Goal: Task Accomplishment & Management: Manage account settings

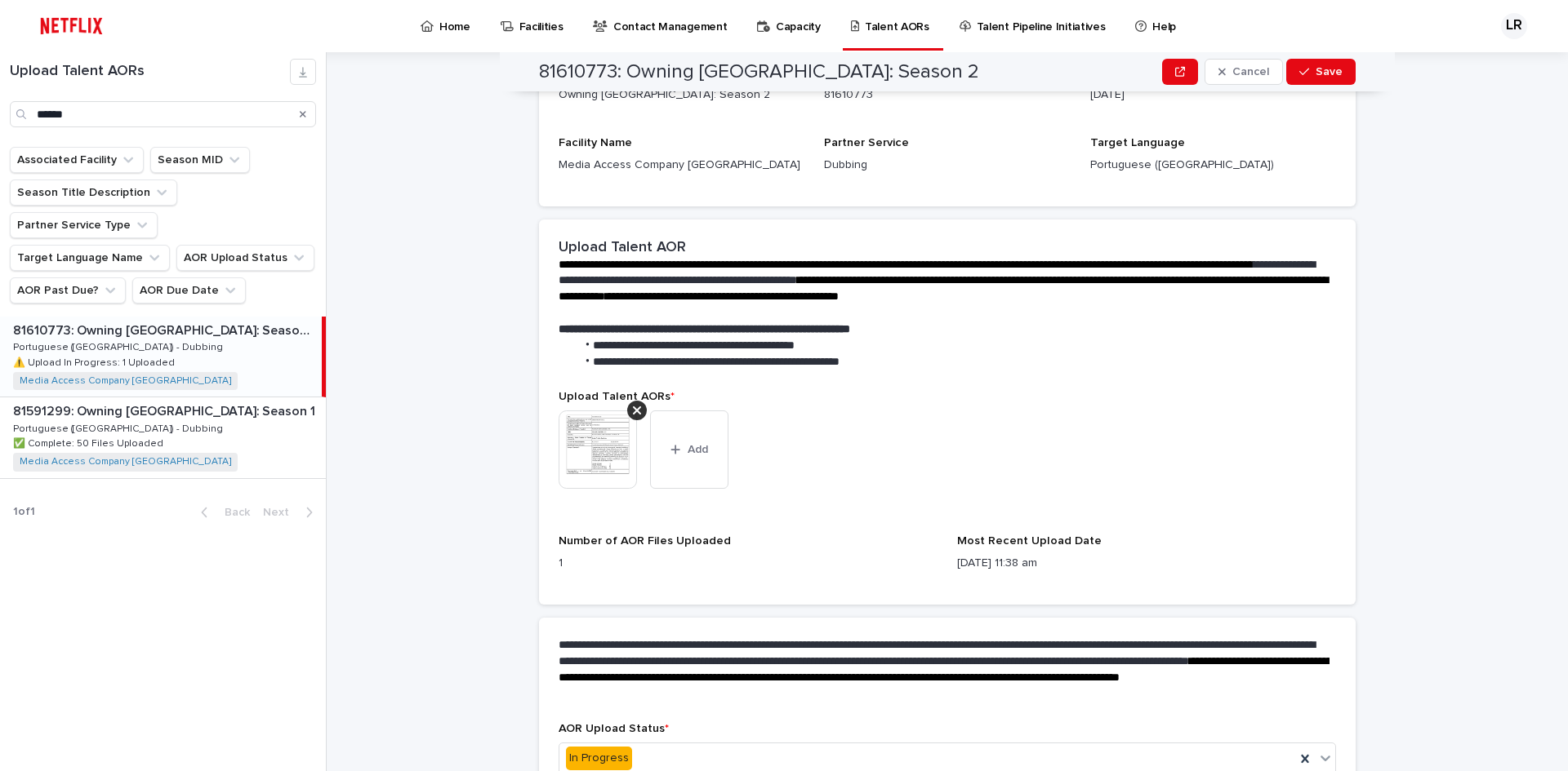
scroll to position [106, 0]
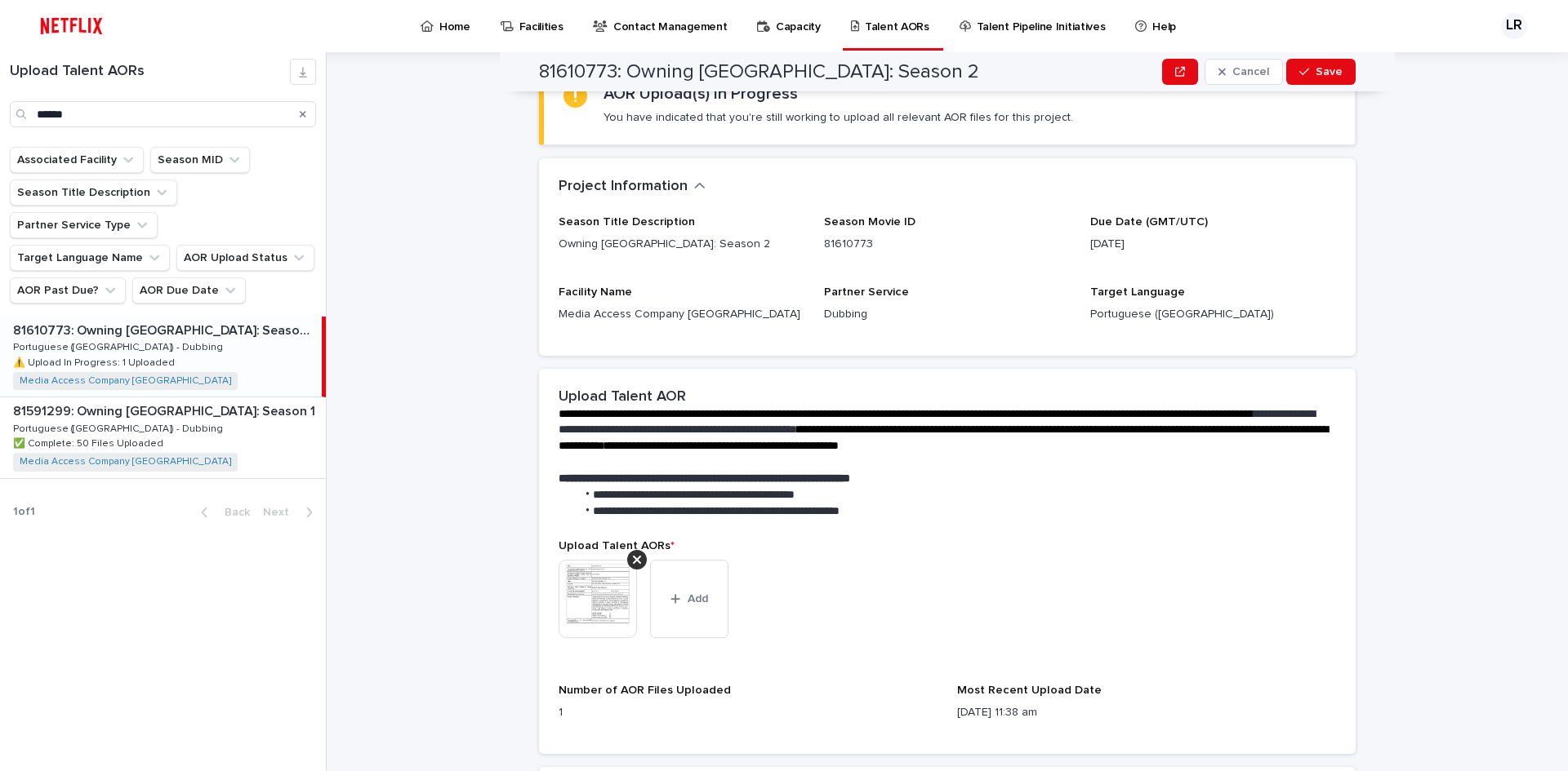
click at [600, 582] on img at bounding box center [598, 599] width 78 height 78
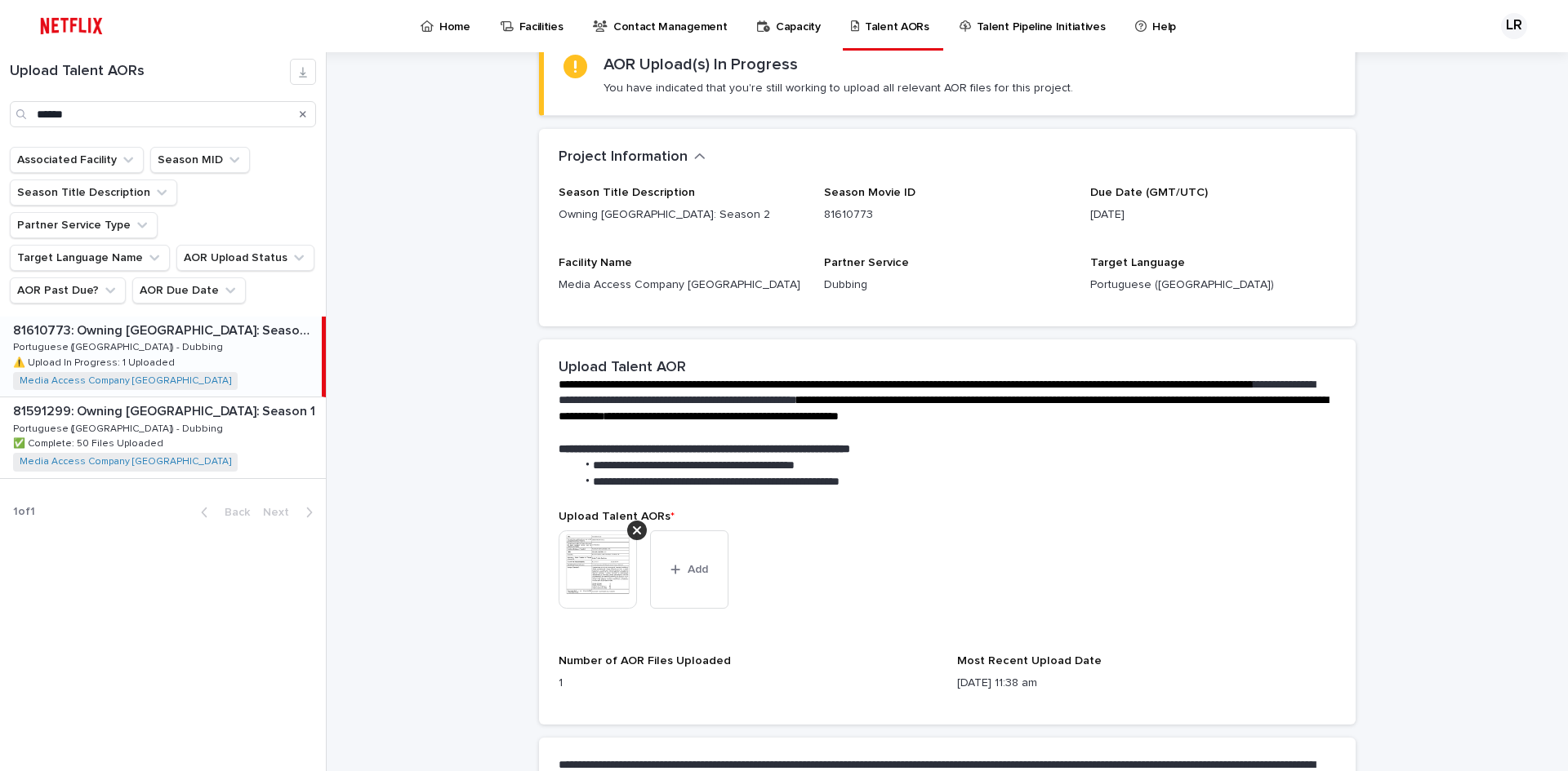
scroll to position [163, 0]
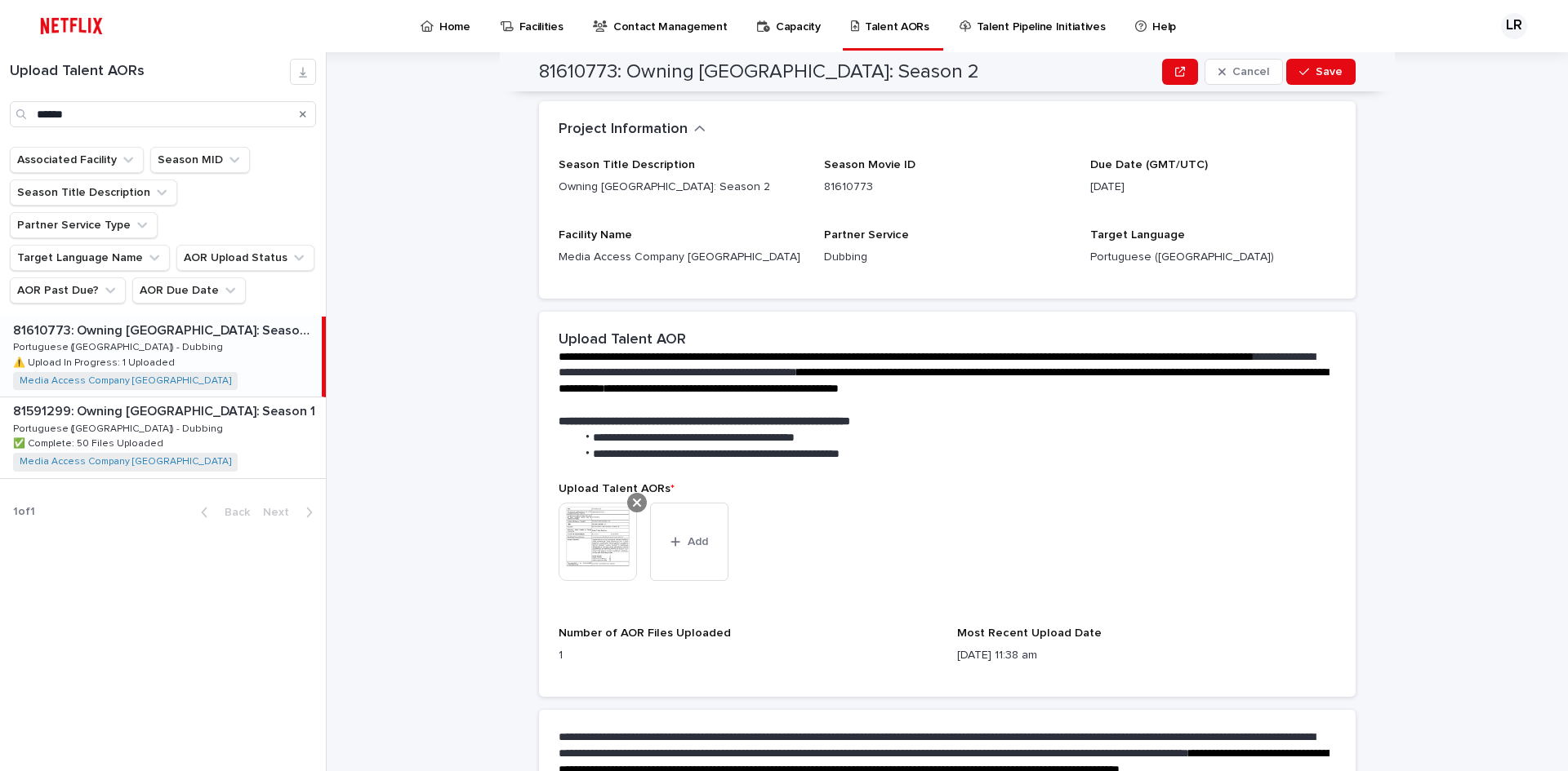
click at [633, 504] on icon at bounding box center [637, 503] width 8 height 8
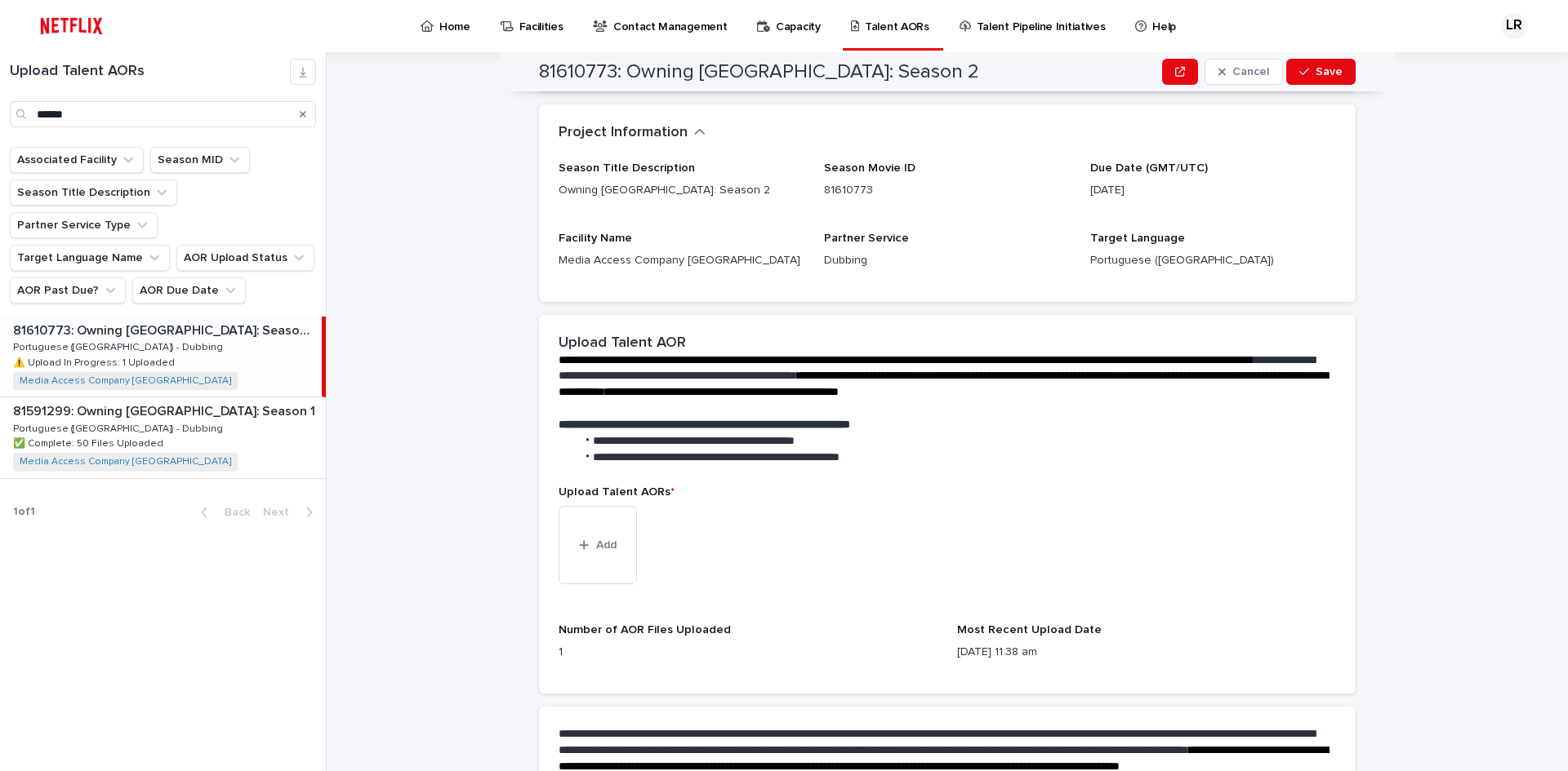
scroll to position [52, 0]
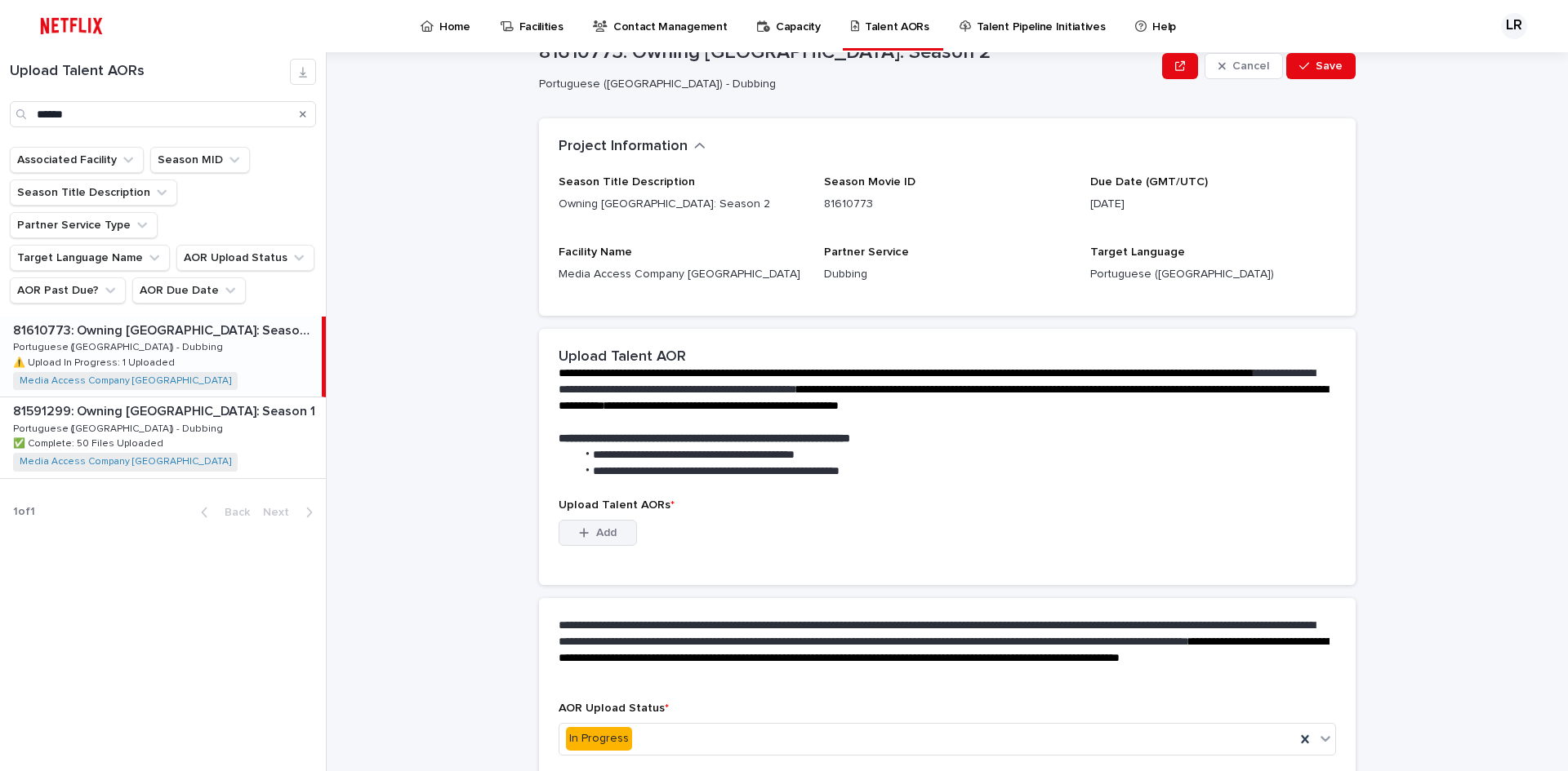
click at [605, 526] on button "Add" at bounding box center [598, 532] width 78 height 26
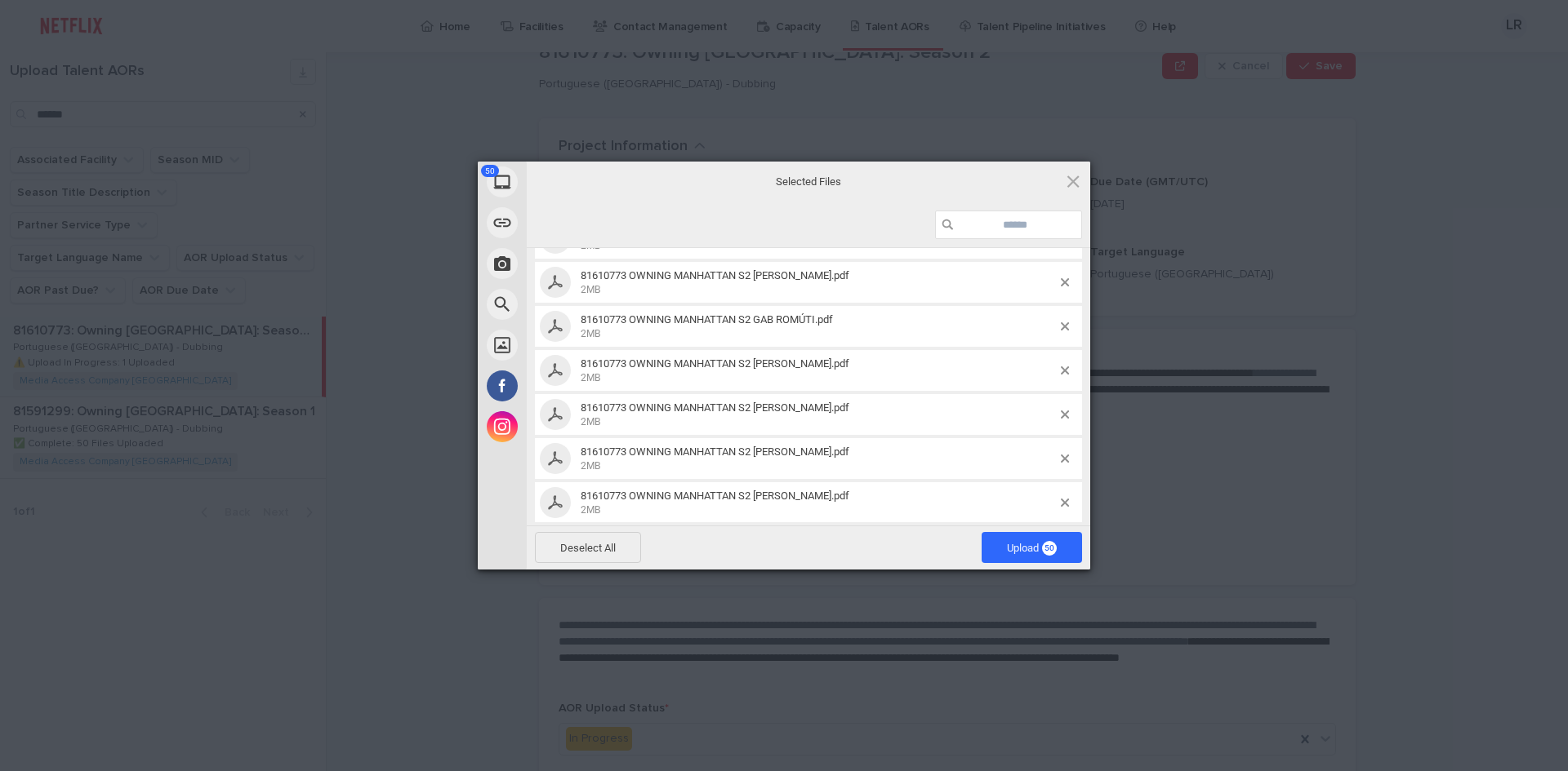
scroll to position [1224, 0]
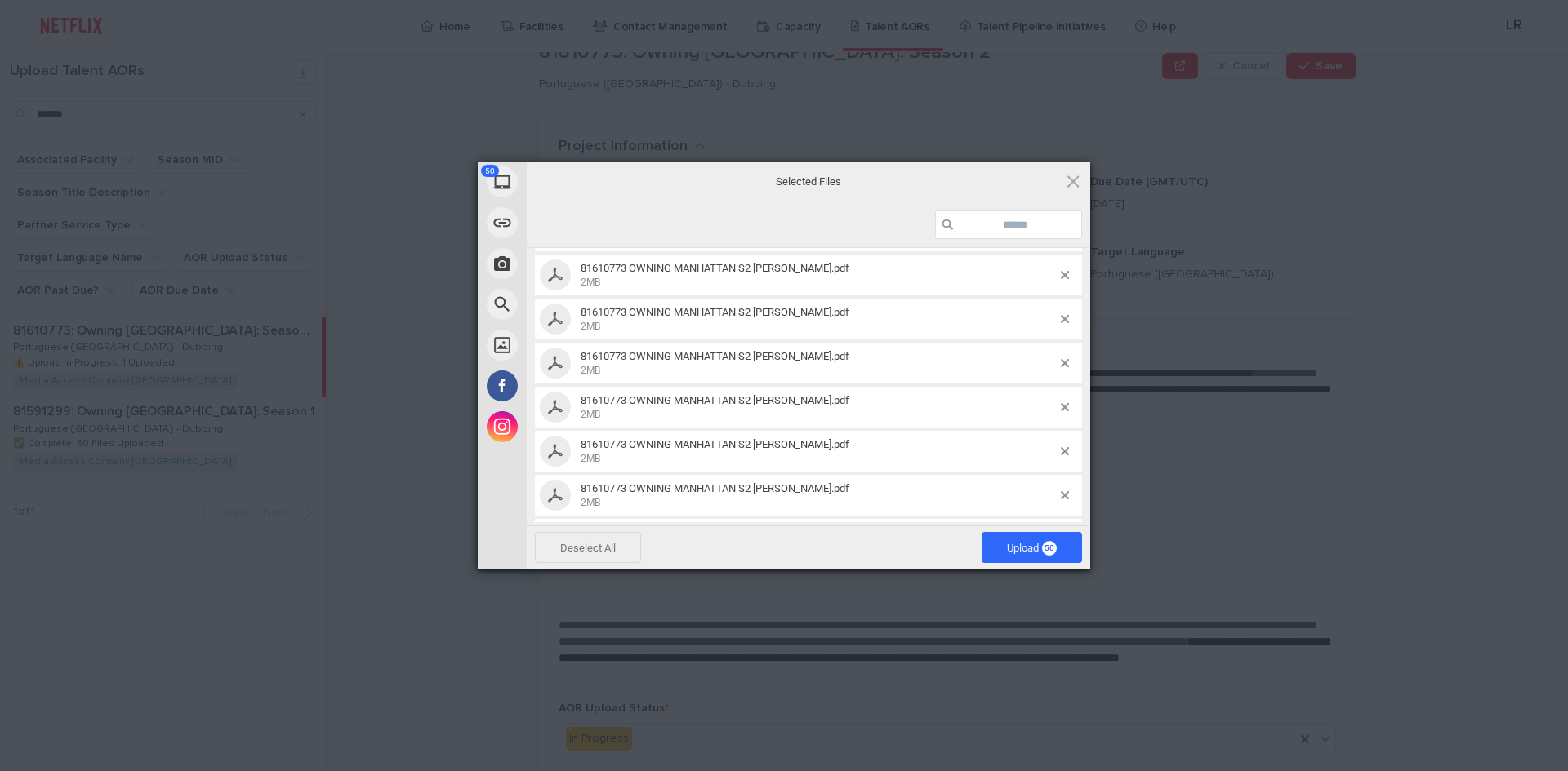
click at [578, 548] on span "Deselect All" at bounding box center [588, 548] width 106 height 31
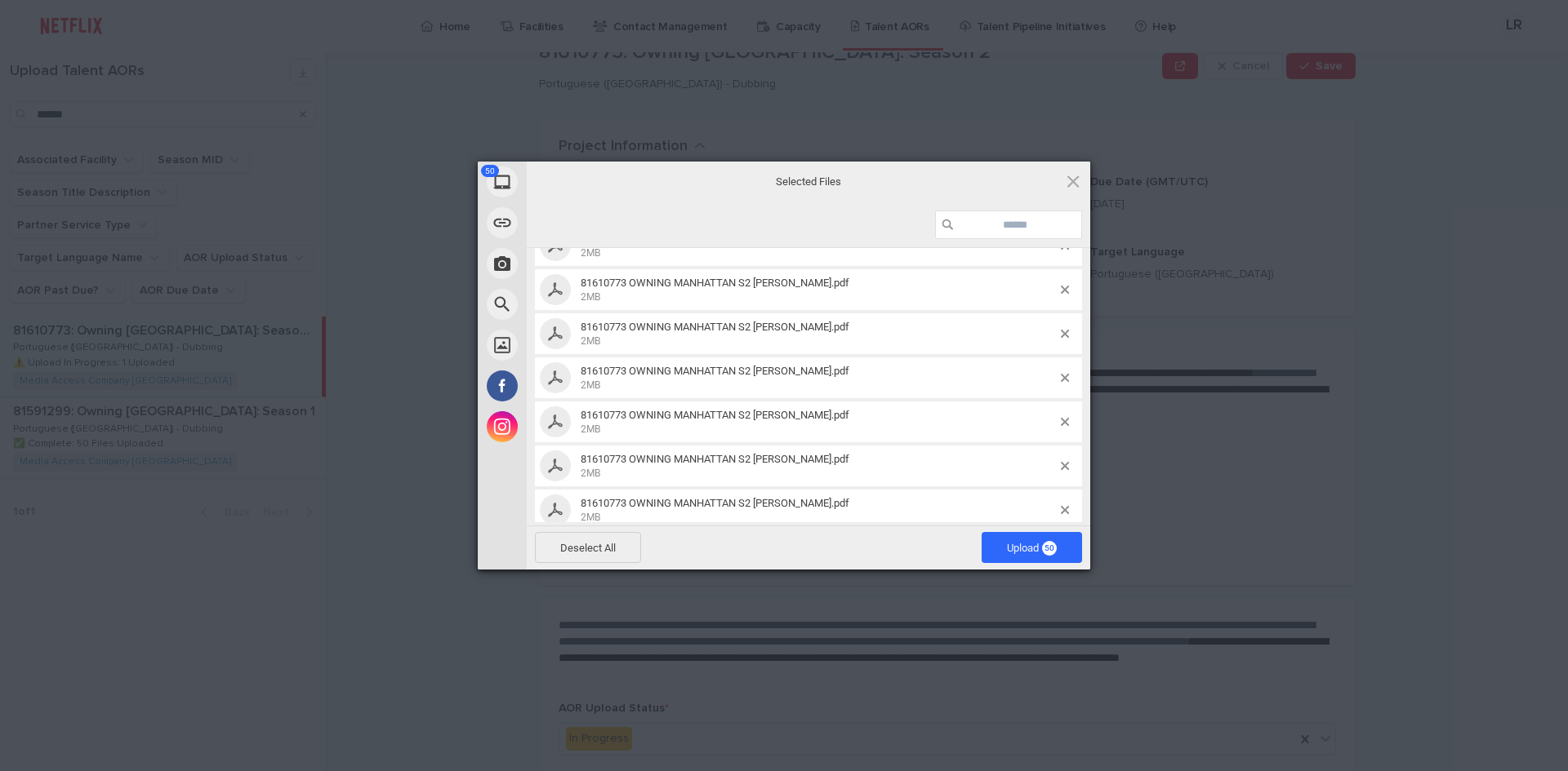
scroll to position [1978, 0]
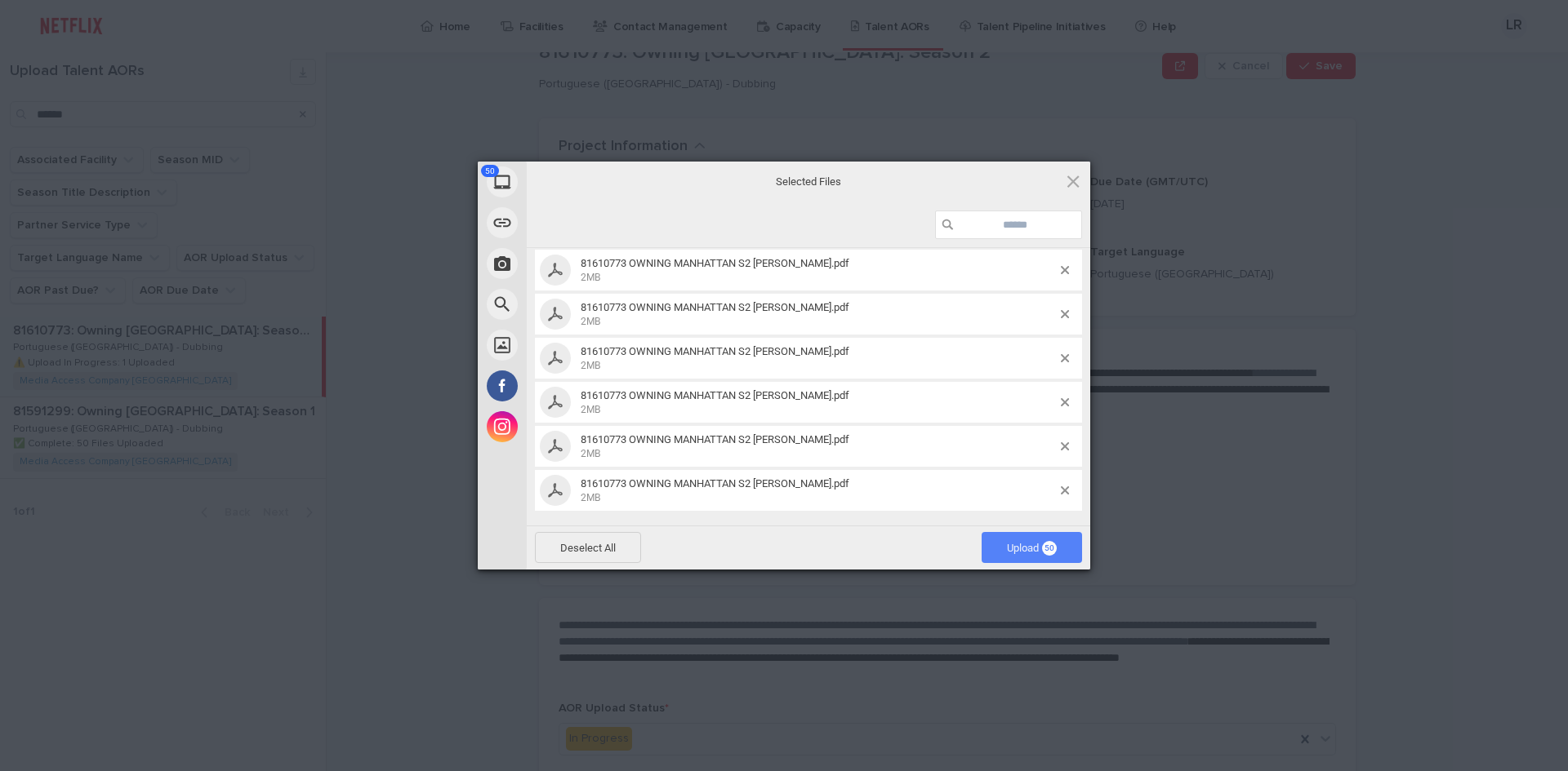
click at [1024, 546] on span "Upload 50" at bounding box center [1031, 548] width 50 height 12
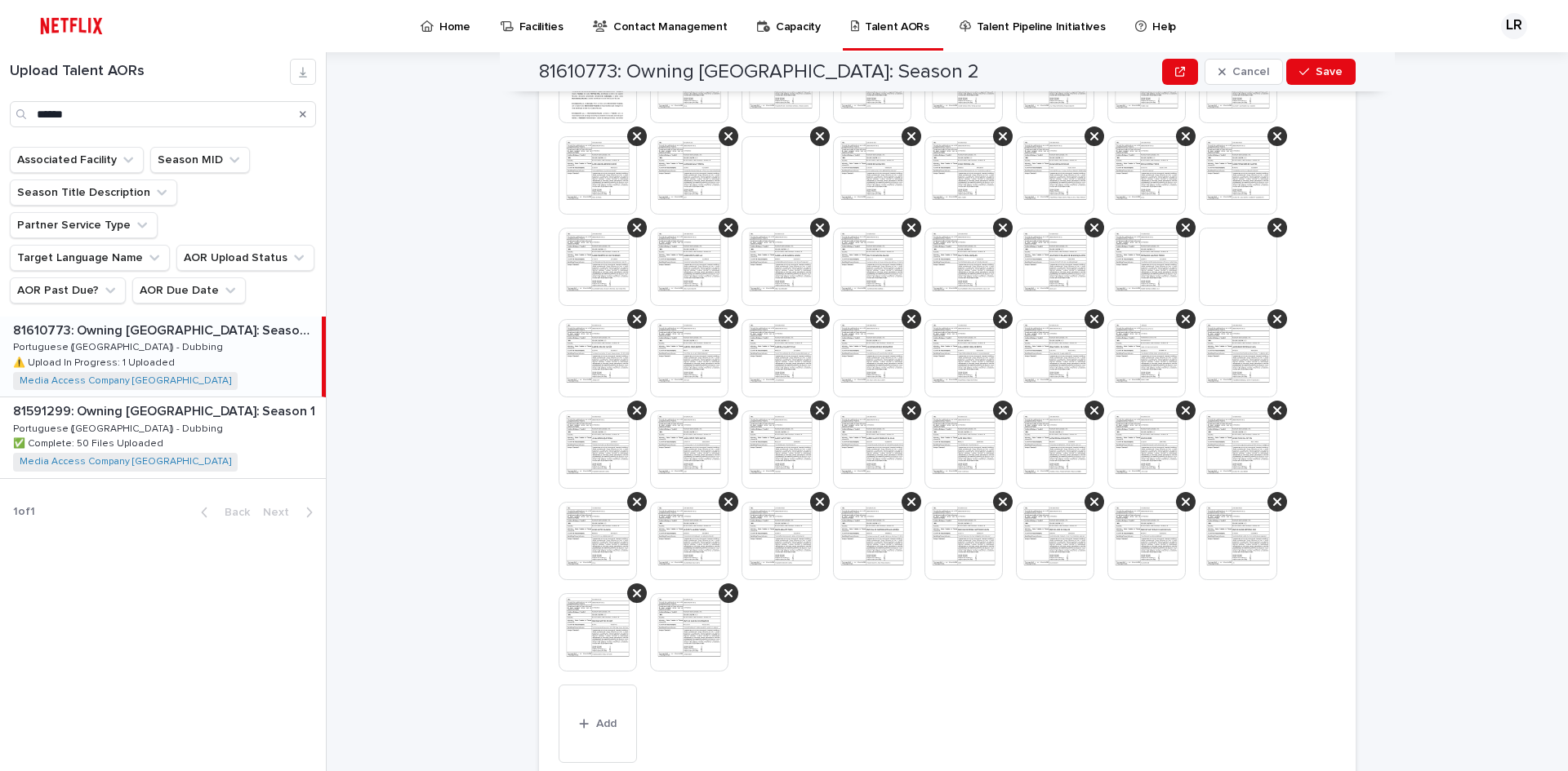
scroll to position [786, 0]
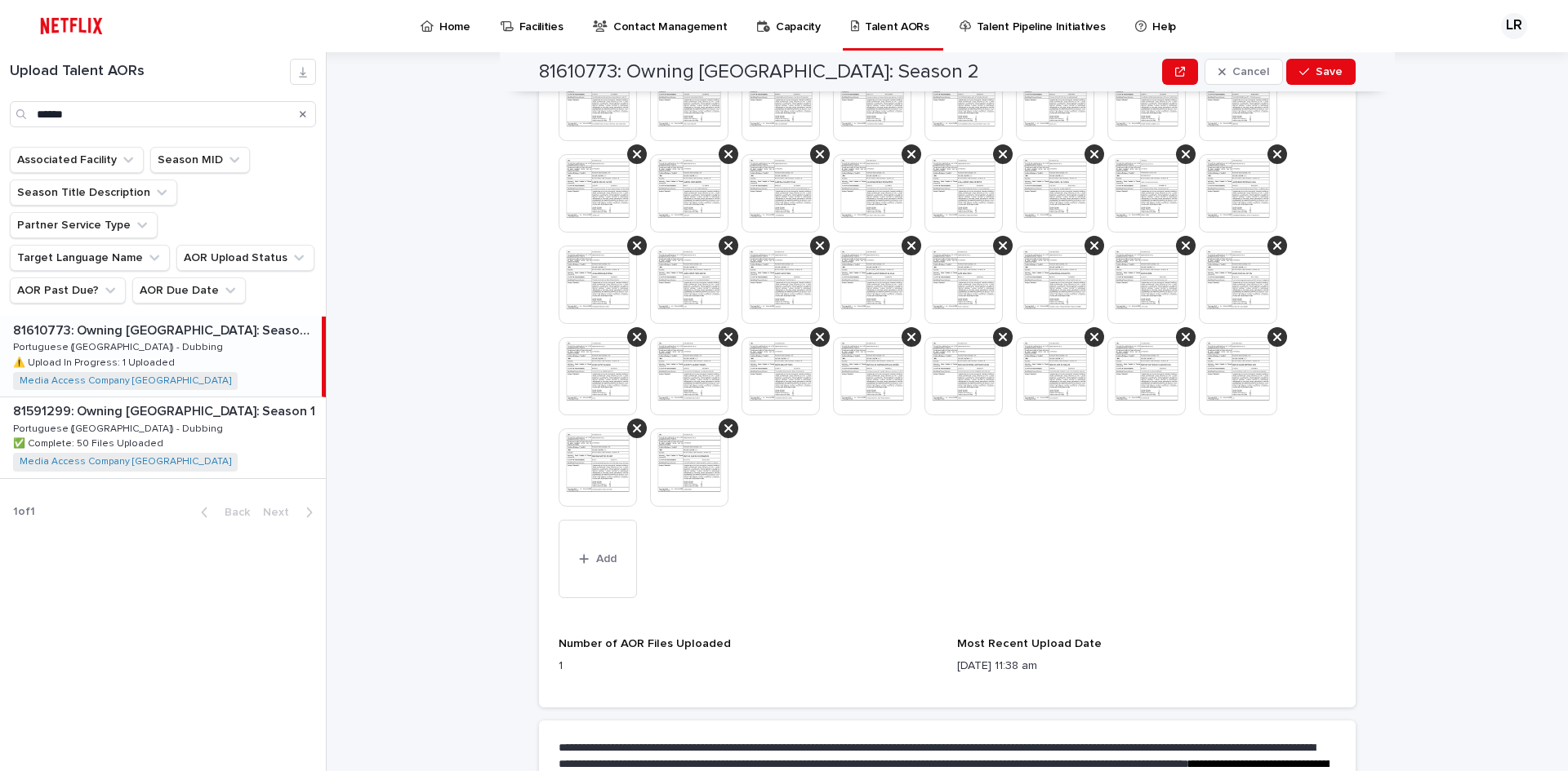
click at [679, 481] on img at bounding box center [689, 468] width 78 height 78
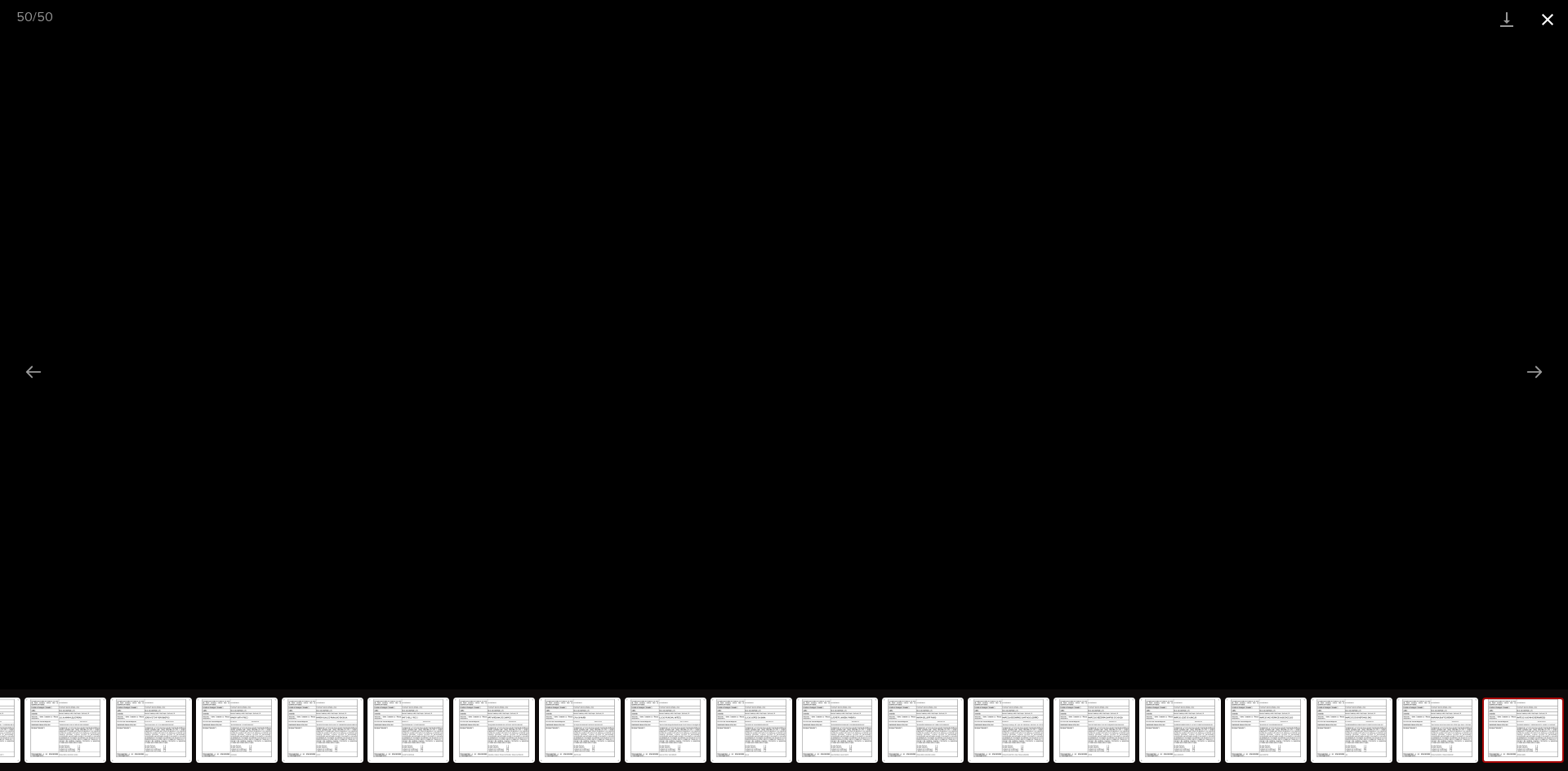
click at [1538, 20] on button "Close gallery" at bounding box center [1548, 19] width 41 height 38
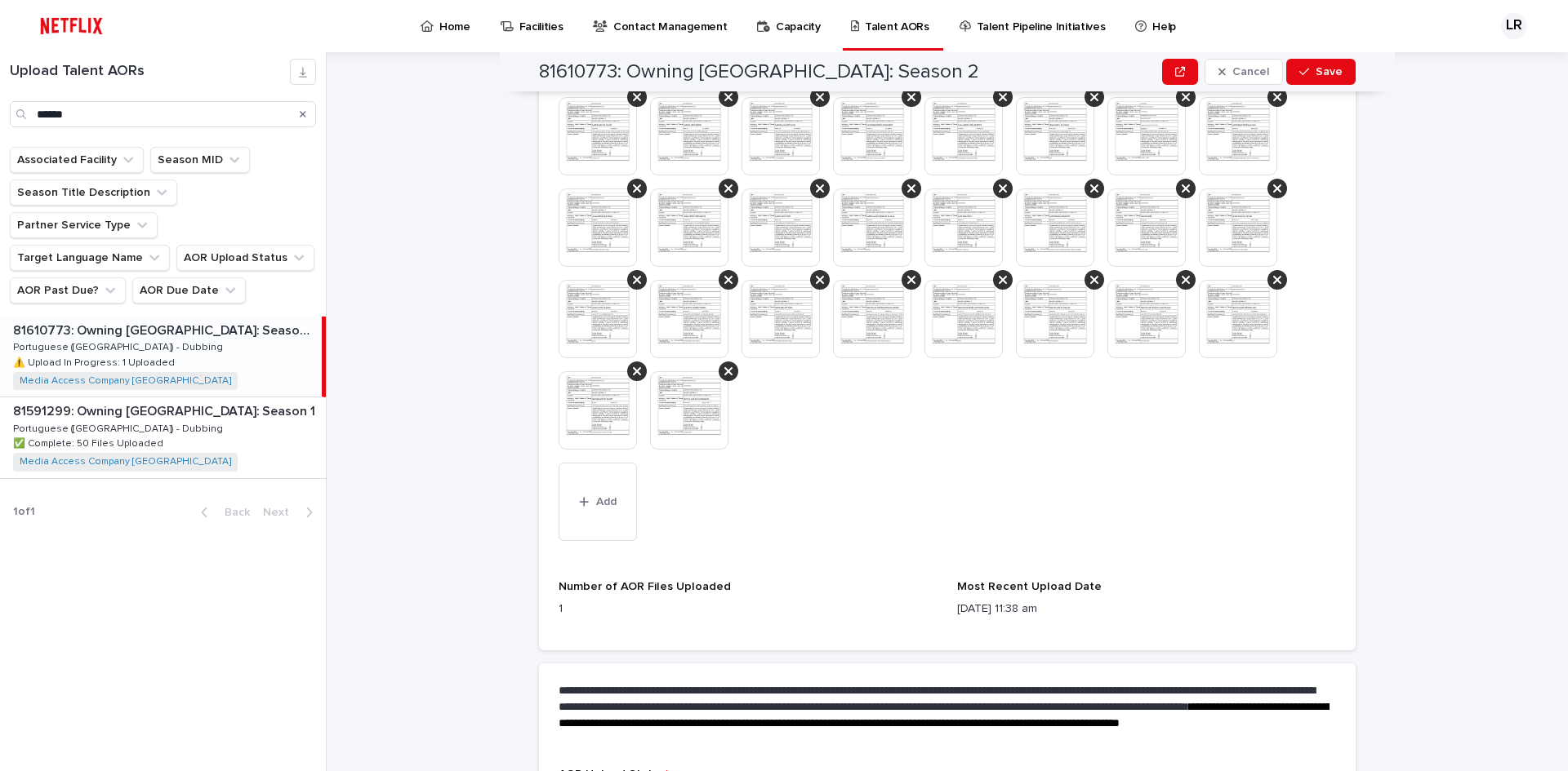
scroll to position [868, 0]
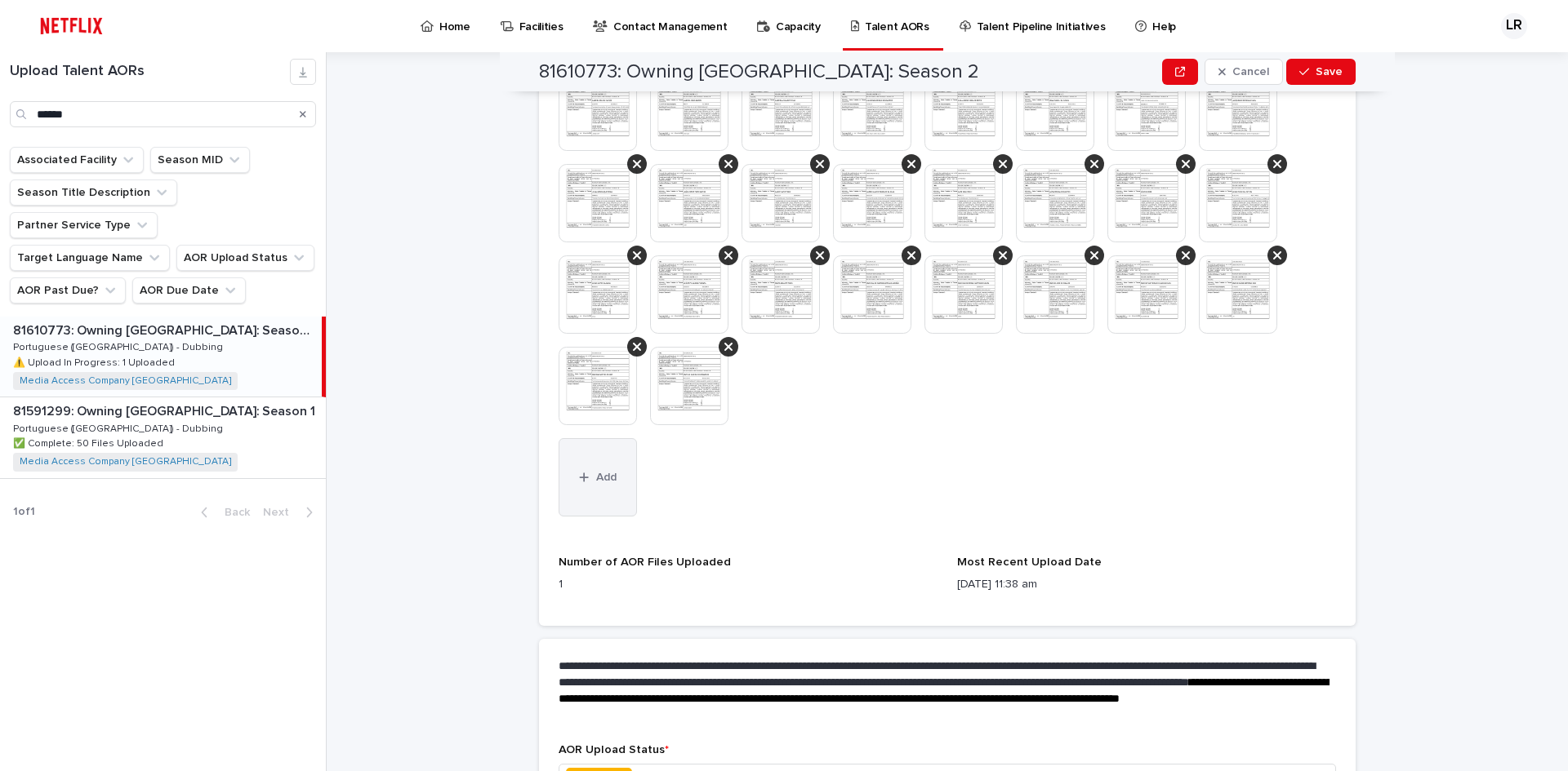
click at [575, 470] on button "Add" at bounding box center [598, 477] width 78 height 78
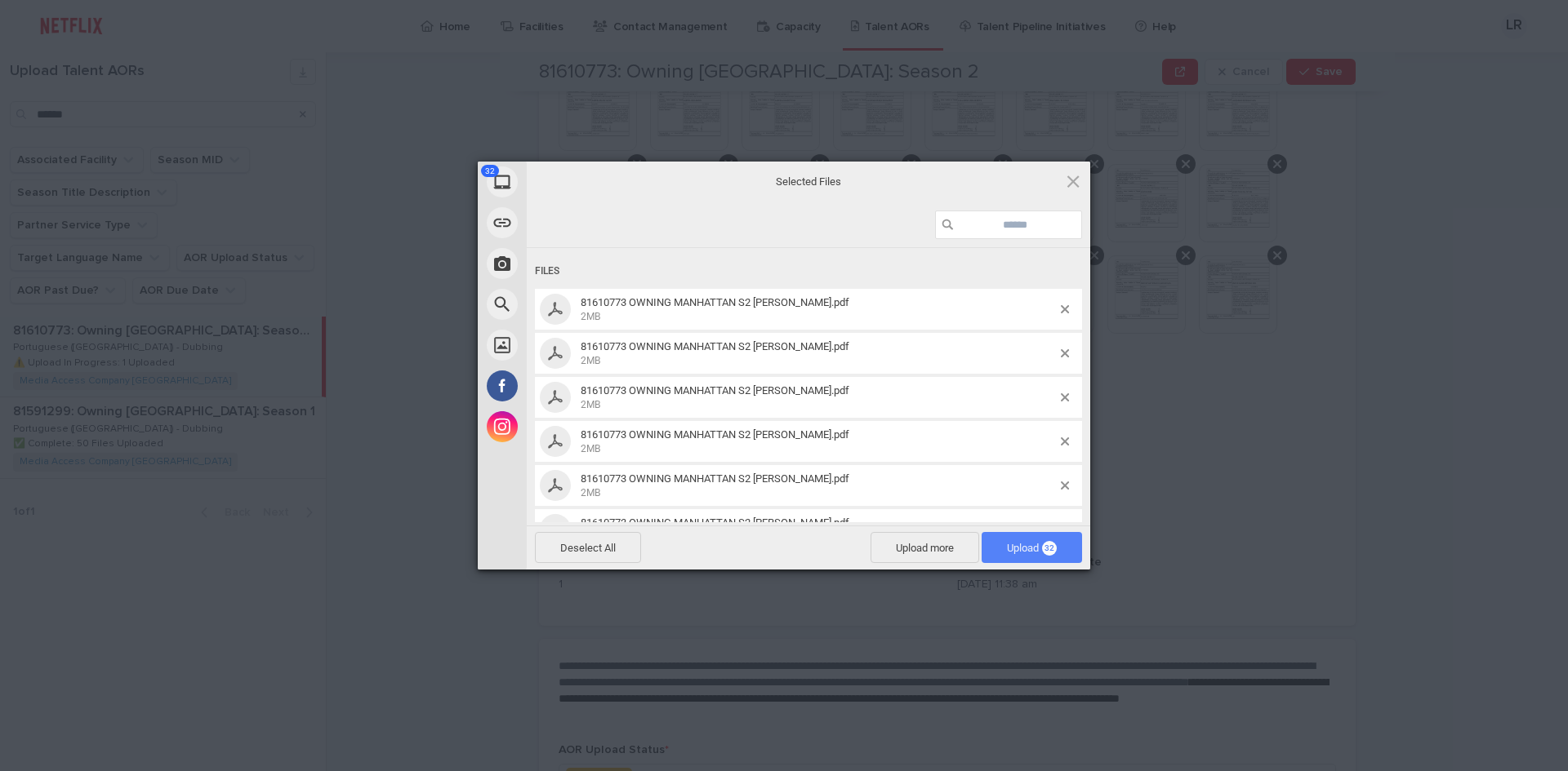
click at [1007, 548] on span "Upload 32" at bounding box center [1031, 548] width 50 height 12
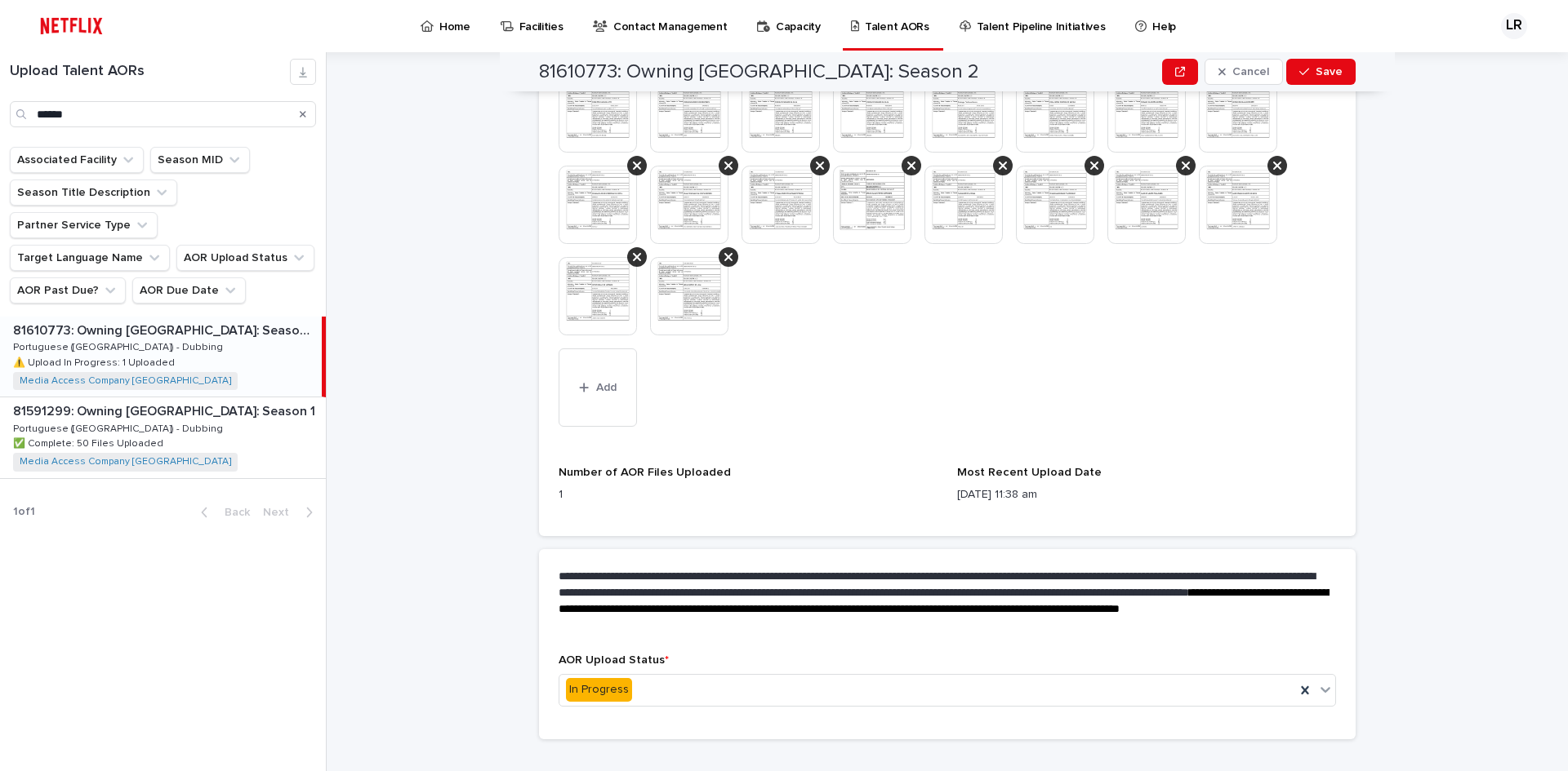
scroll to position [1350, 0]
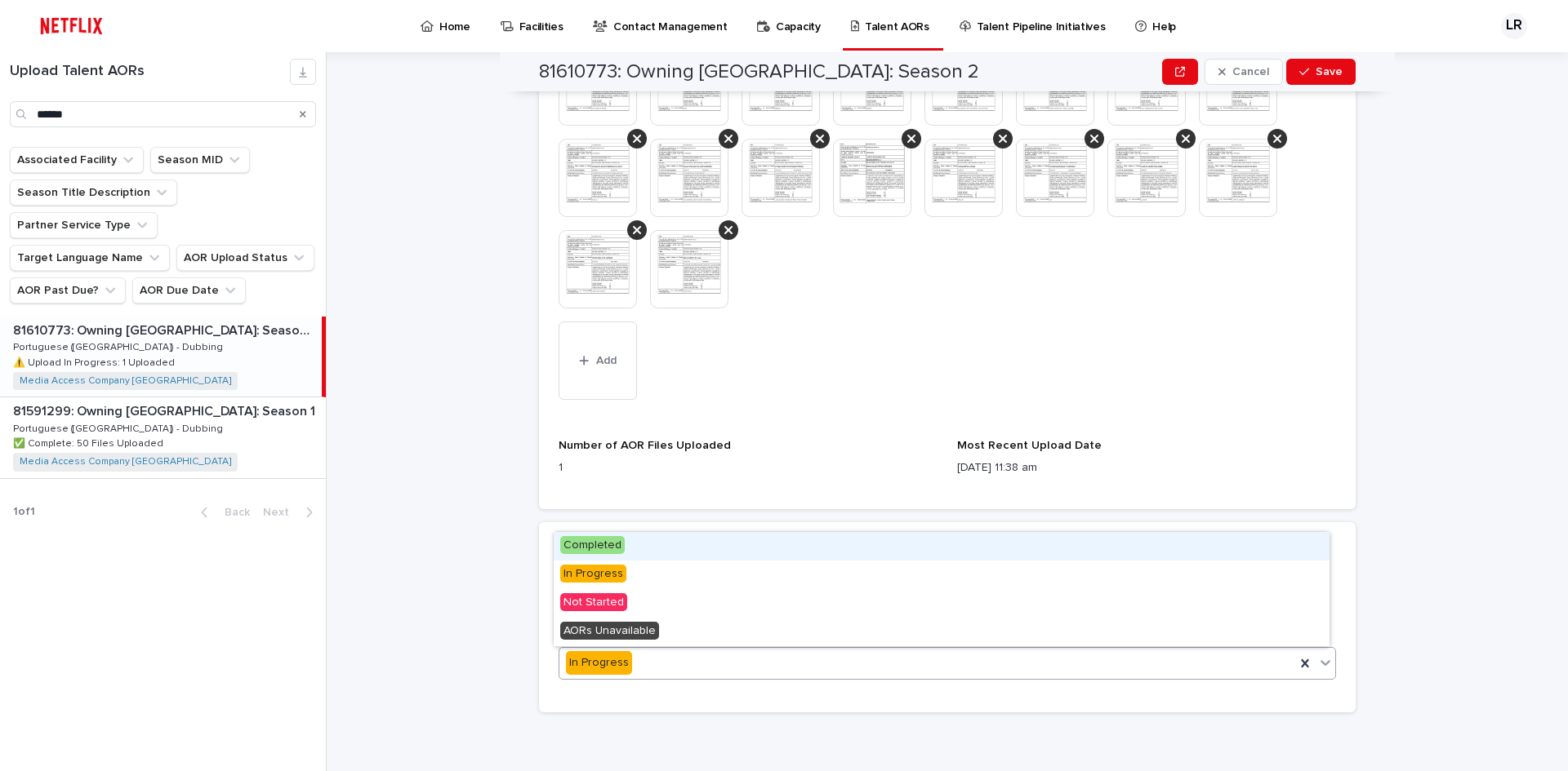
click at [1323, 662] on icon at bounding box center [1325, 663] width 10 height 6
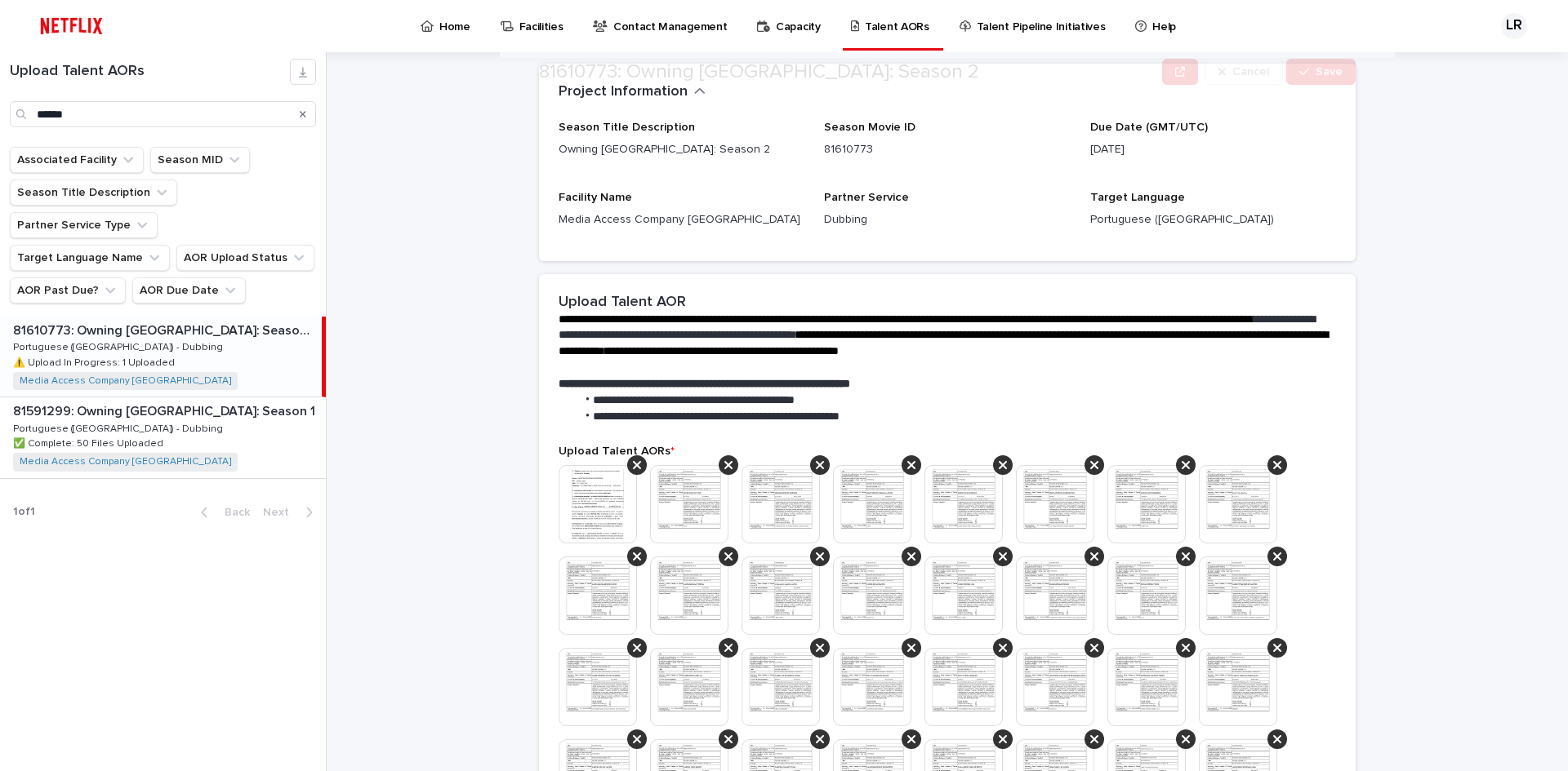
scroll to position [207, 0]
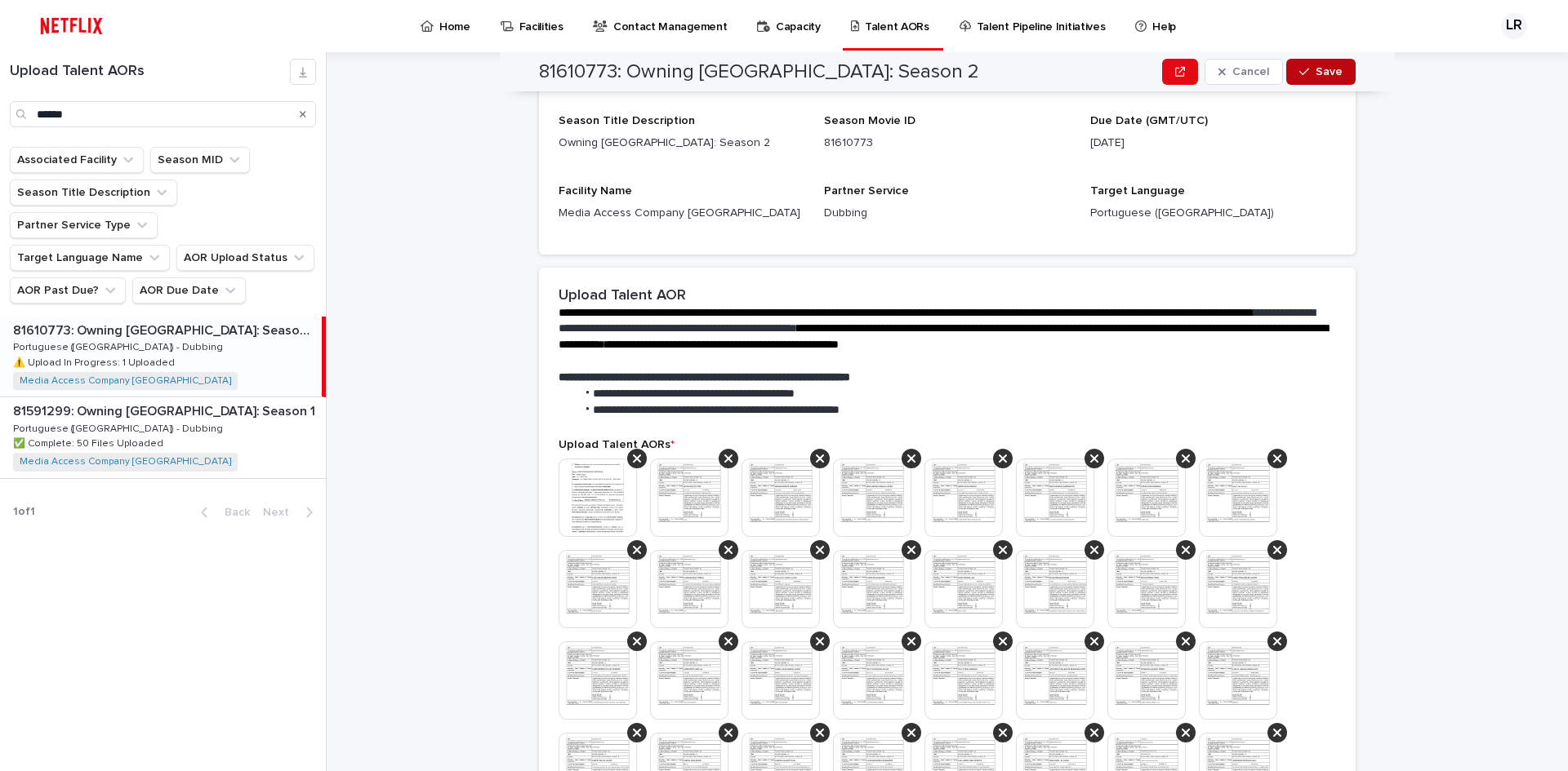
click at [1319, 62] on button "Save" at bounding box center [1321, 71] width 70 height 26
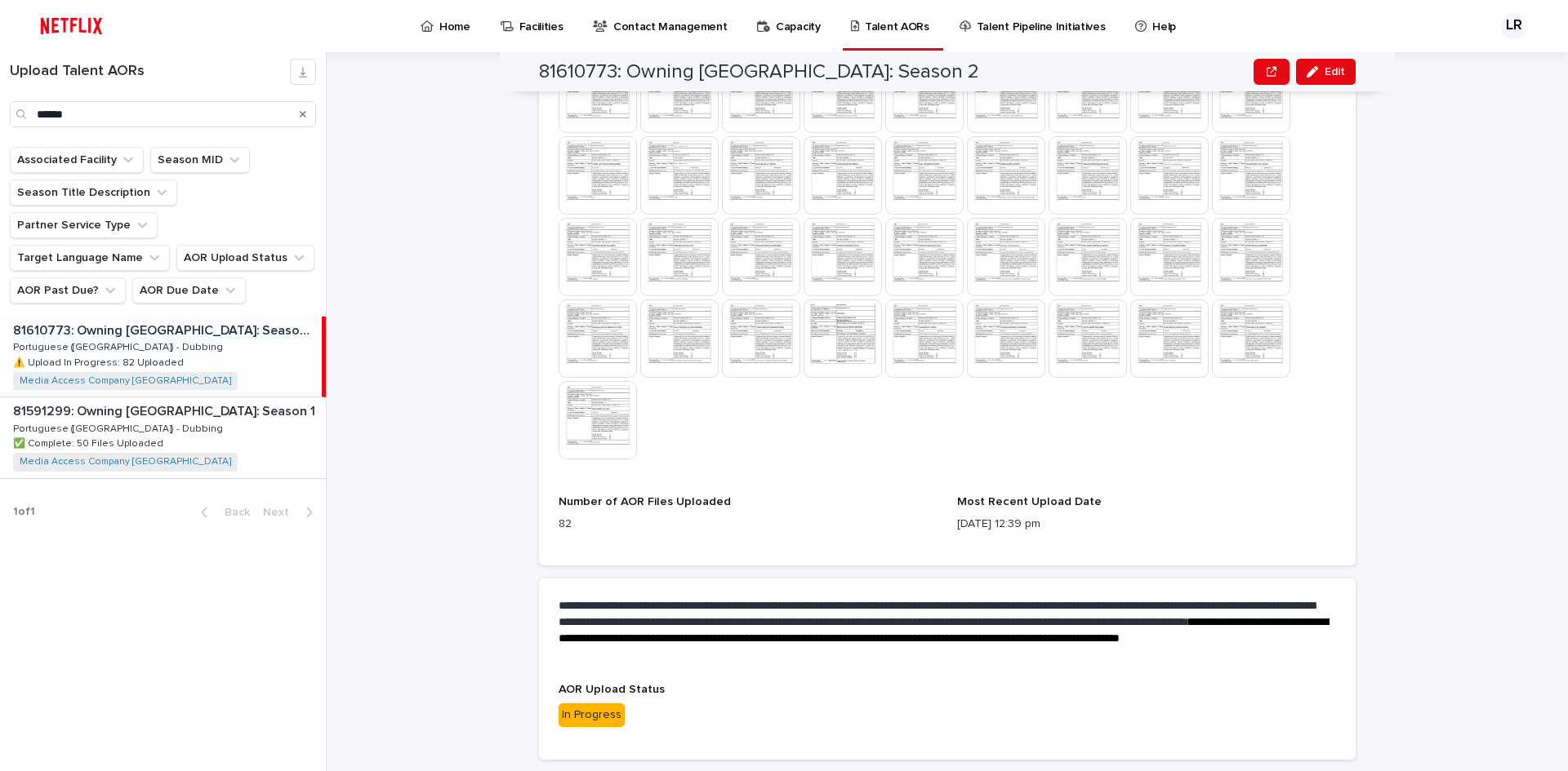
scroll to position [1061, 0]
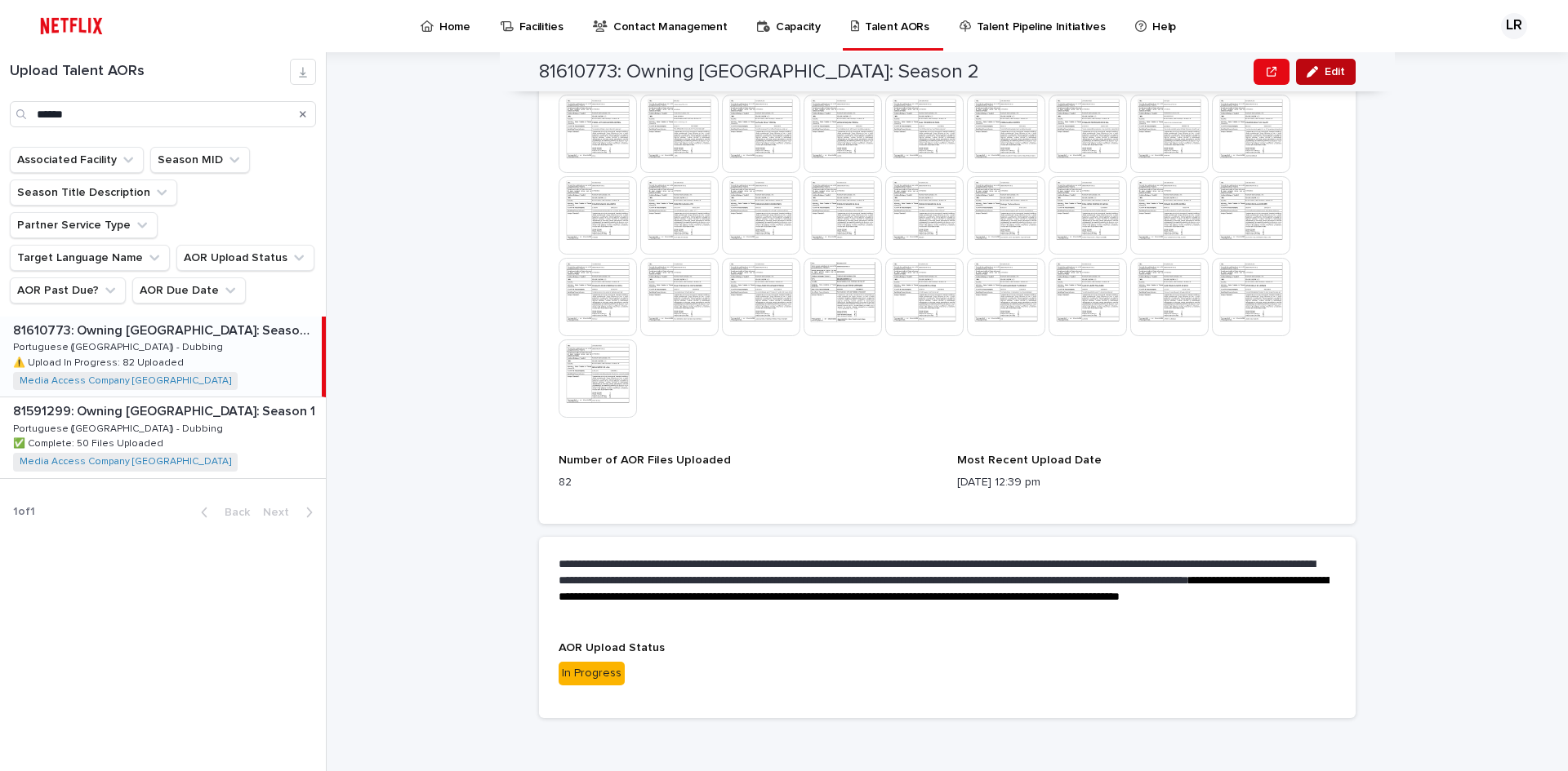
click at [1330, 77] on button "Edit" at bounding box center [1326, 71] width 59 height 26
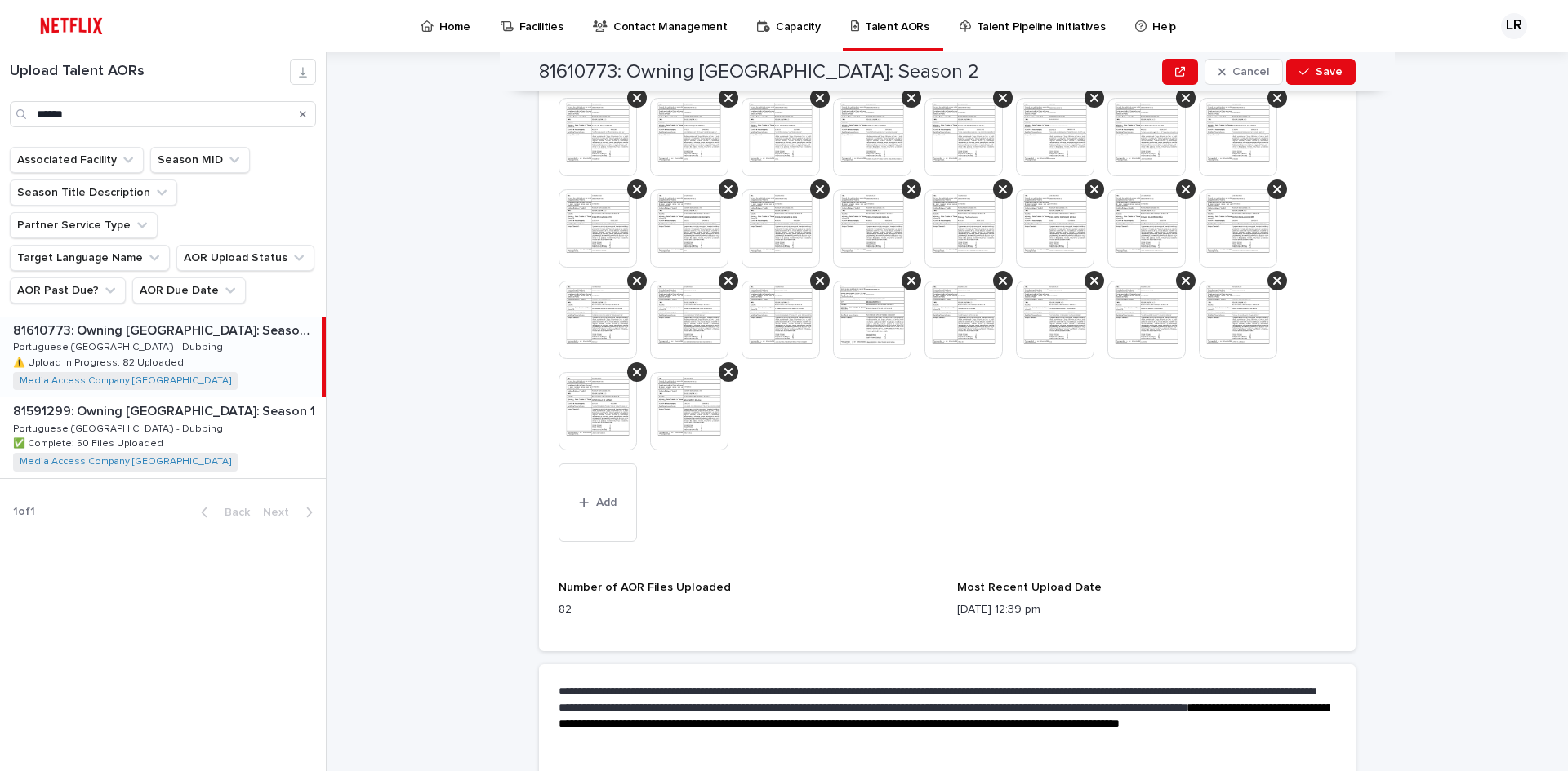
scroll to position [1350, 0]
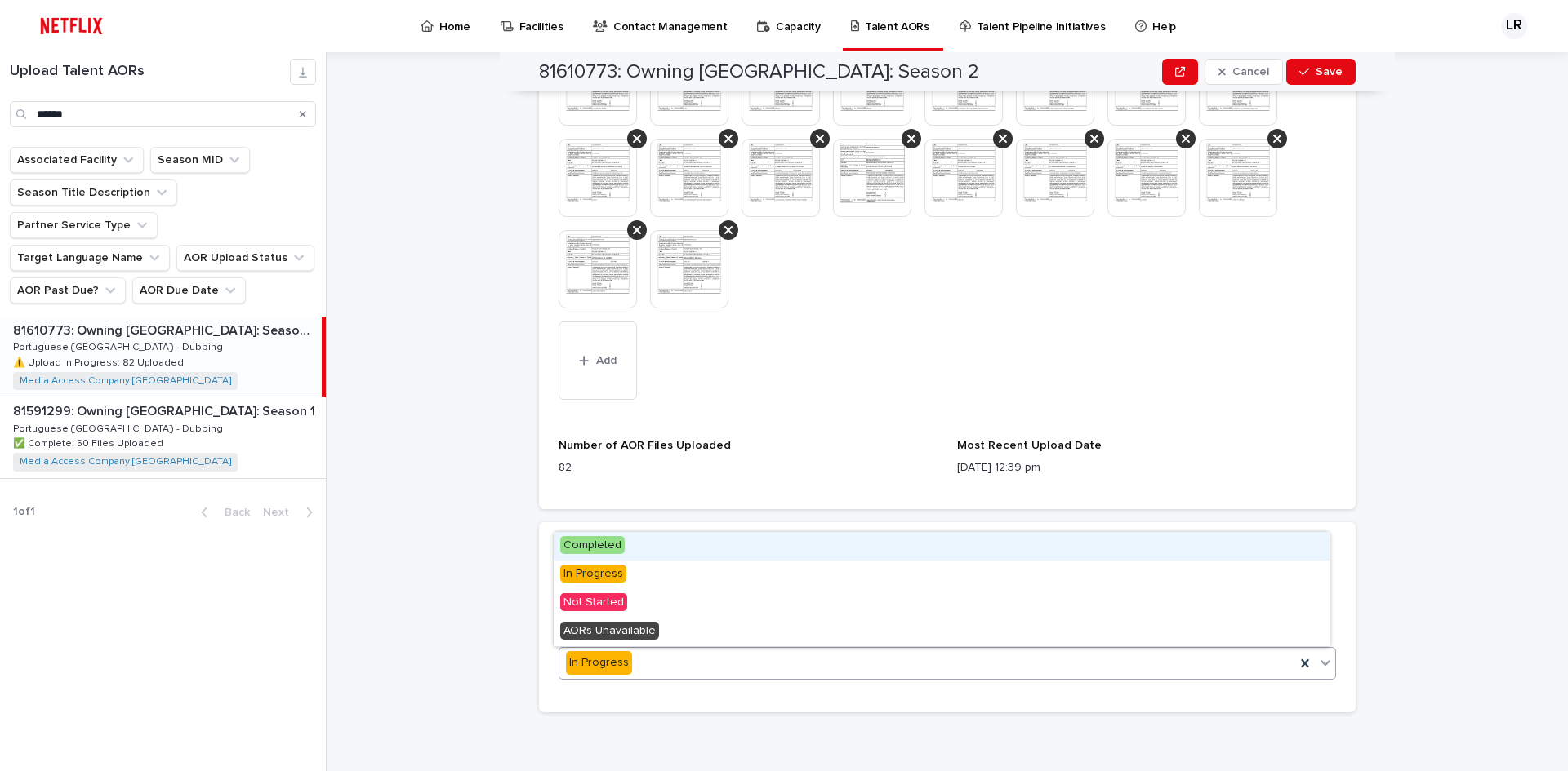
click at [668, 660] on div "In Progress" at bounding box center [927, 663] width 736 height 27
click at [595, 549] on span "Completed" at bounding box center [592, 545] width 65 height 18
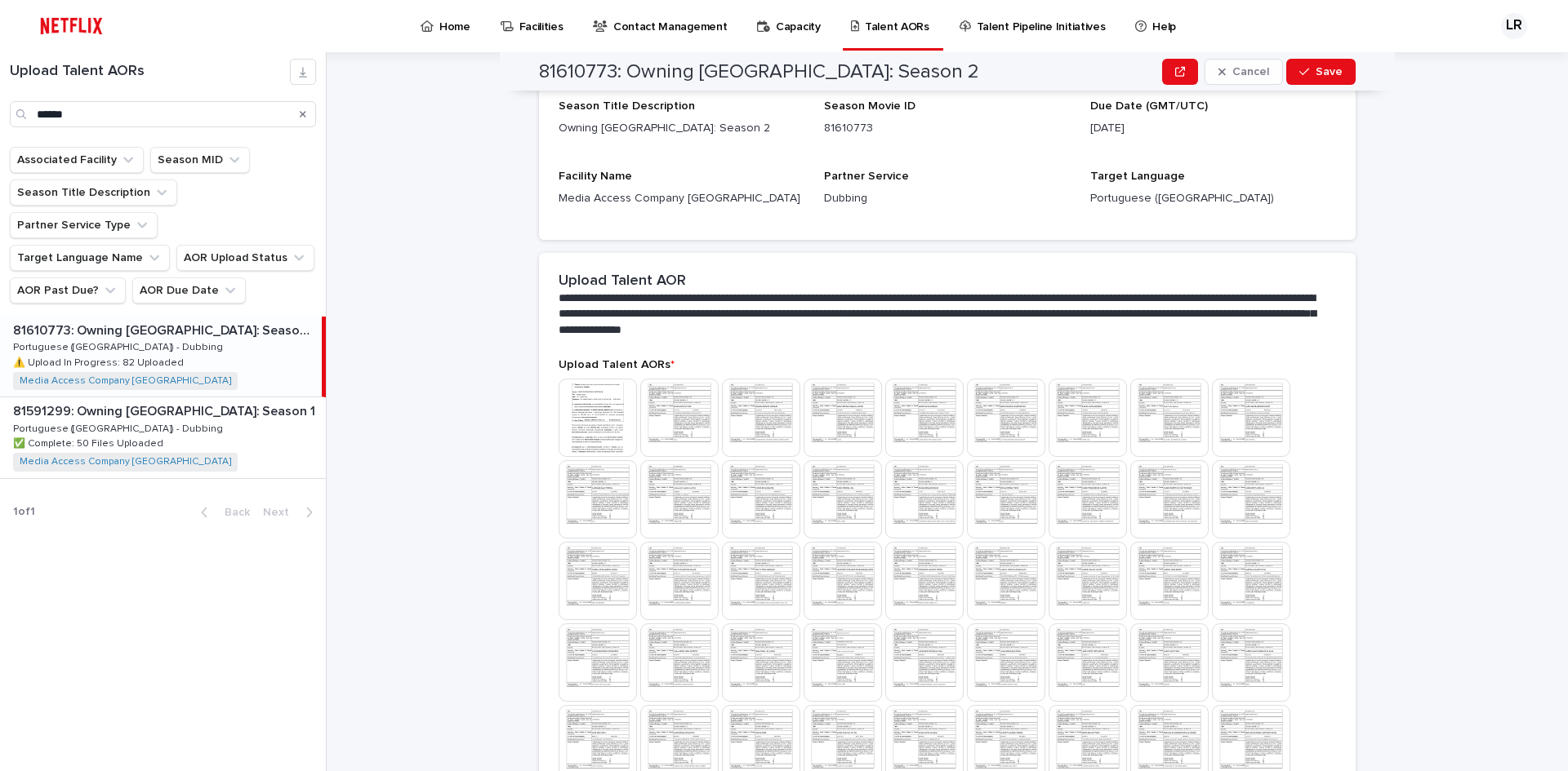
scroll to position [0, 0]
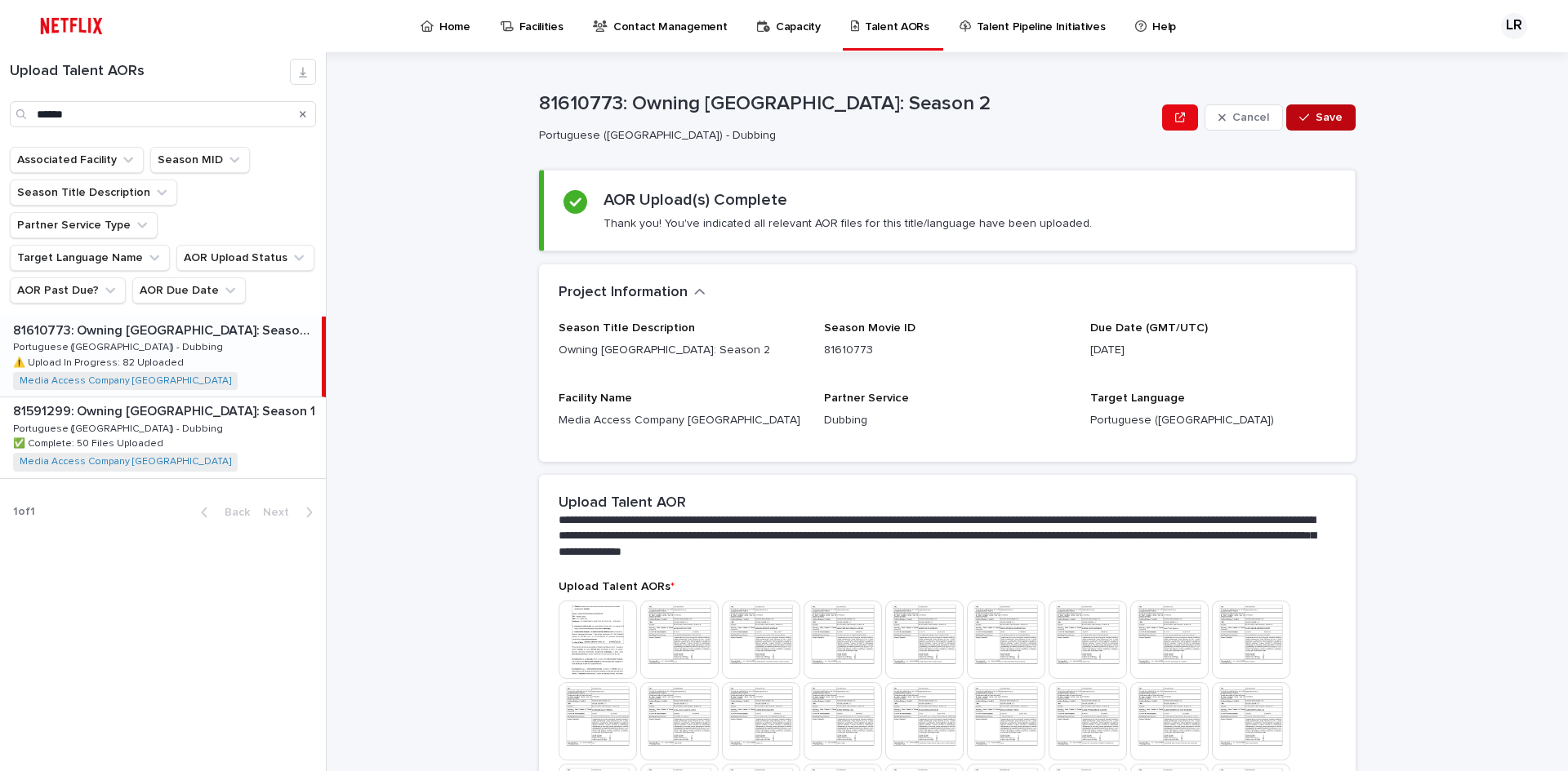
click at [1322, 112] on span "Save" at bounding box center [1329, 117] width 27 height 11
drag, startPoint x: 106, startPoint y: 120, endPoint x: -144, endPoint y: 98, distance: 251.0
click at [0, 98] on html "Home Facilities Contact Management Capacity Talent AORs Talent Pipeline Initiat…" at bounding box center [784, 386] width 1568 height 771
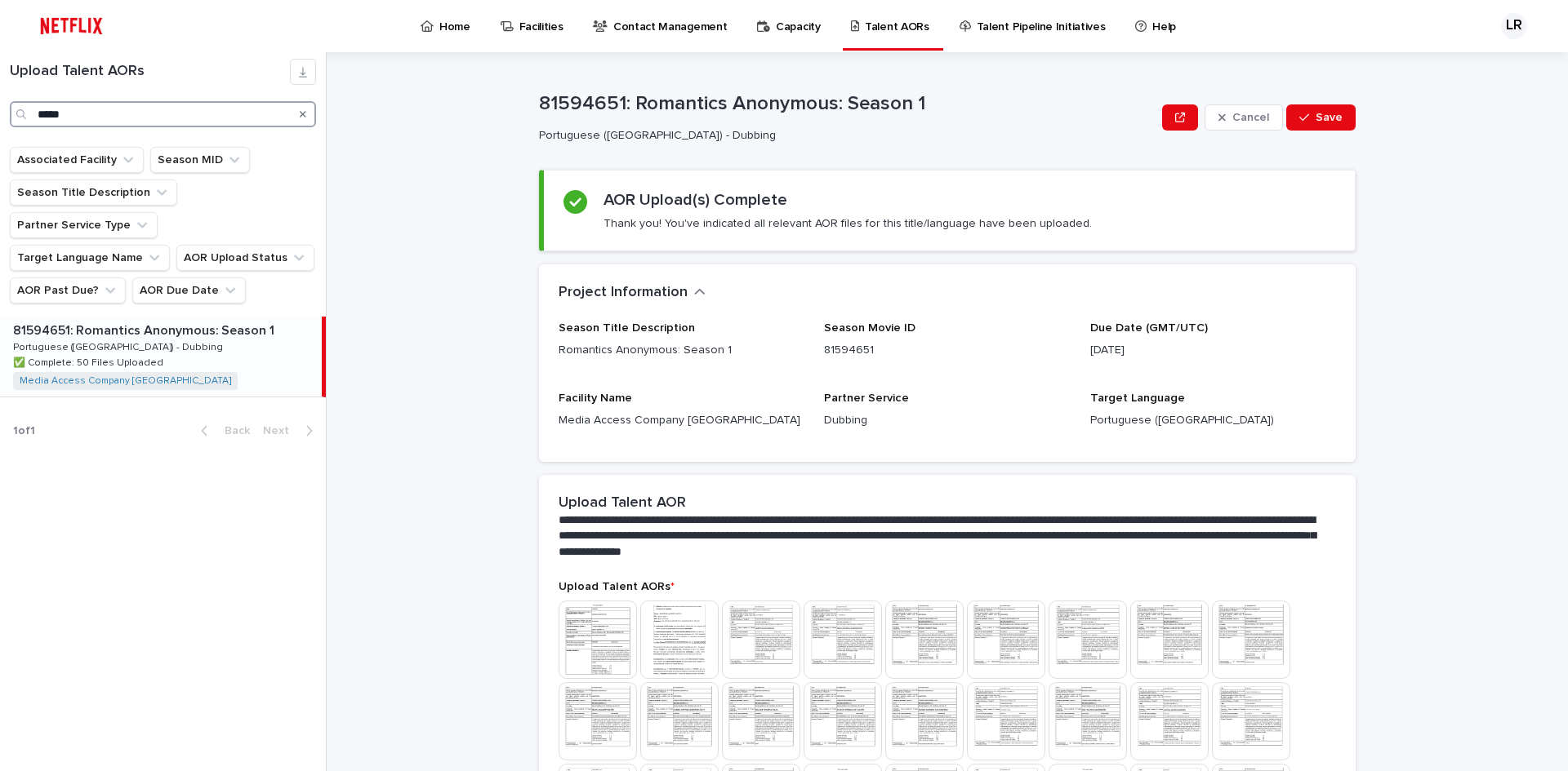
type input "*****"
click at [166, 320] on p "81594651: Romantics Anonymous: Season 1" at bounding box center [144, 329] width 264 height 19
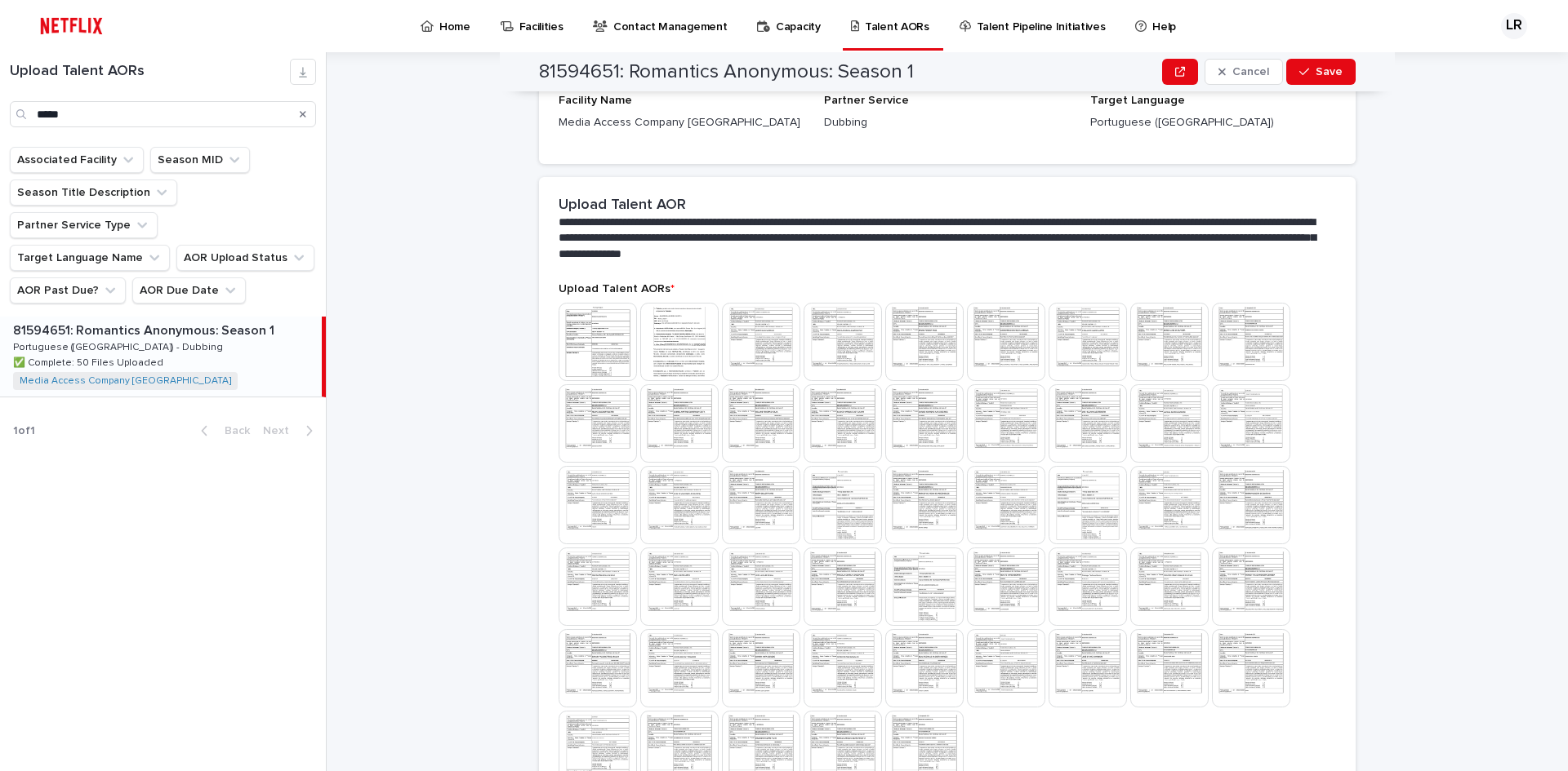
scroll to position [327, 0]
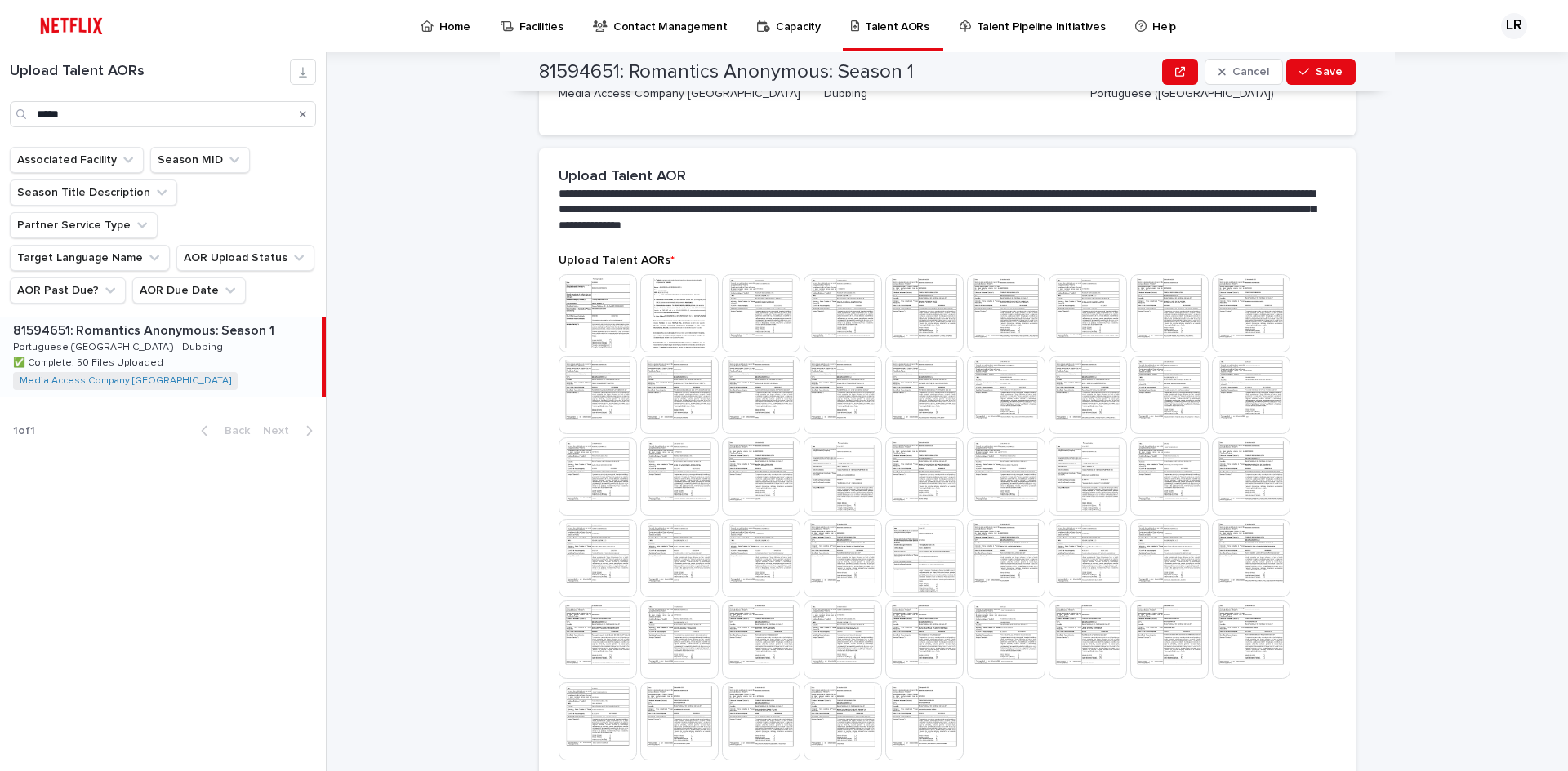
click at [922, 644] on img at bounding box center [924, 639] width 78 height 78
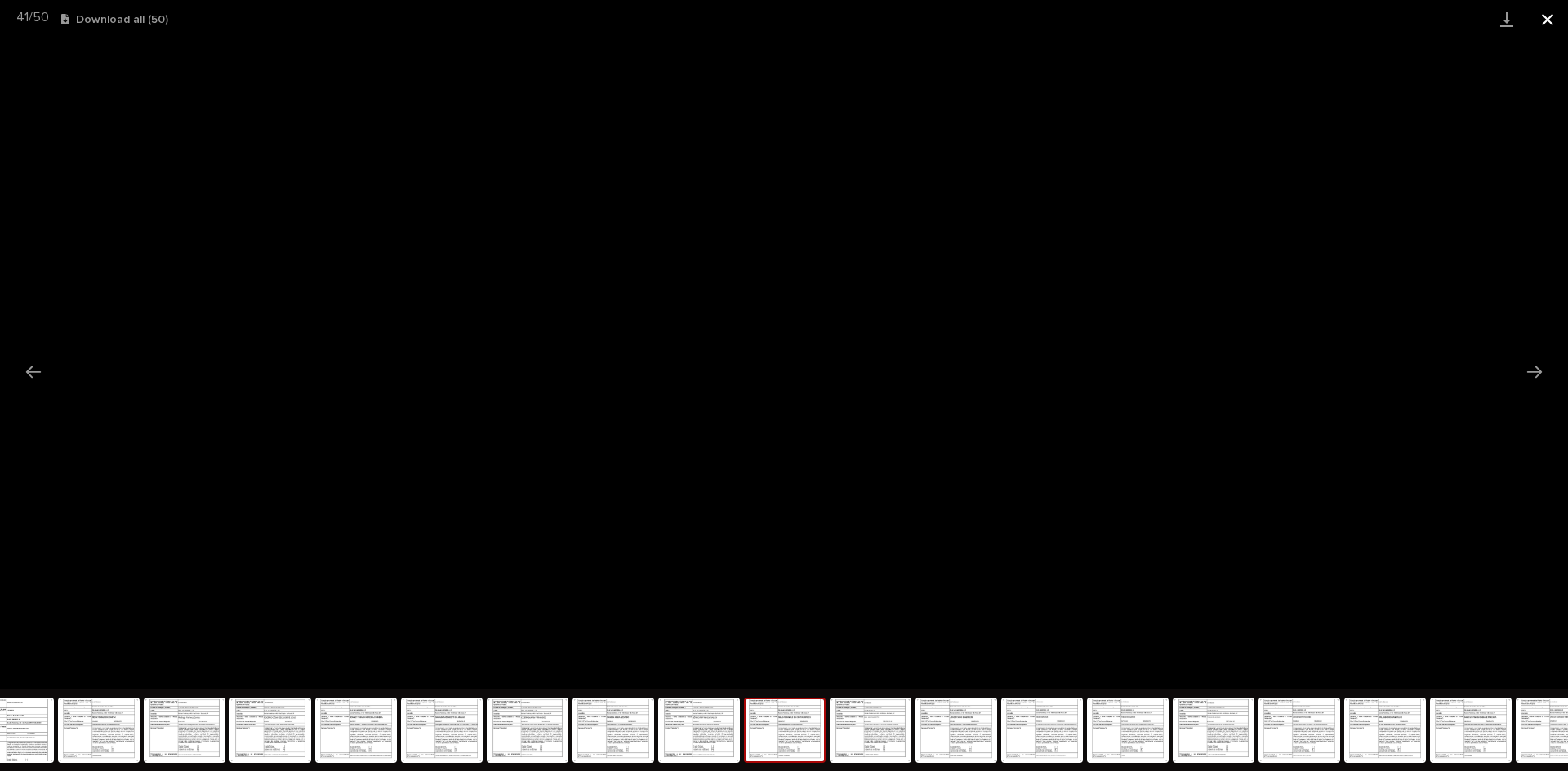
click at [1550, 16] on button "Close gallery" at bounding box center [1548, 19] width 41 height 38
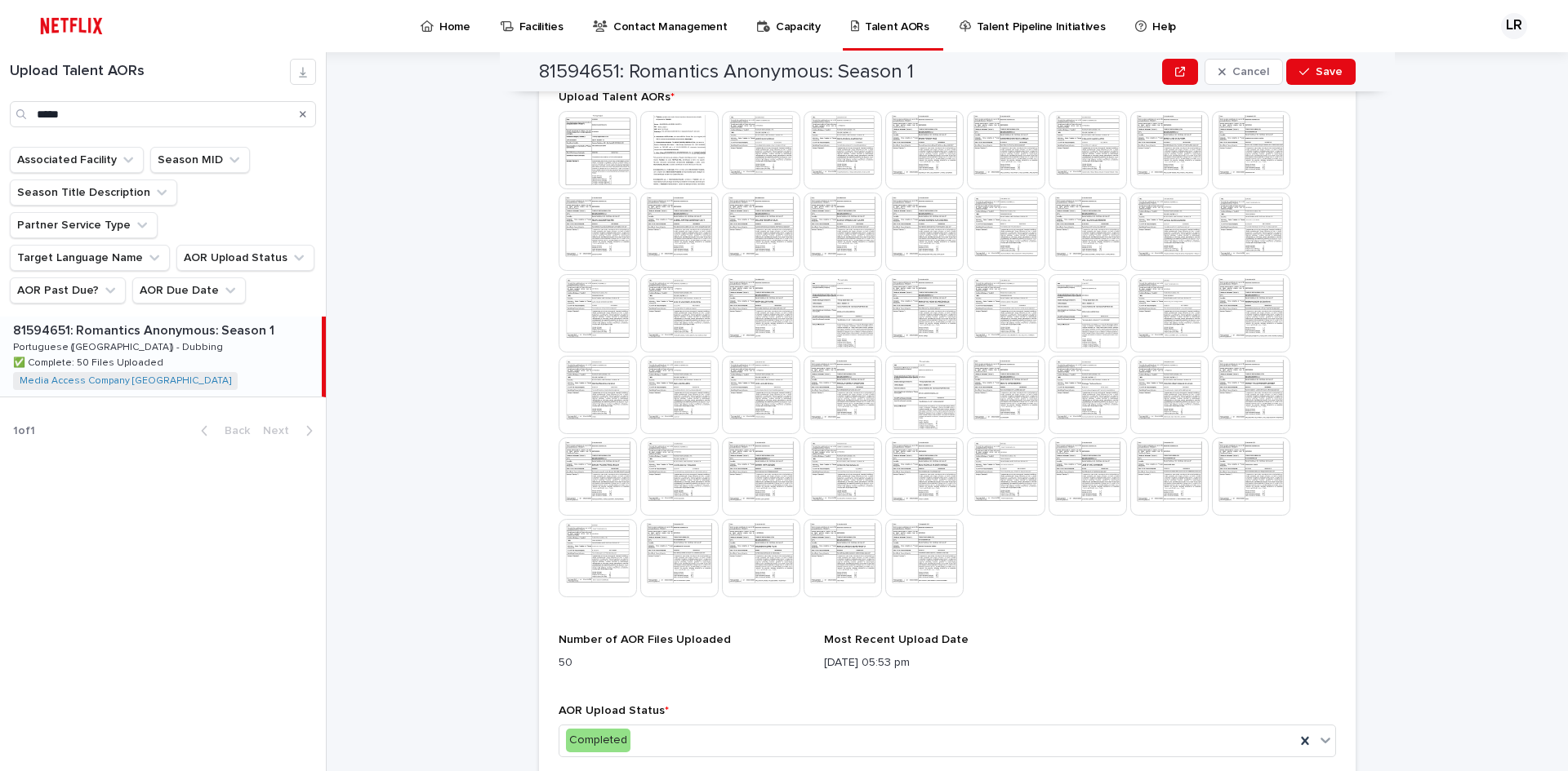
scroll to position [567, 0]
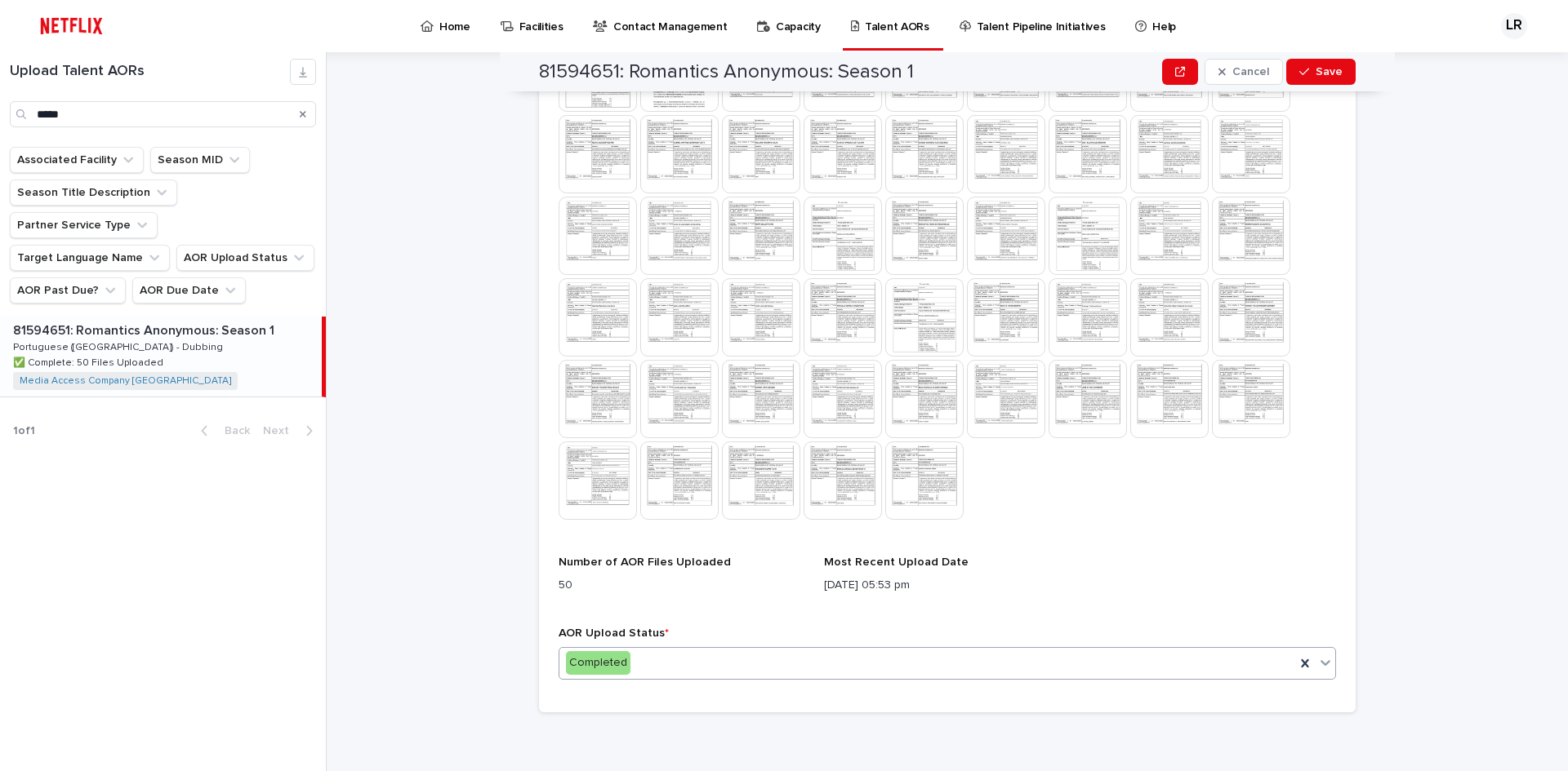
click at [1317, 664] on icon at bounding box center [1325, 662] width 16 height 16
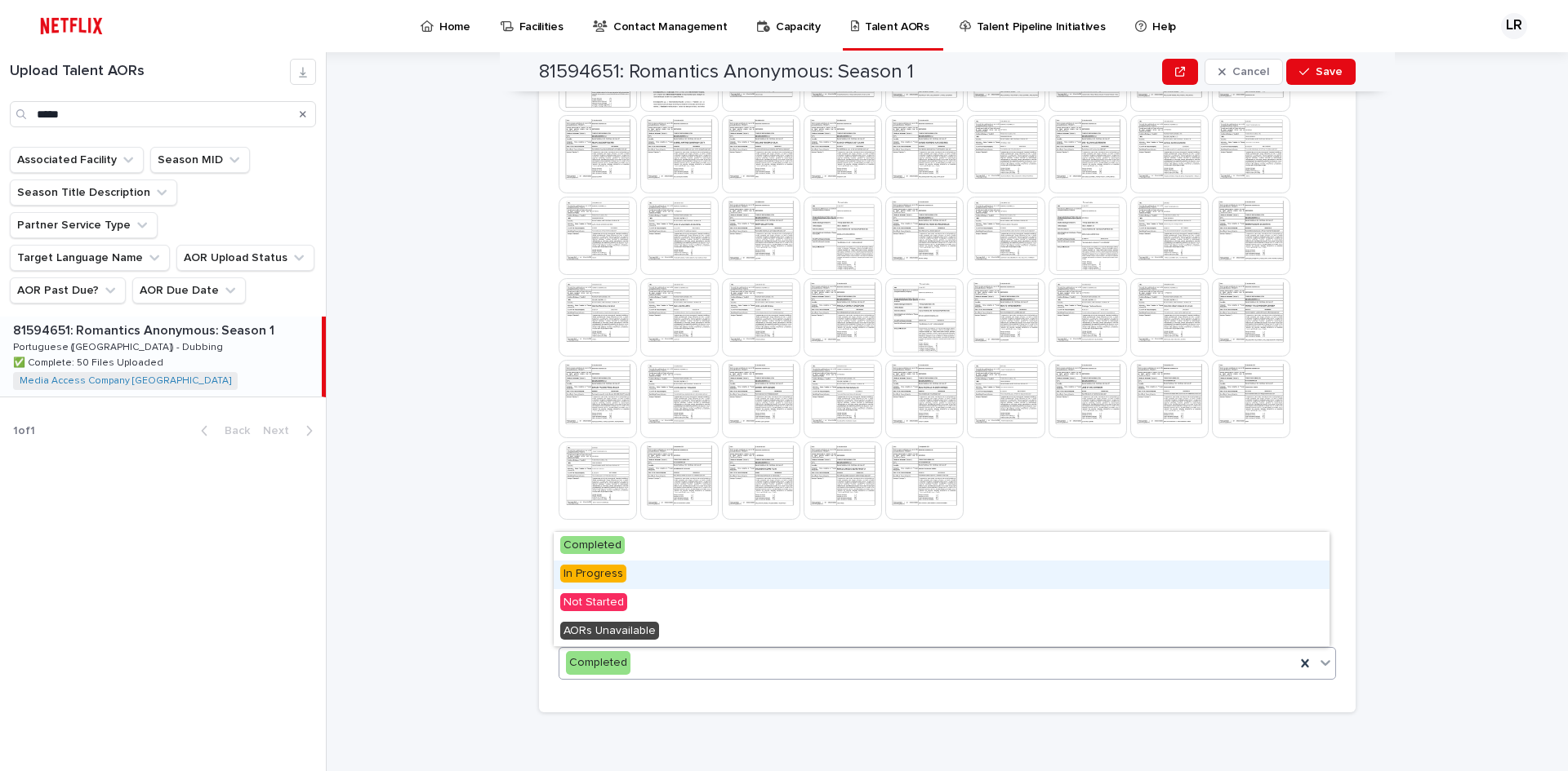
click at [618, 571] on span "In Progress" at bounding box center [593, 573] width 66 height 18
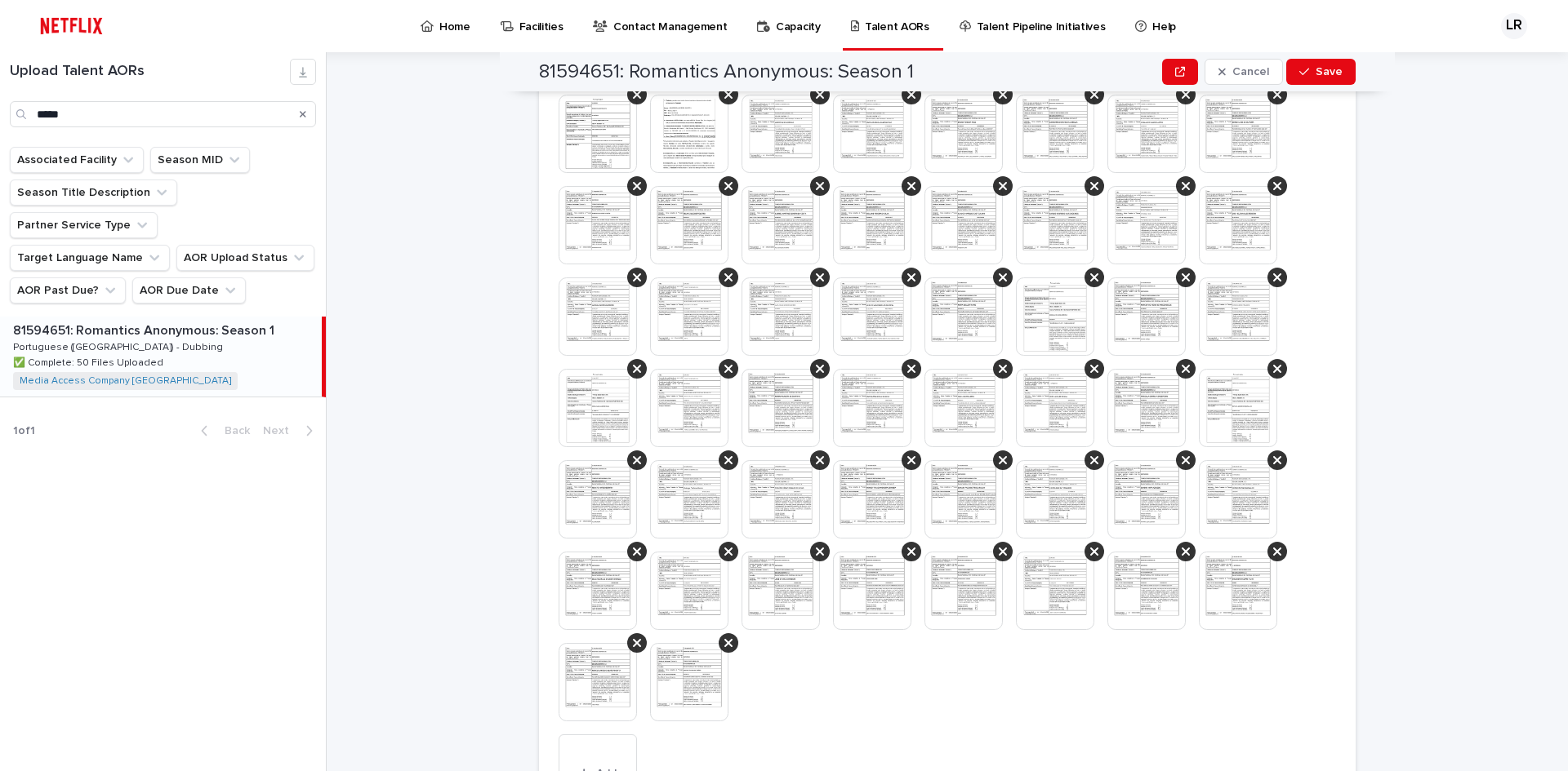
scroll to position [653, 0]
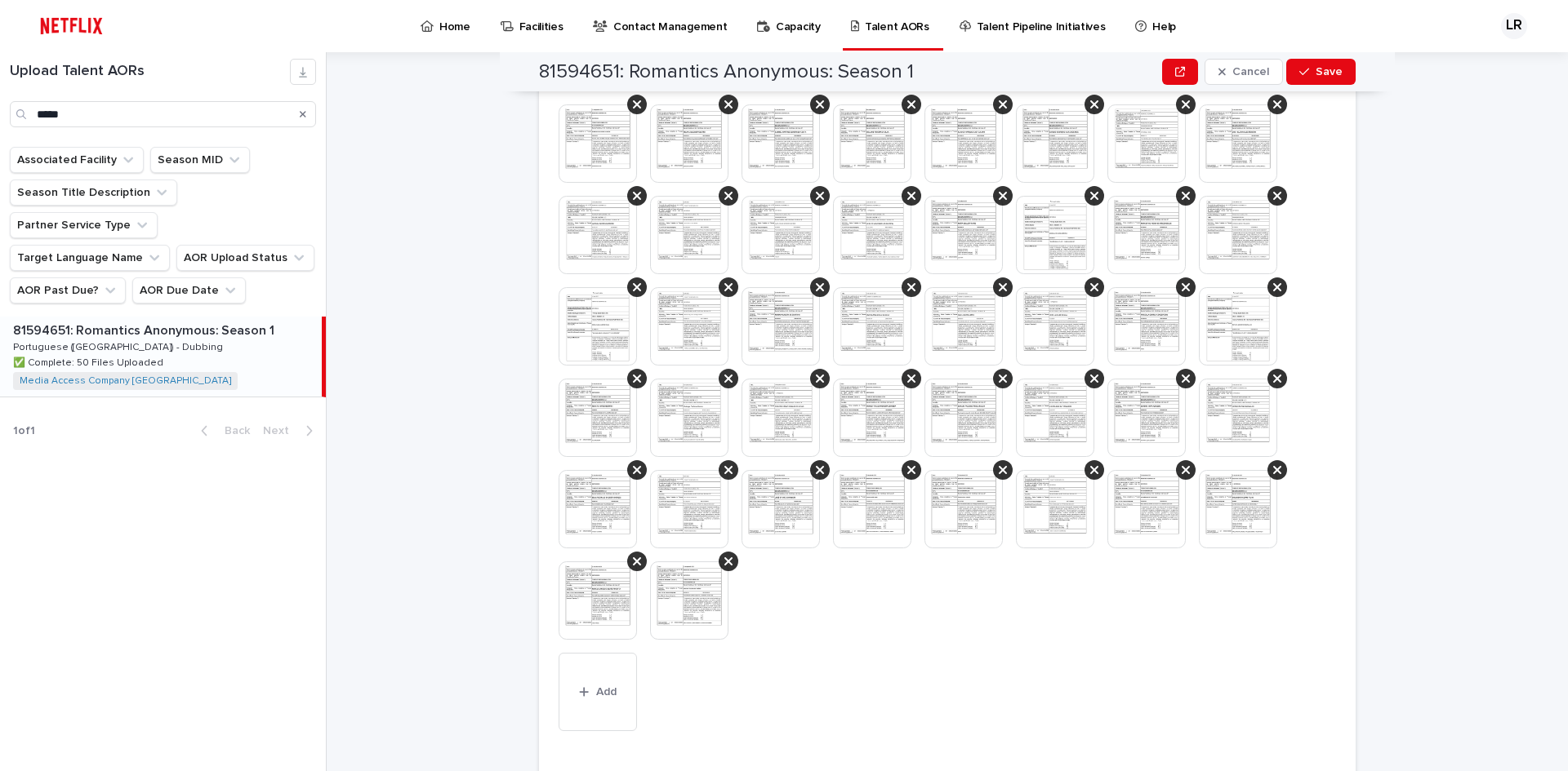
click at [699, 506] on img at bounding box center [689, 509] width 78 height 78
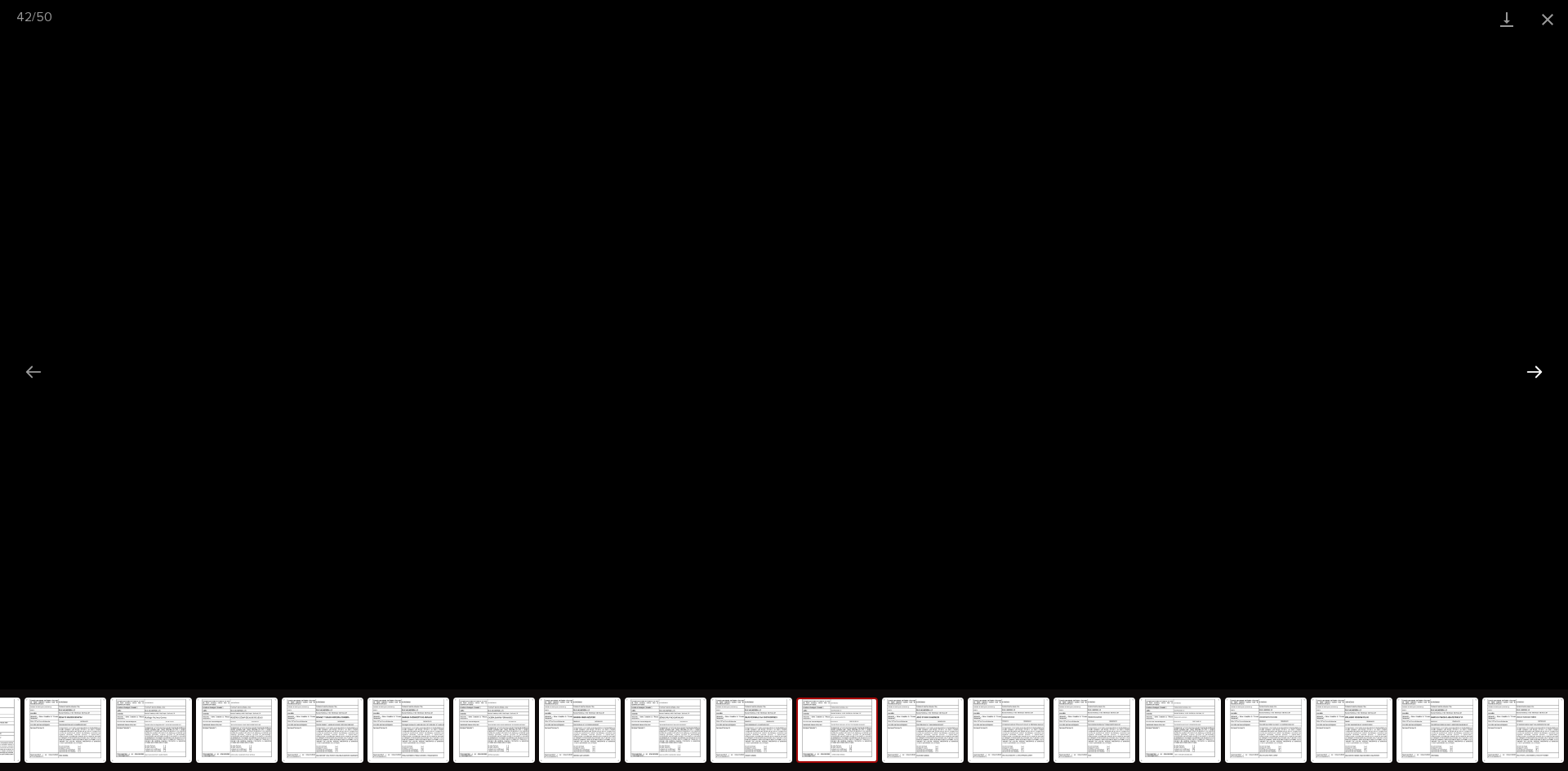
click at [1534, 369] on button "Next slide" at bounding box center [1534, 371] width 34 height 31
click at [1549, 24] on button "Close gallery" at bounding box center [1548, 19] width 41 height 38
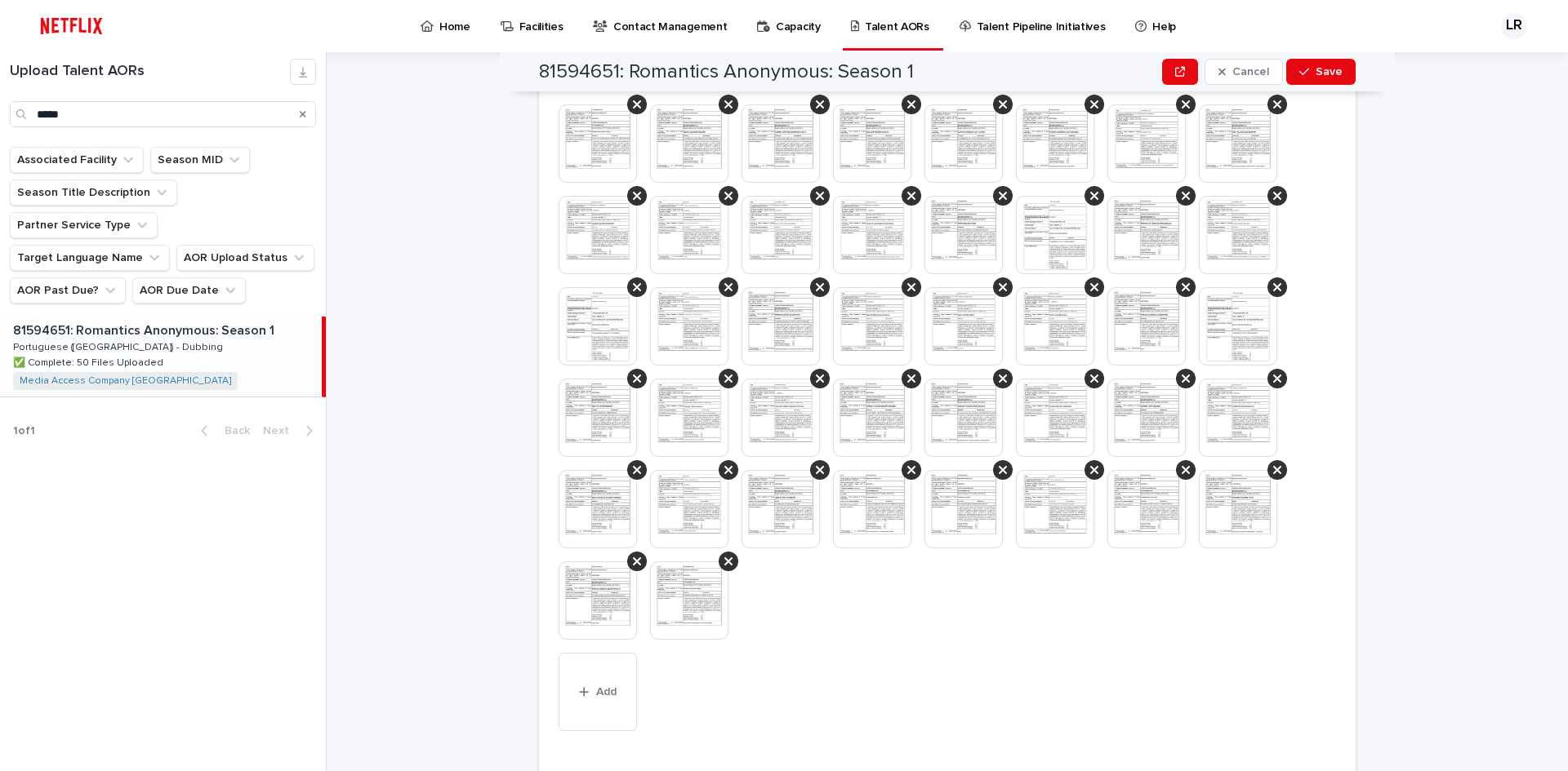
click at [790, 531] on img at bounding box center [781, 509] width 78 height 78
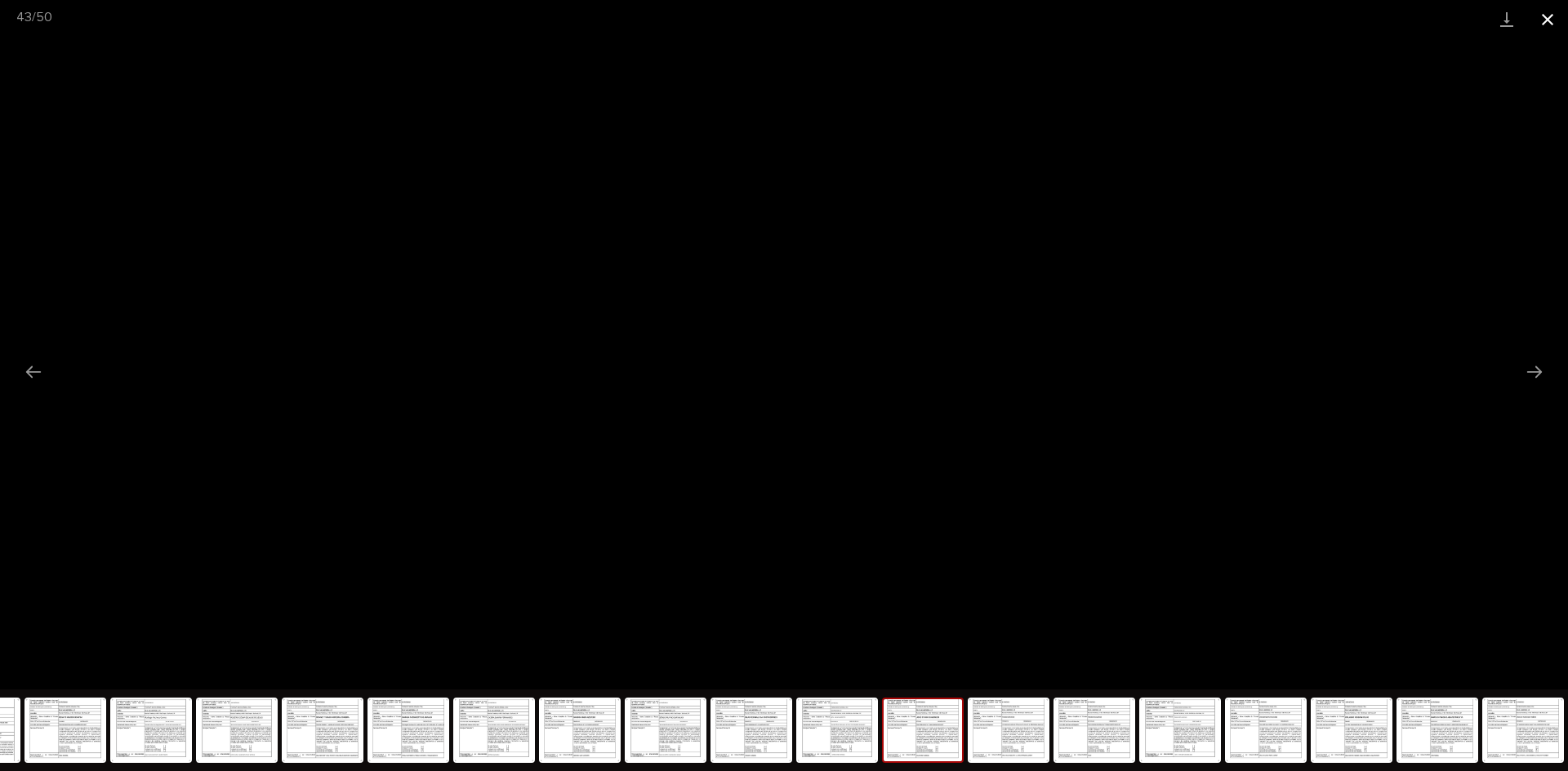
click at [1552, 13] on button "Close gallery" at bounding box center [1548, 19] width 41 height 38
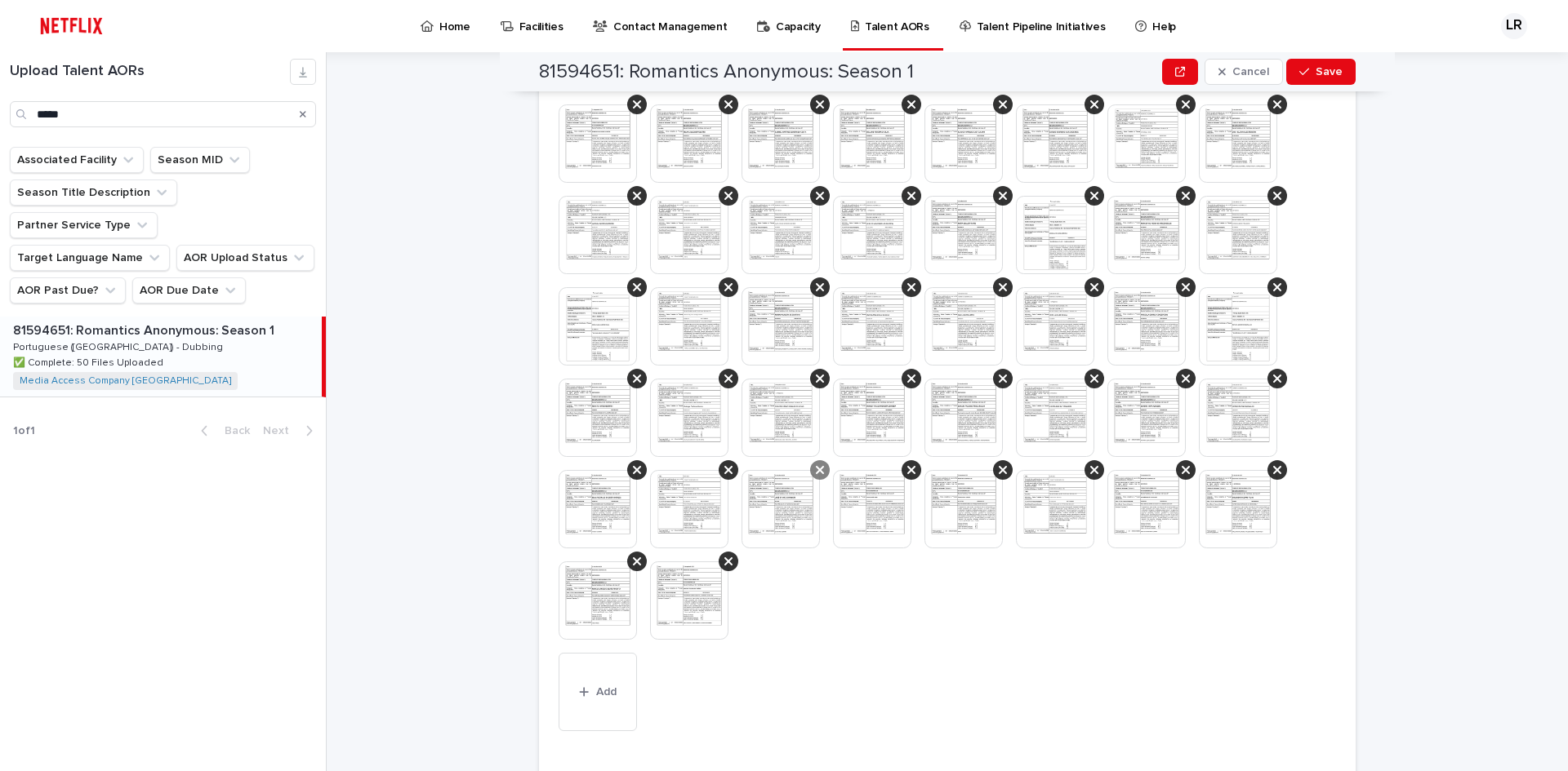
click at [815, 472] on icon at bounding box center [820, 470] width 8 height 13
click at [984, 650] on div at bounding box center [947, 333] width 777 height 640
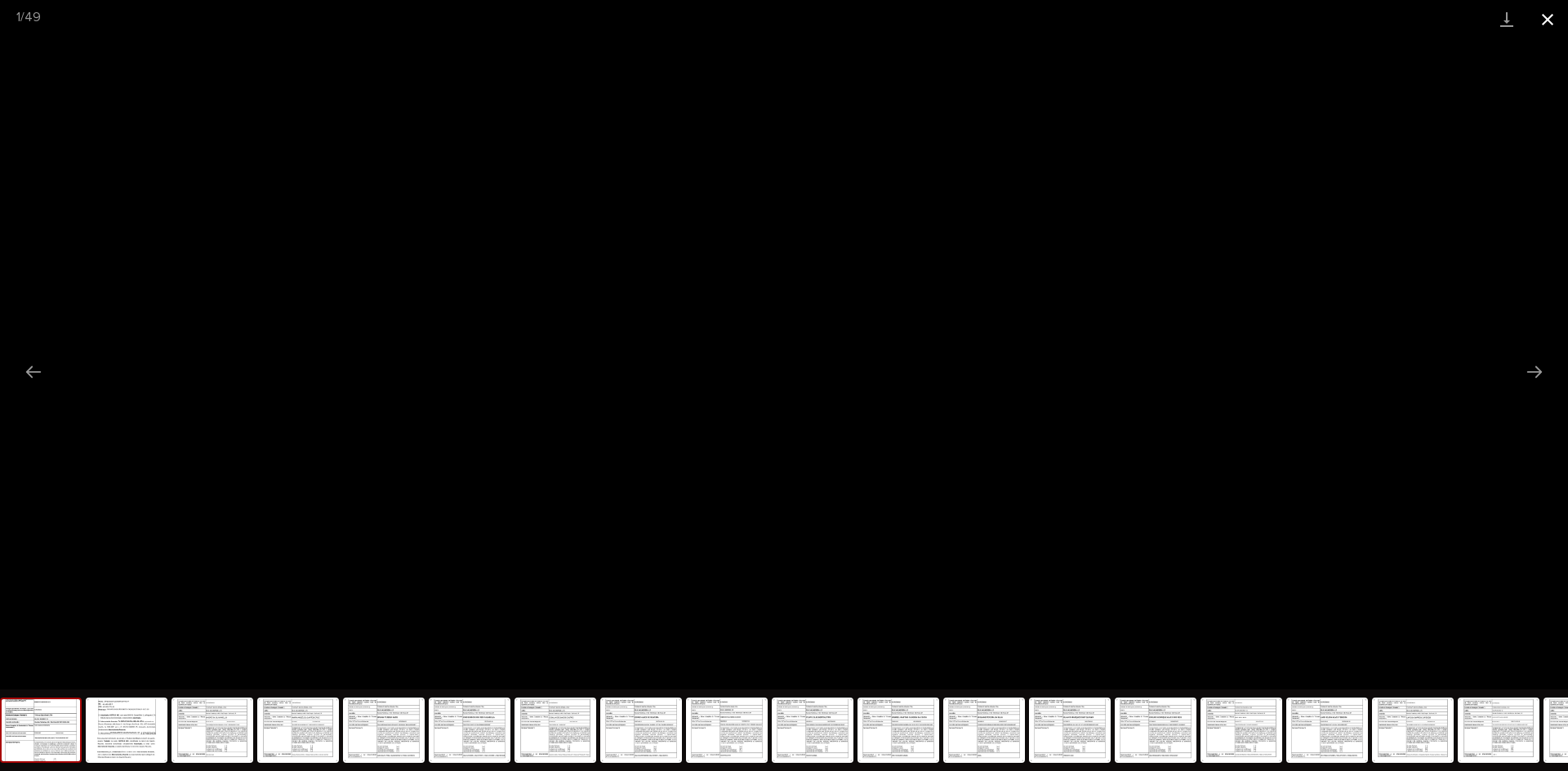
click at [1547, 20] on button "Close gallery" at bounding box center [1548, 19] width 41 height 38
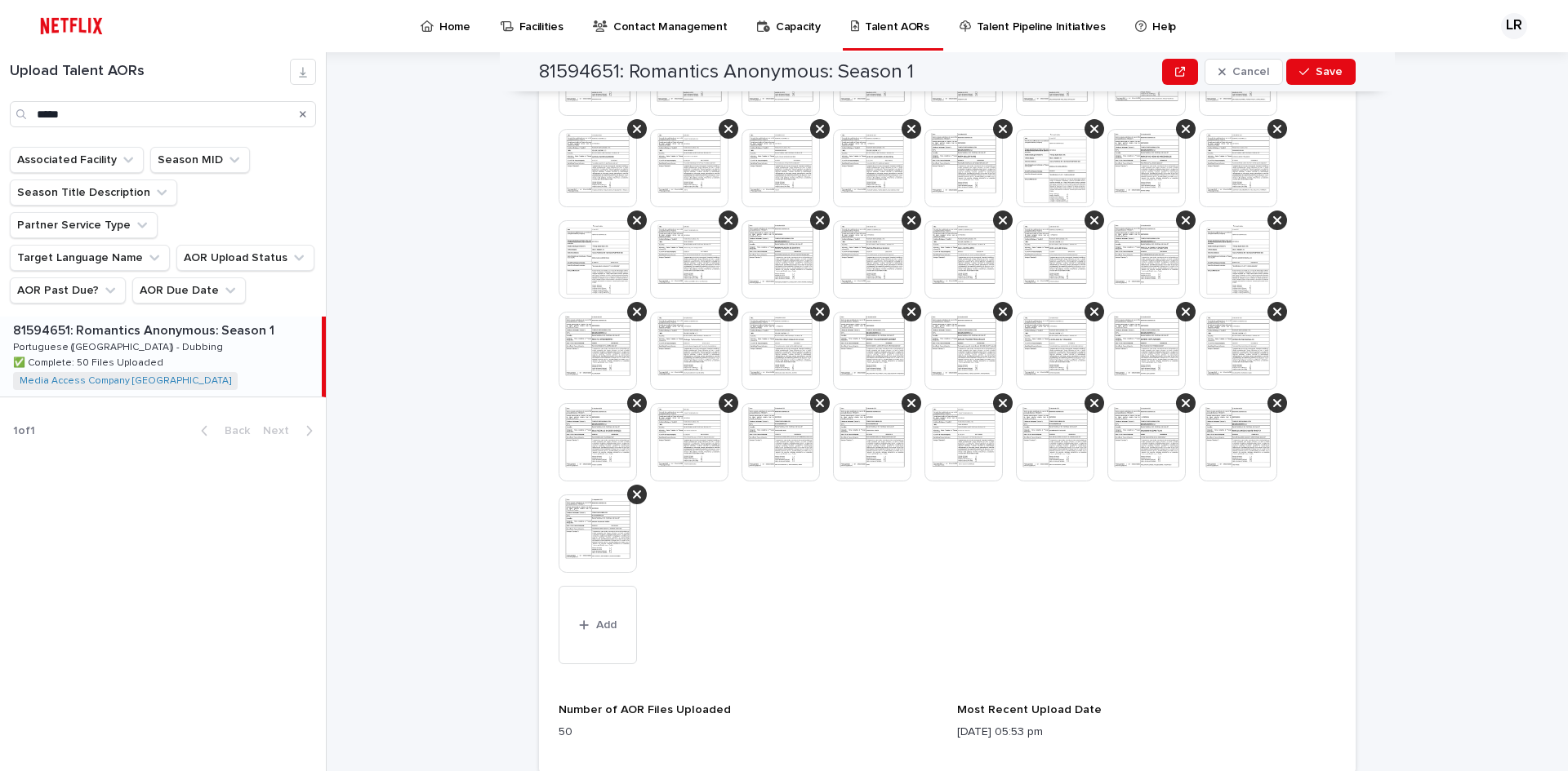
scroll to position [816, 0]
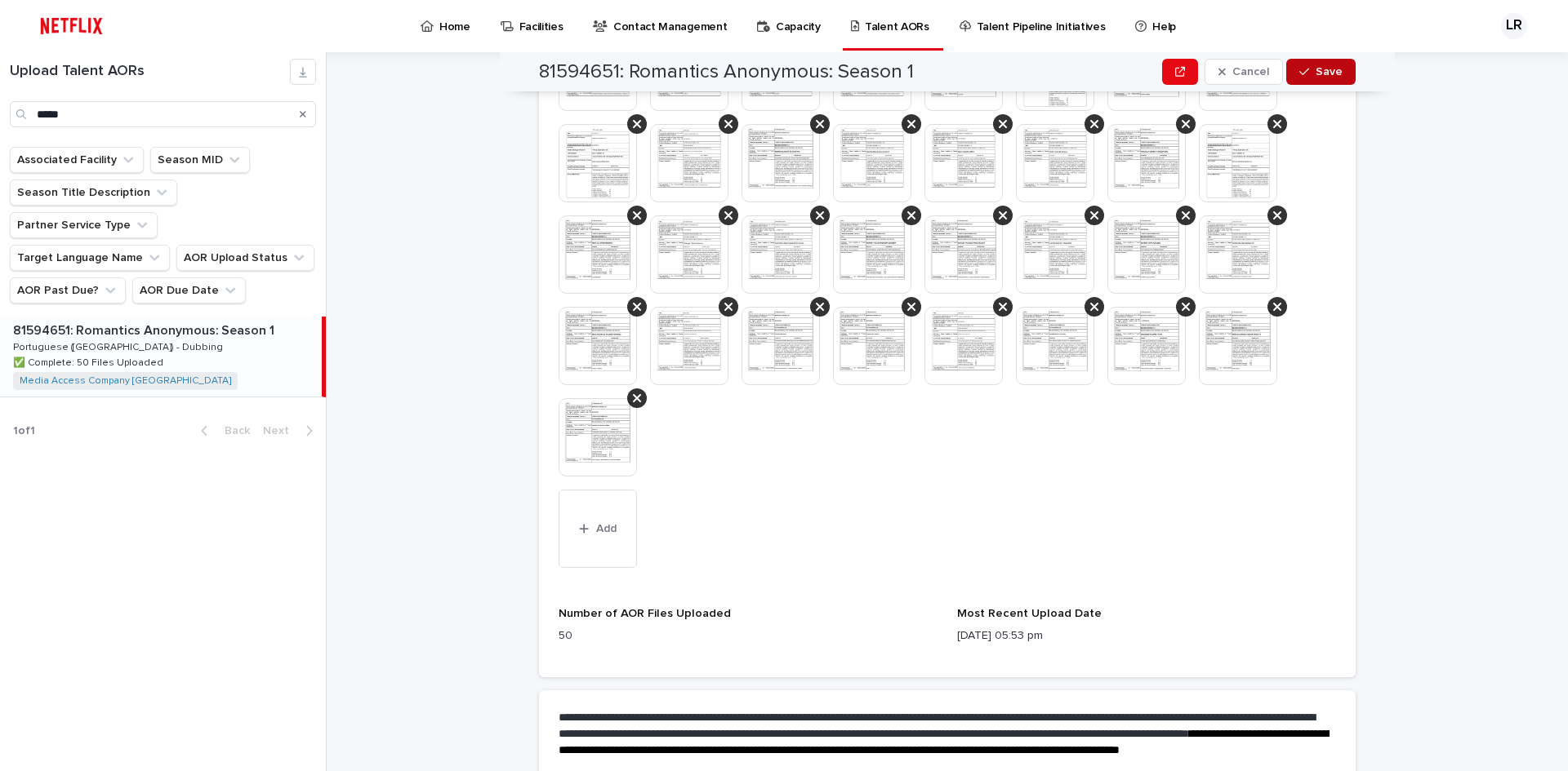
click at [1329, 73] on span "Save" at bounding box center [1329, 71] width 27 height 11
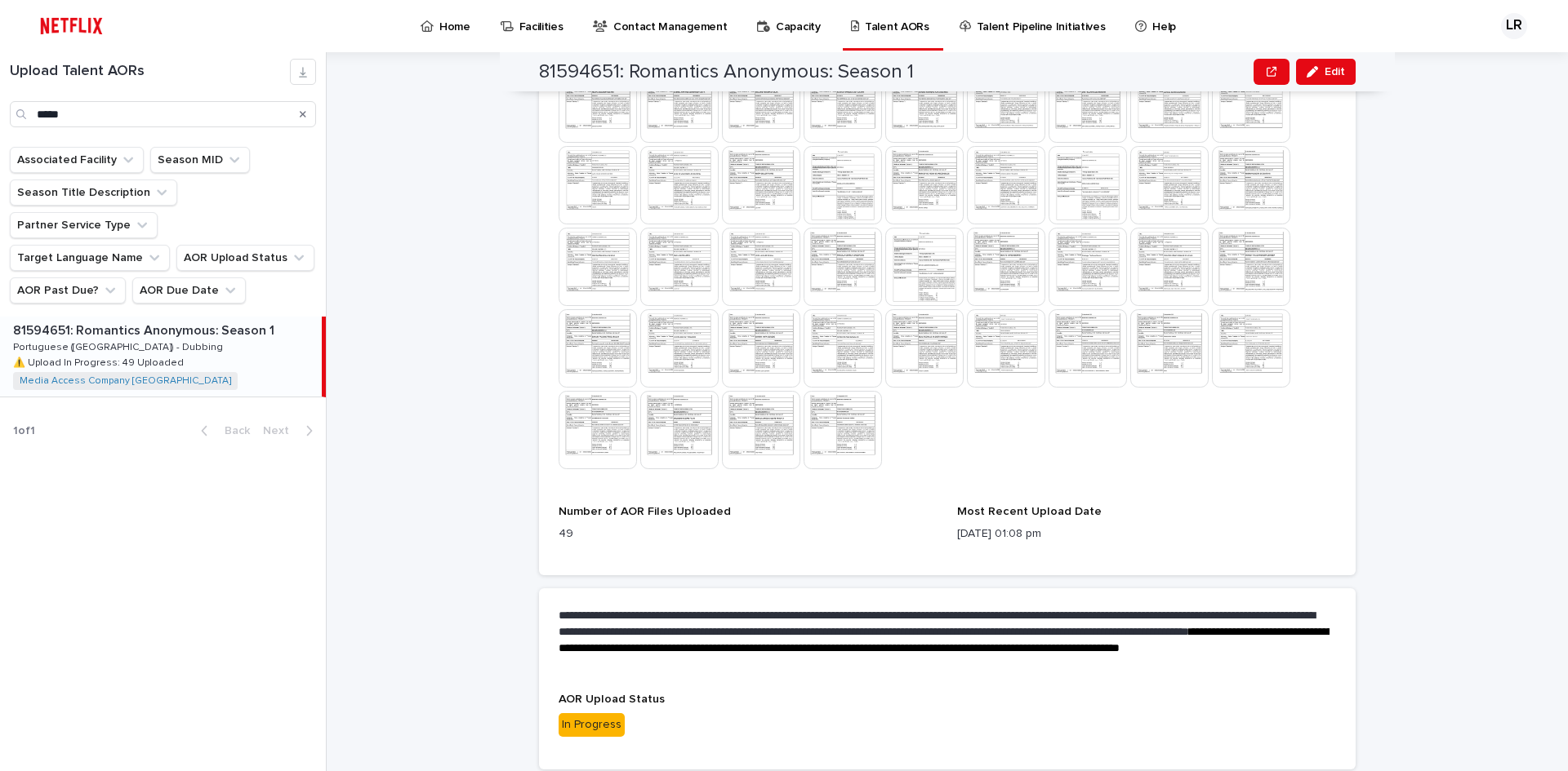
scroll to position [739, 0]
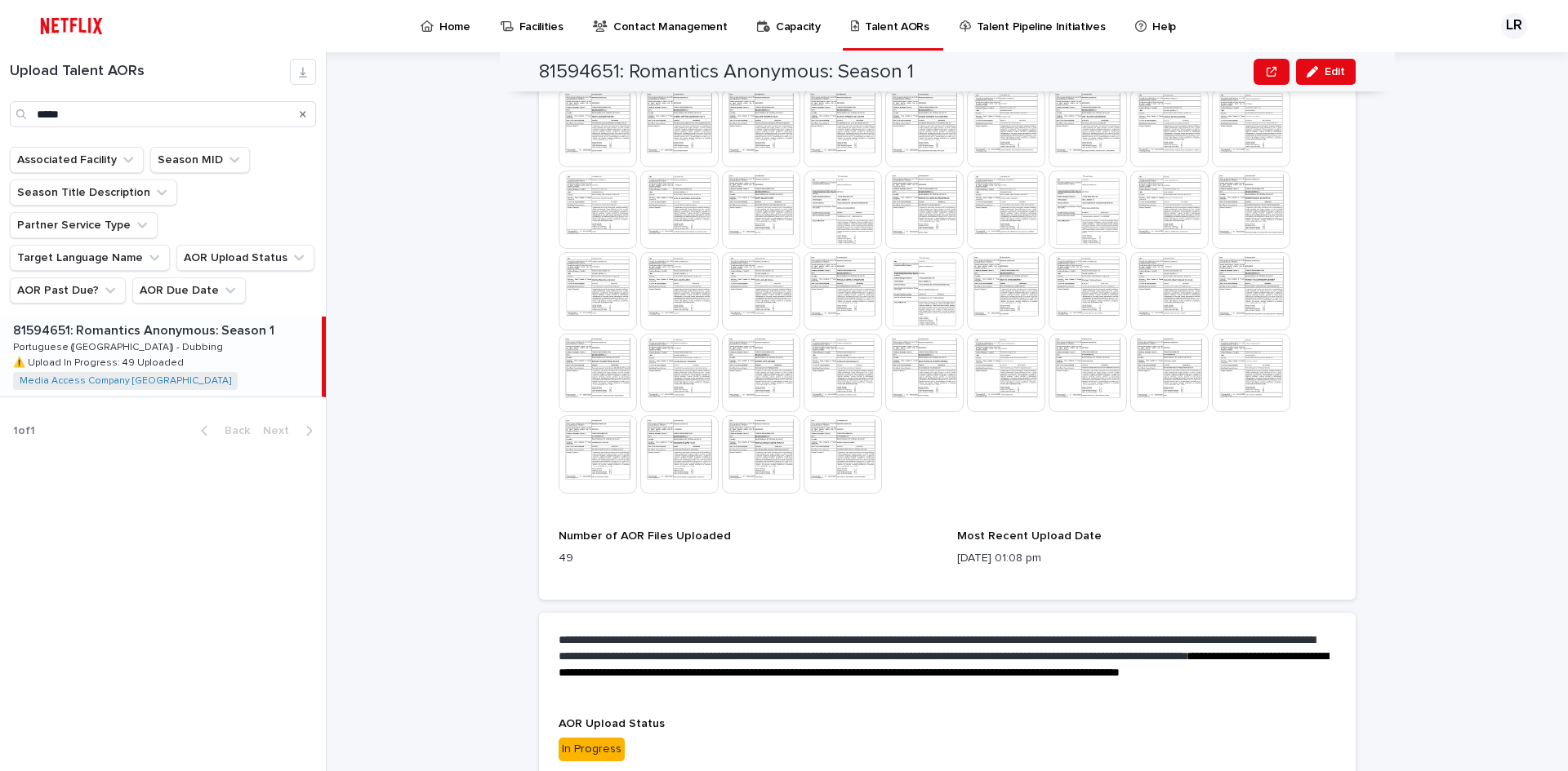
click at [613, 371] on img at bounding box center [598, 373] width 78 height 78
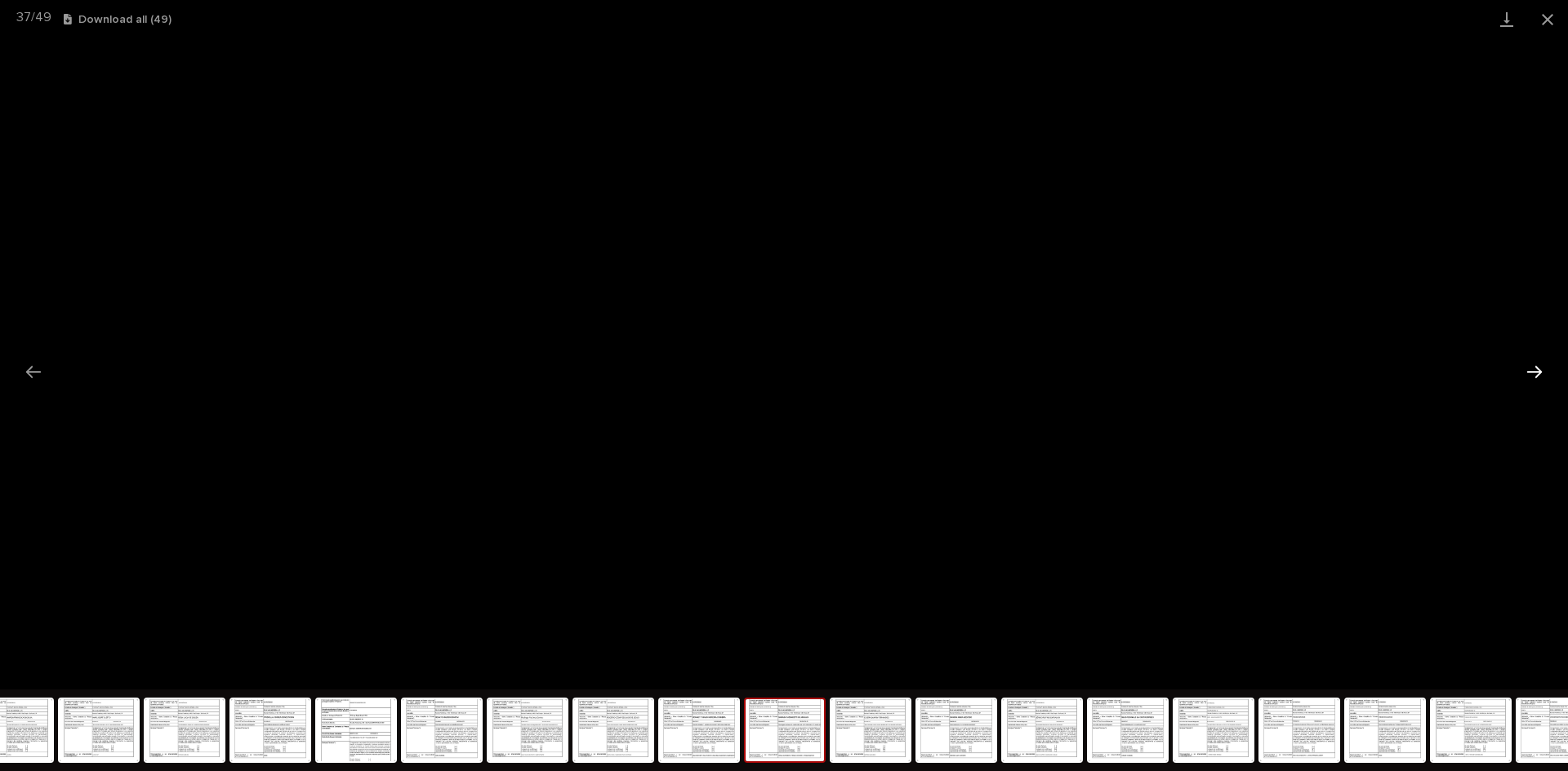
click at [1533, 381] on button "Next slide" at bounding box center [1534, 371] width 34 height 31
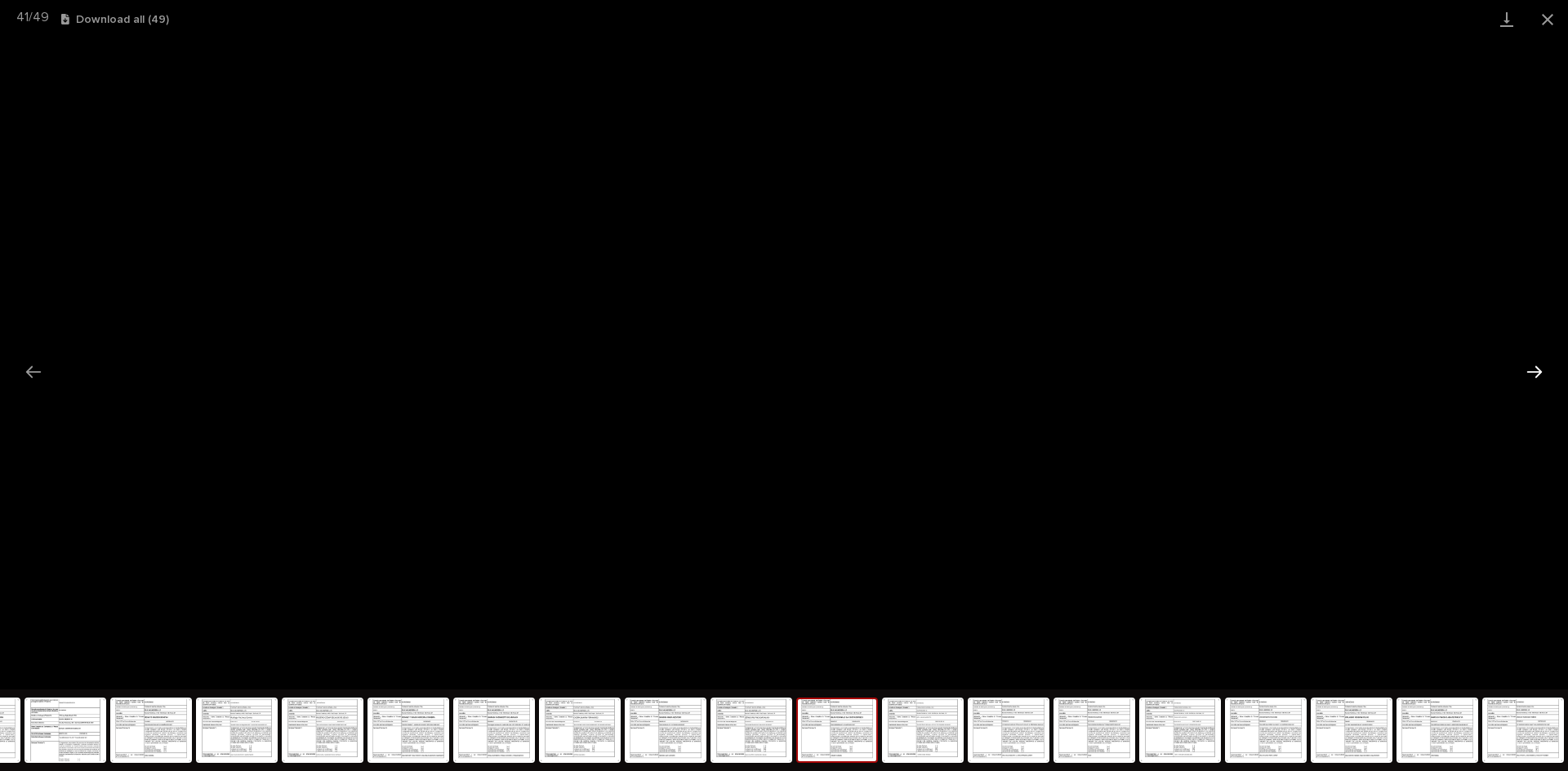
click at [1533, 381] on button "Next slide" at bounding box center [1534, 371] width 34 height 31
click at [1535, 380] on button "Next slide" at bounding box center [1534, 371] width 34 height 31
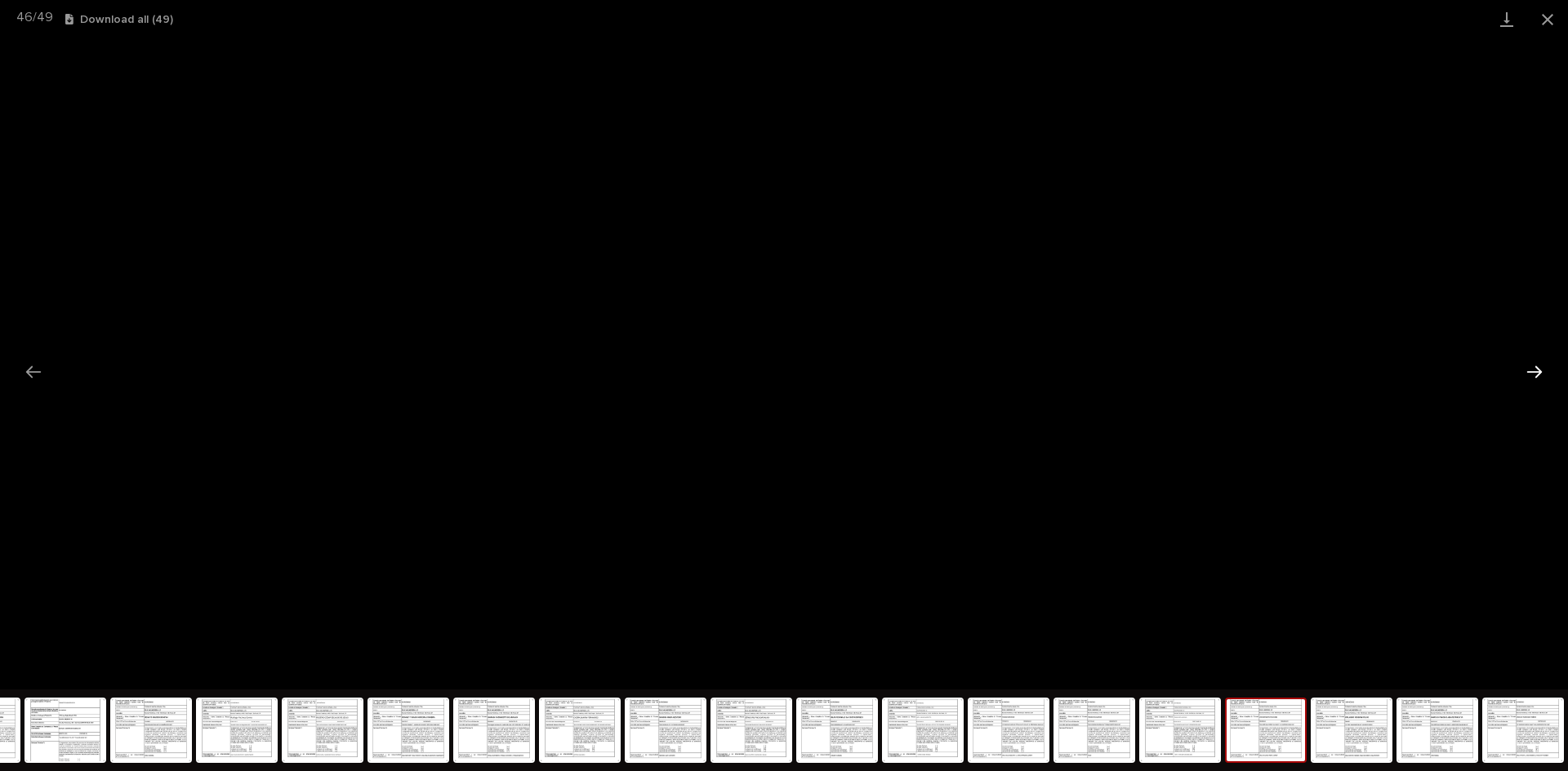
click at [1535, 380] on button "Next slide" at bounding box center [1534, 371] width 34 height 31
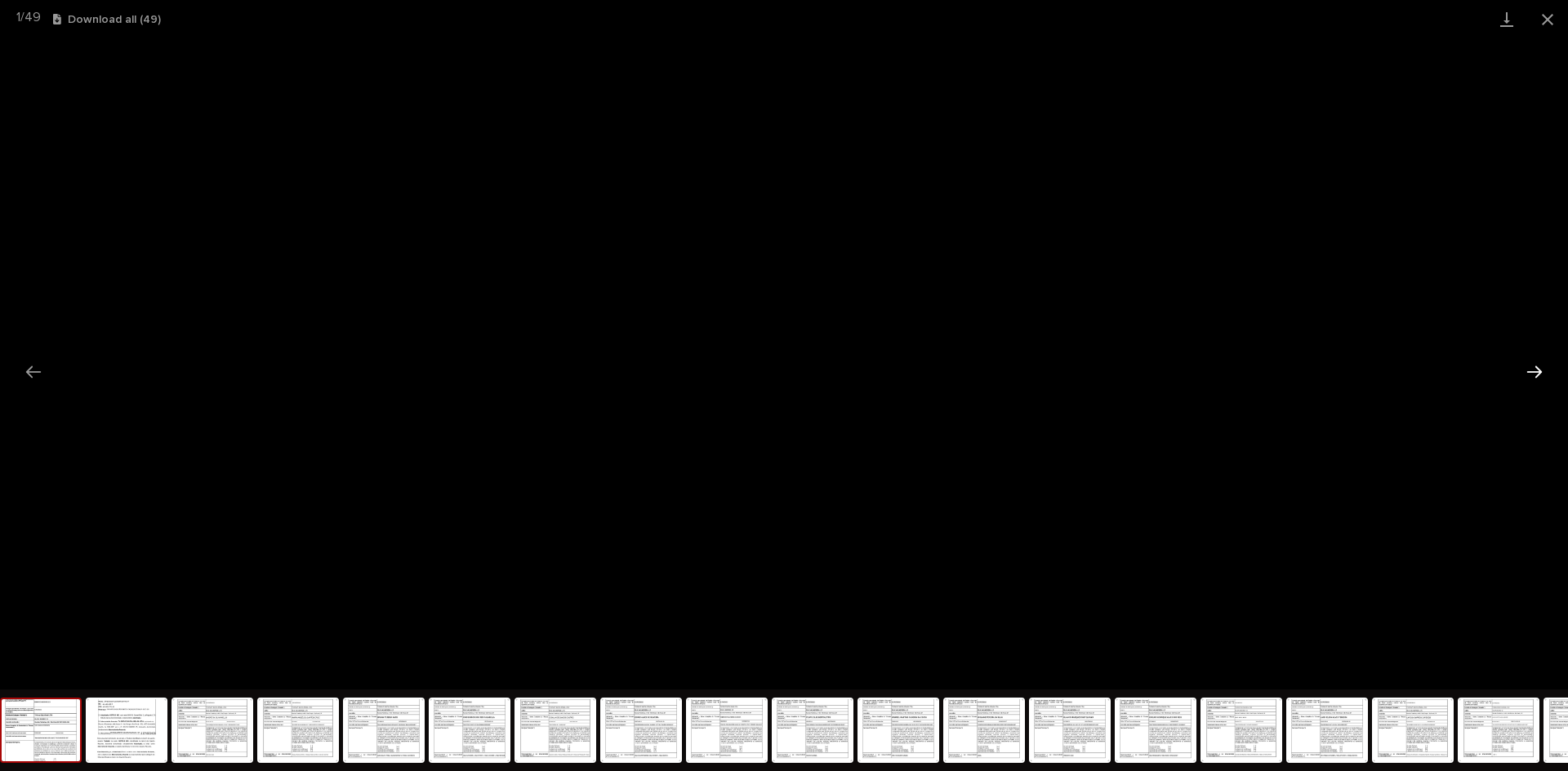
click at [1535, 380] on button "Next slide" at bounding box center [1534, 371] width 34 height 31
click at [1552, 18] on button "Close gallery" at bounding box center [1548, 19] width 41 height 38
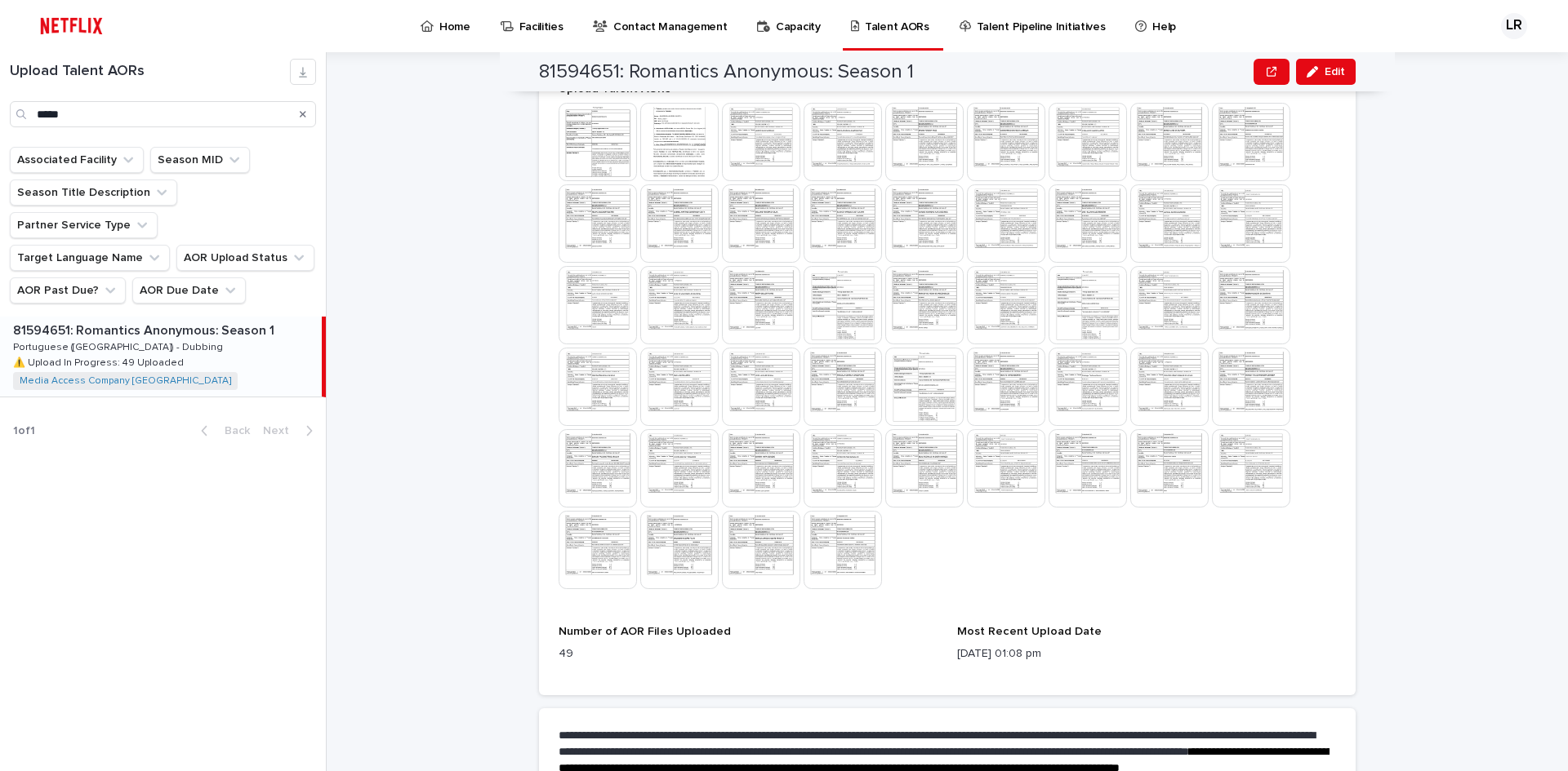
scroll to position [494, 0]
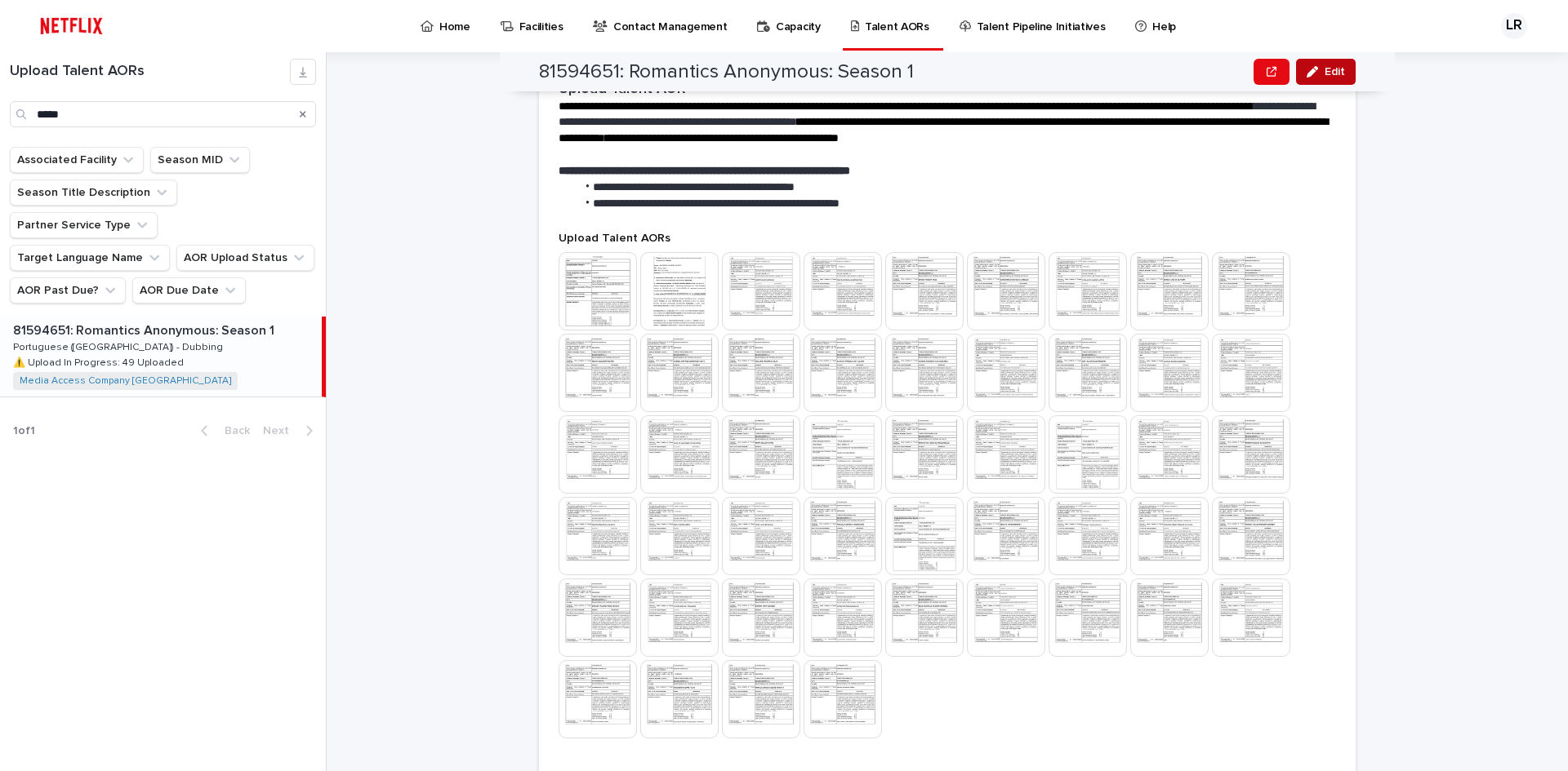
click at [1330, 63] on button "Edit" at bounding box center [1326, 71] width 59 height 26
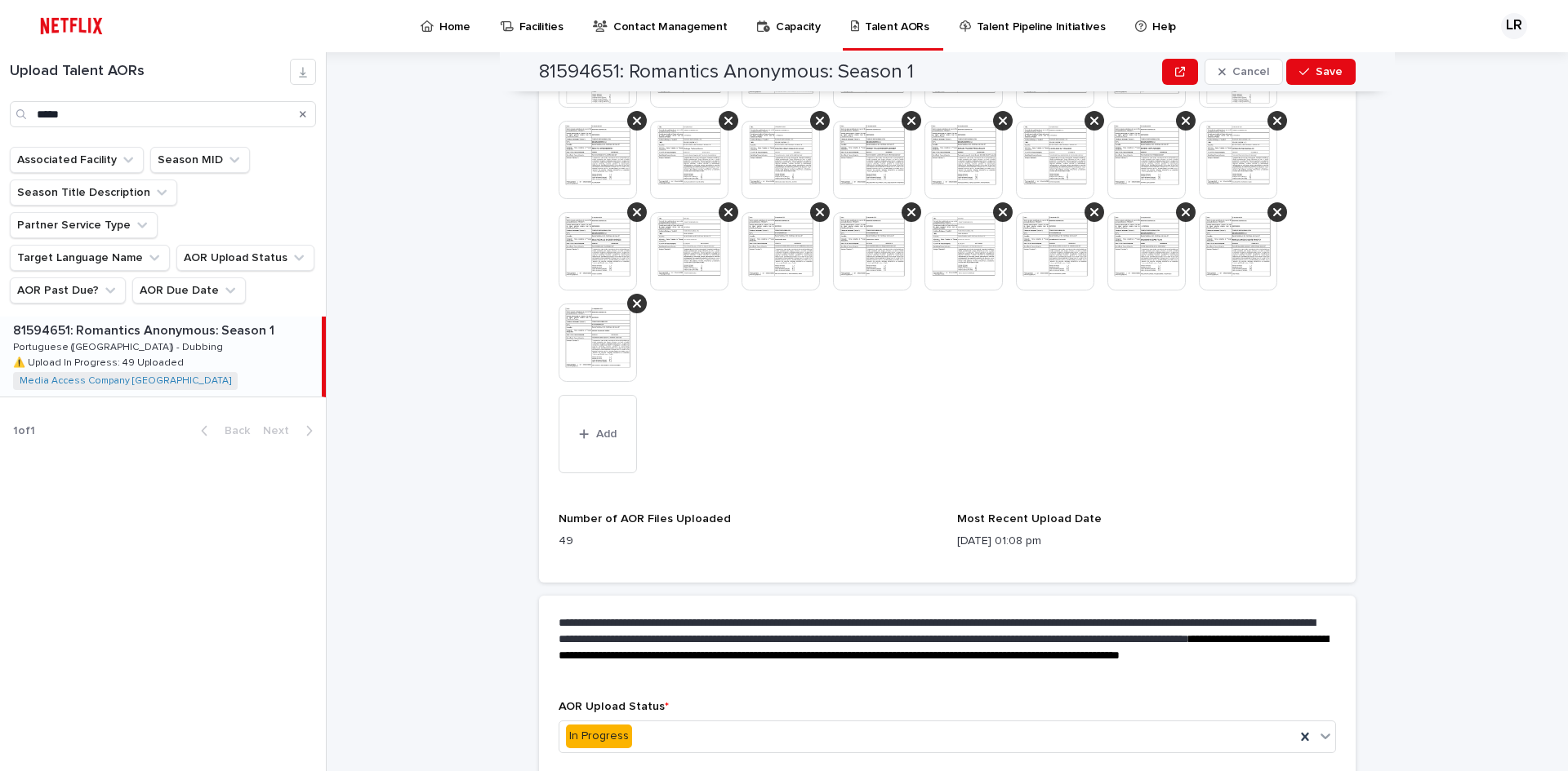
scroll to position [1064, 0]
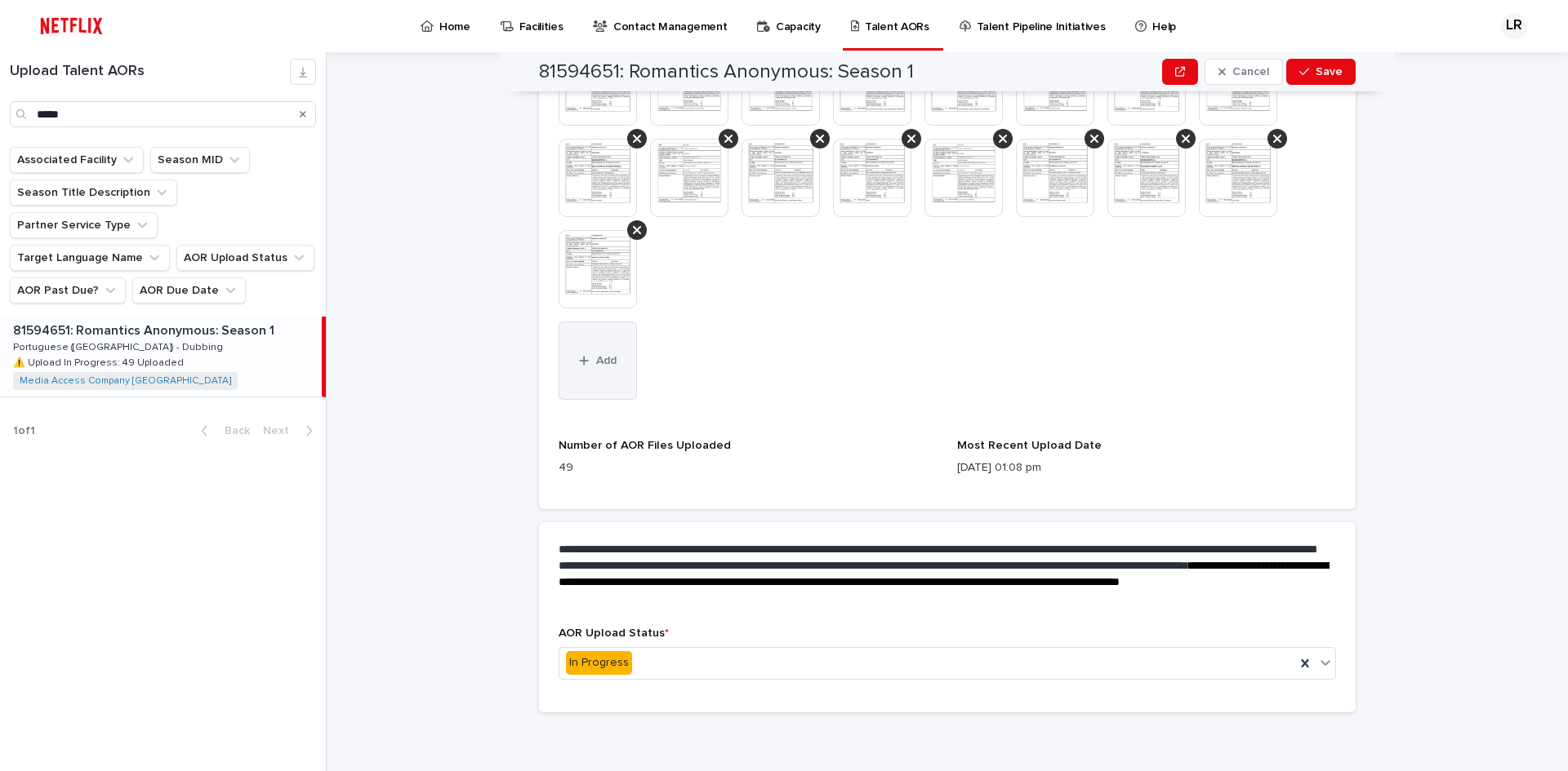
click at [574, 375] on button "Add" at bounding box center [598, 361] width 78 height 78
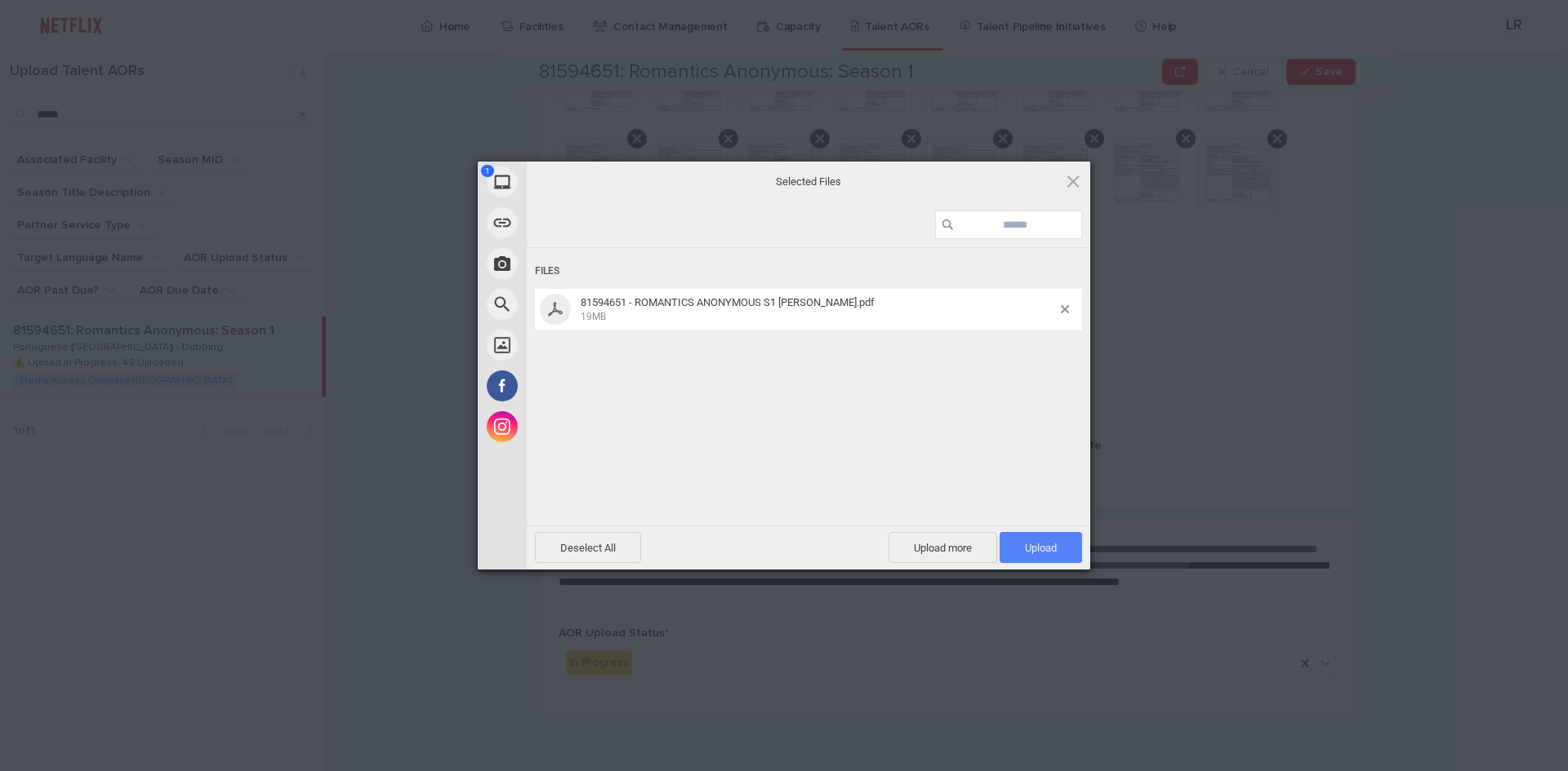
click at [1046, 542] on span "Upload 1" at bounding box center [1040, 548] width 31 height 12
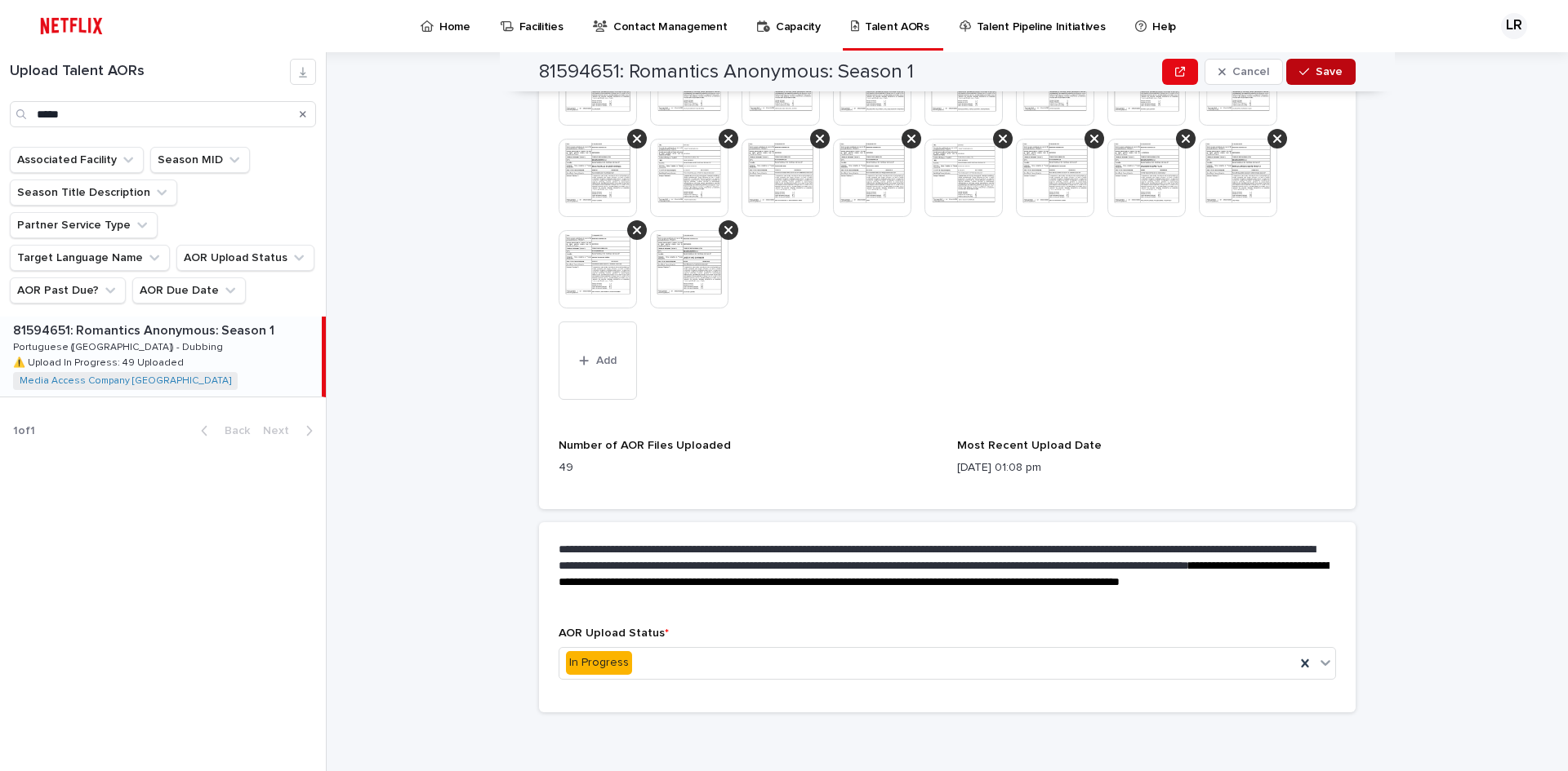
click at [1328, 75] on span "Save" at bounding box center [1329, 71] width 27 height 11
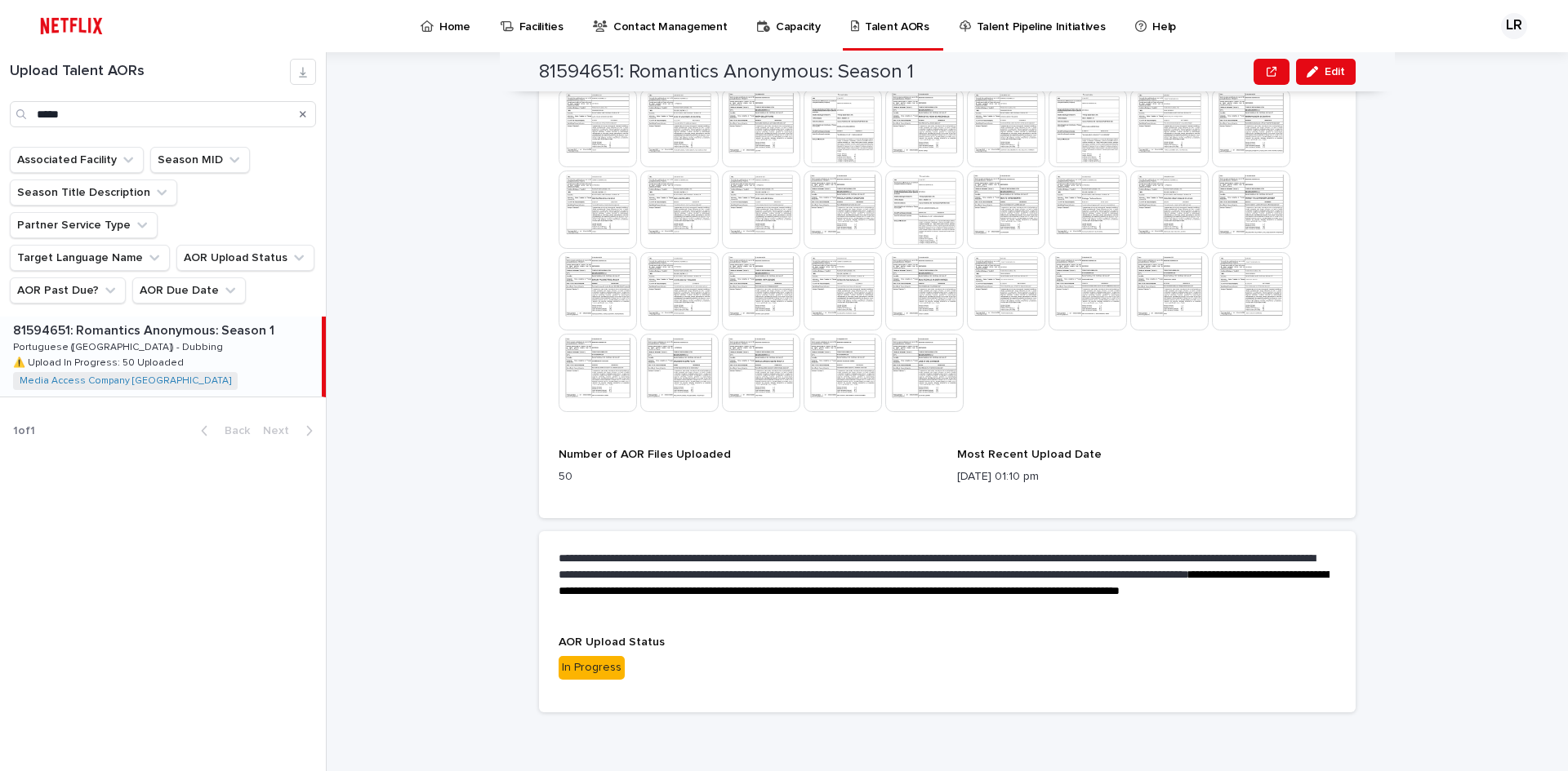
scroll to position [820, 0]
click at [1330, 71] on span "Edit" at bounding box center [1334, 71] width 20 height 11
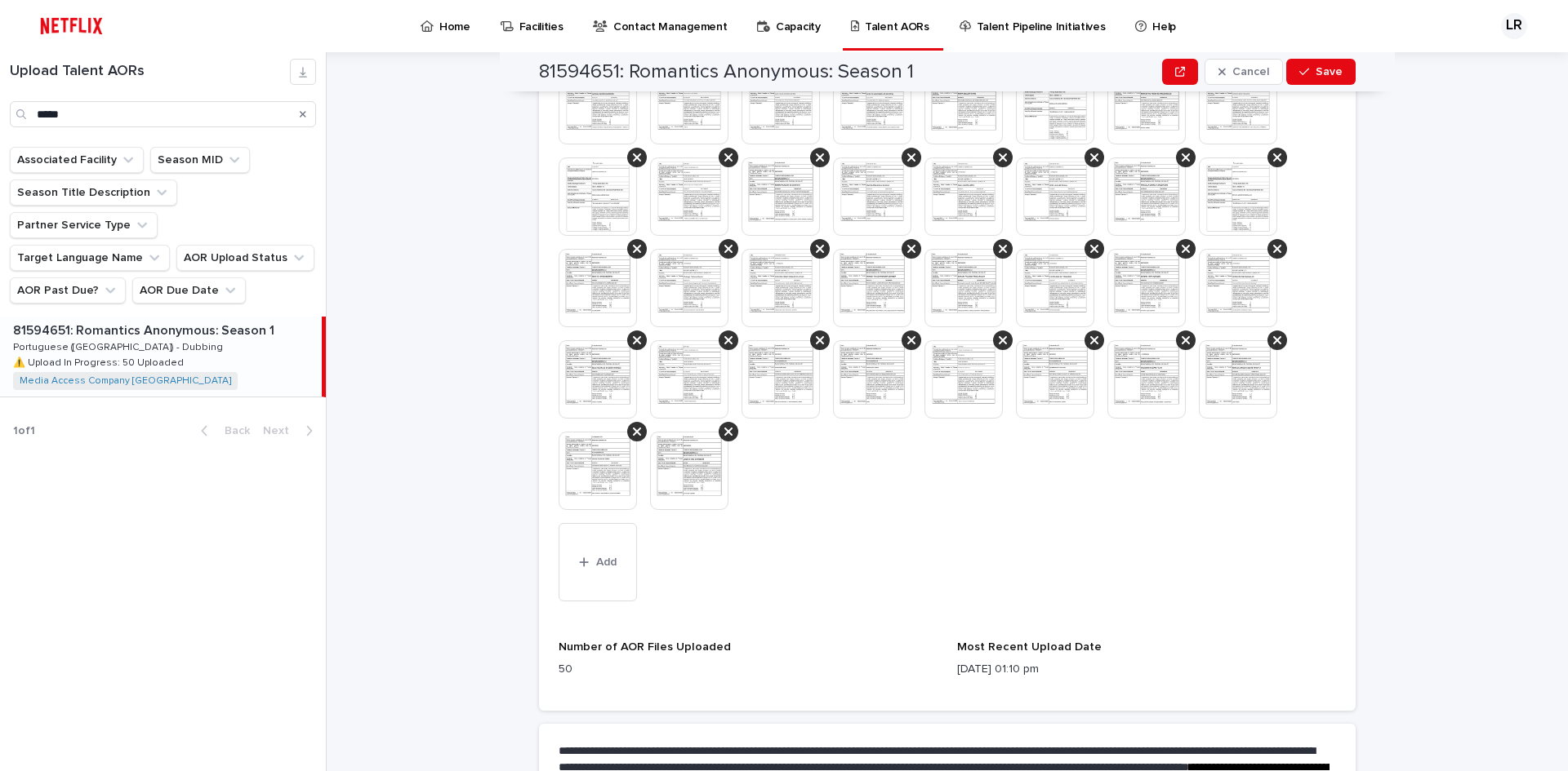
scroll to position [1147, 0]
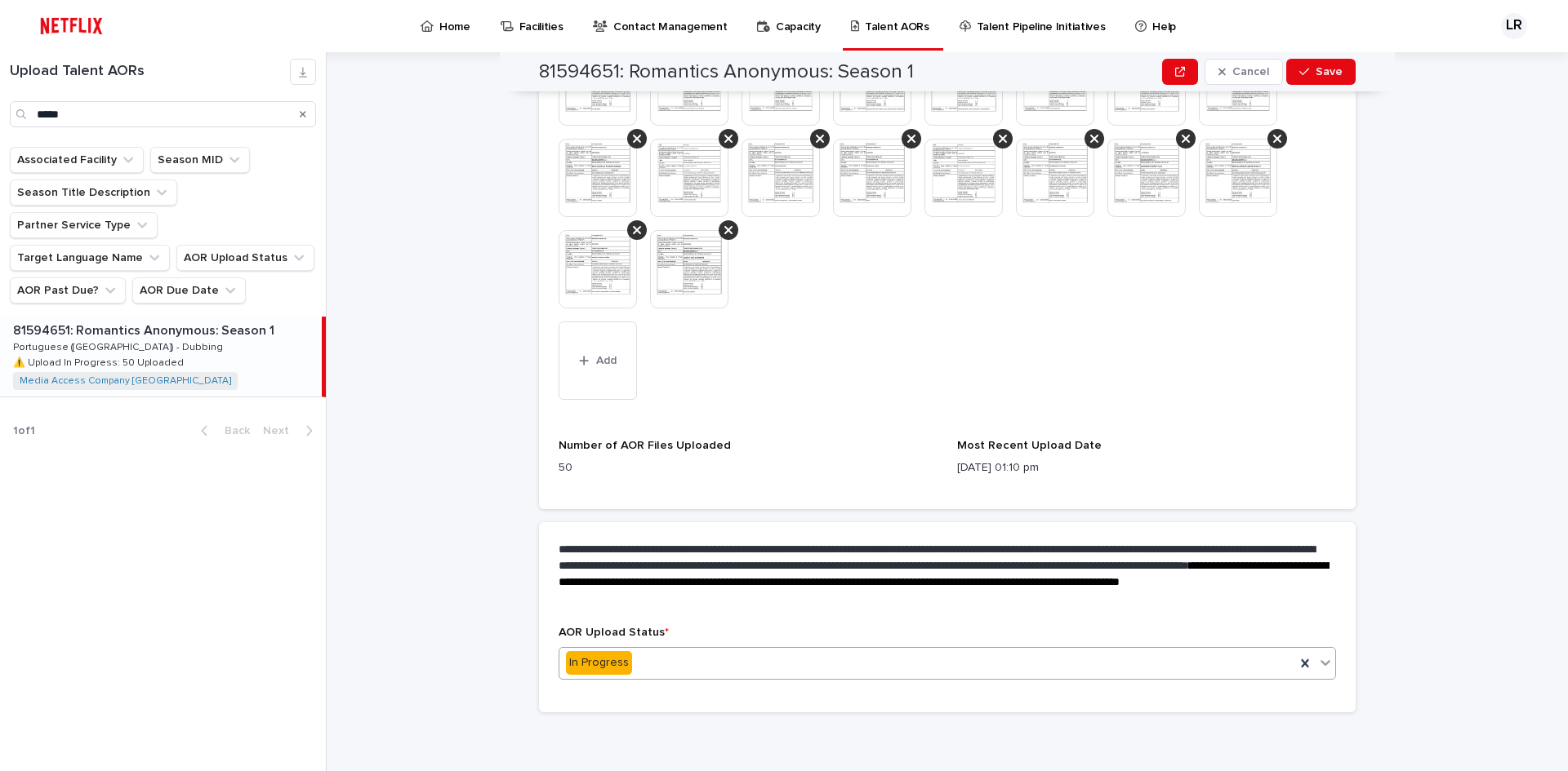
click at [1222, 673] on div "In Progress" at bounding box center [927, 663] width 736 height 27
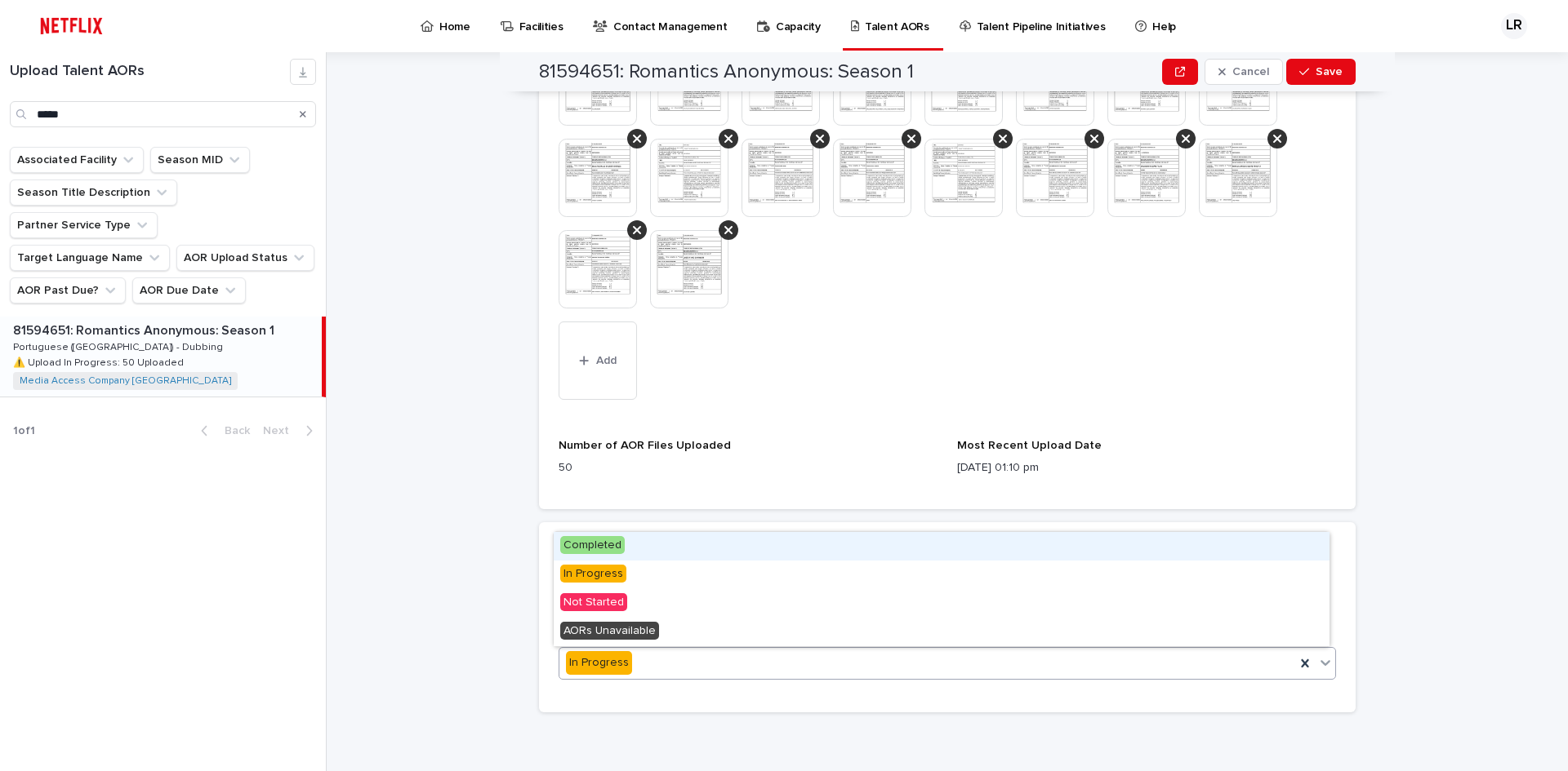
click at [588, 544] on span "Completed" at bounding box center [592, 545] width 65 height 18
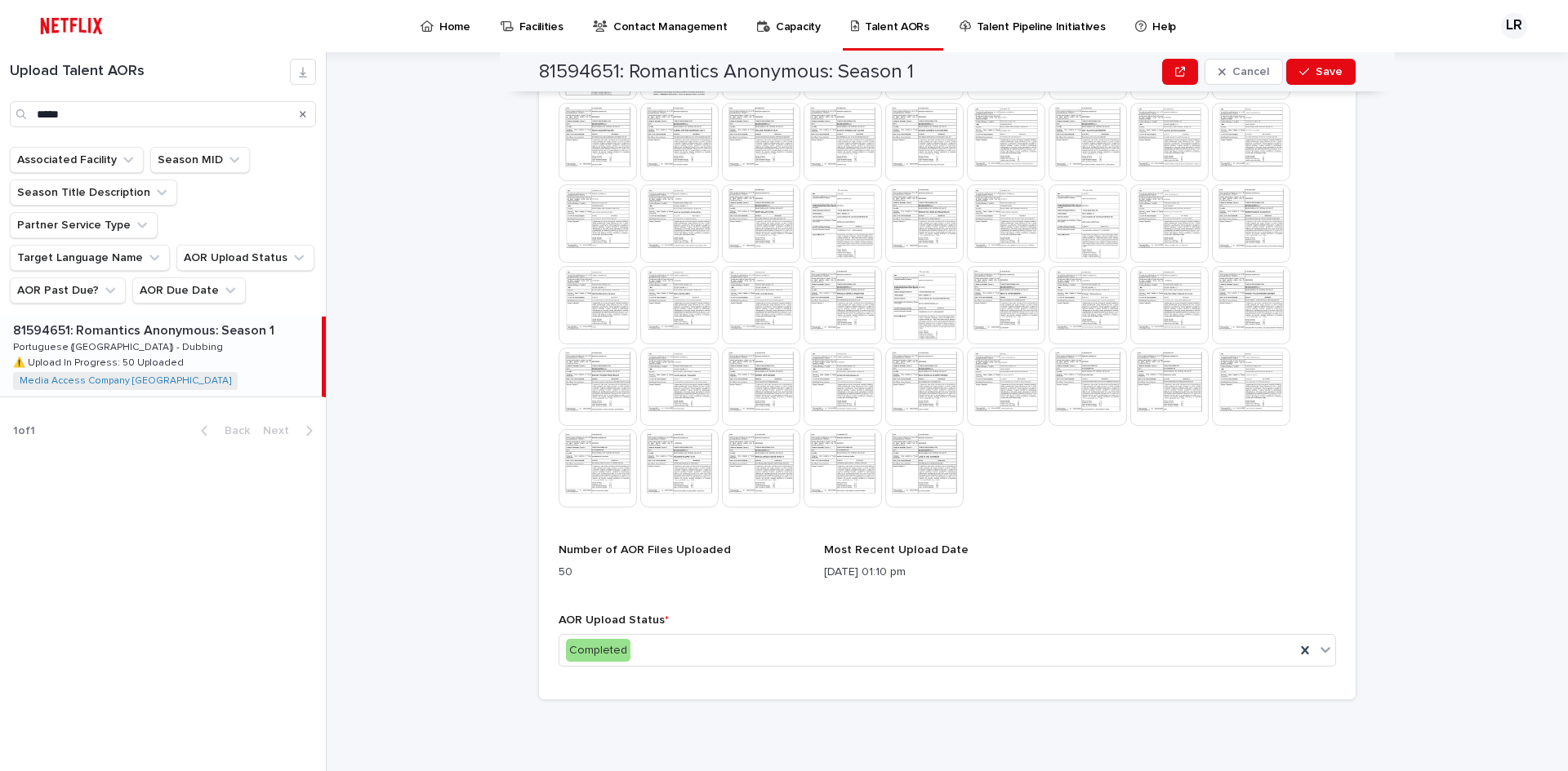
scroll to position [729, 0]
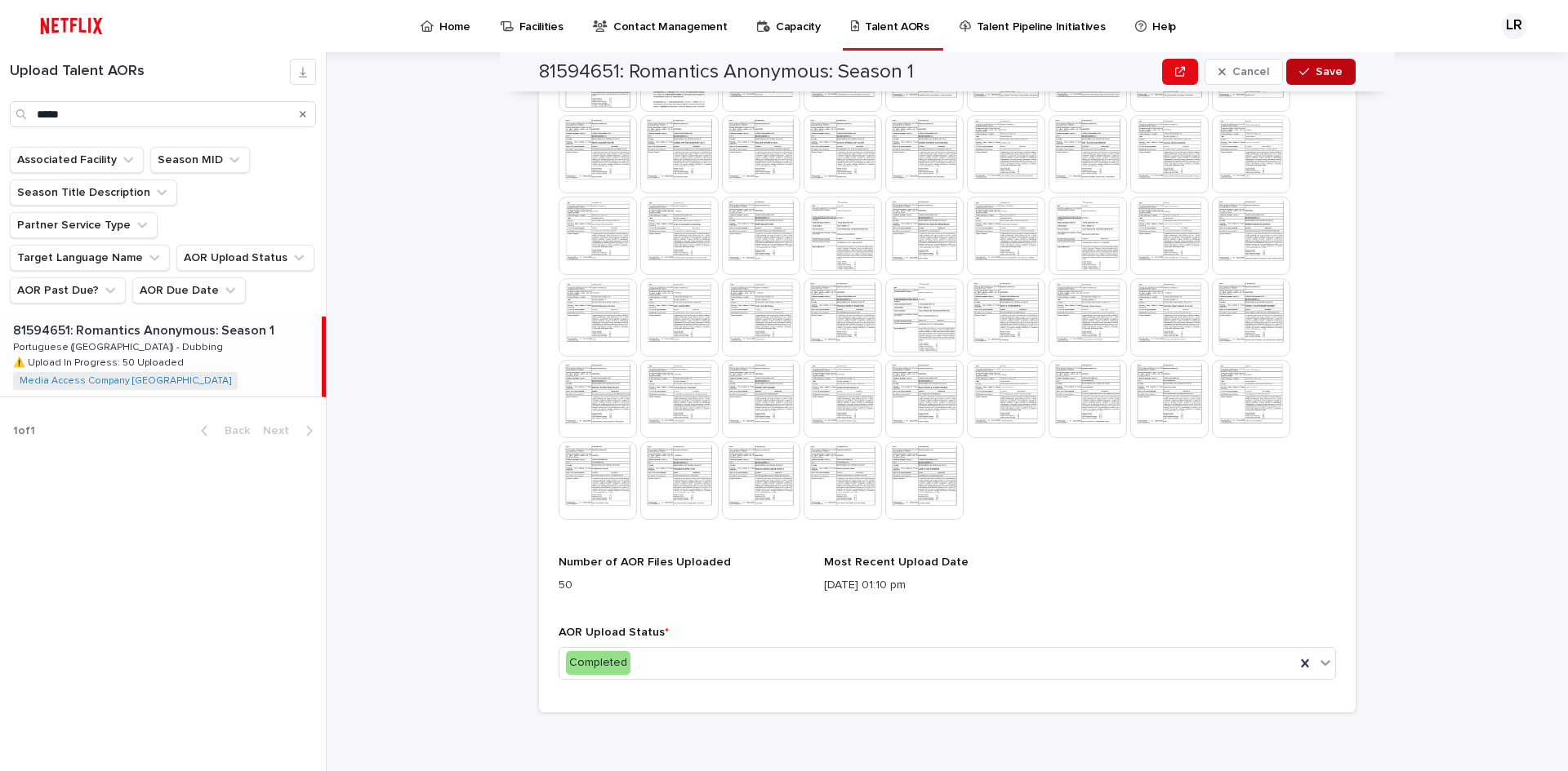
click at [1319, 73] on span "Save" at bounding box center [1329, 71] width 27 height 11
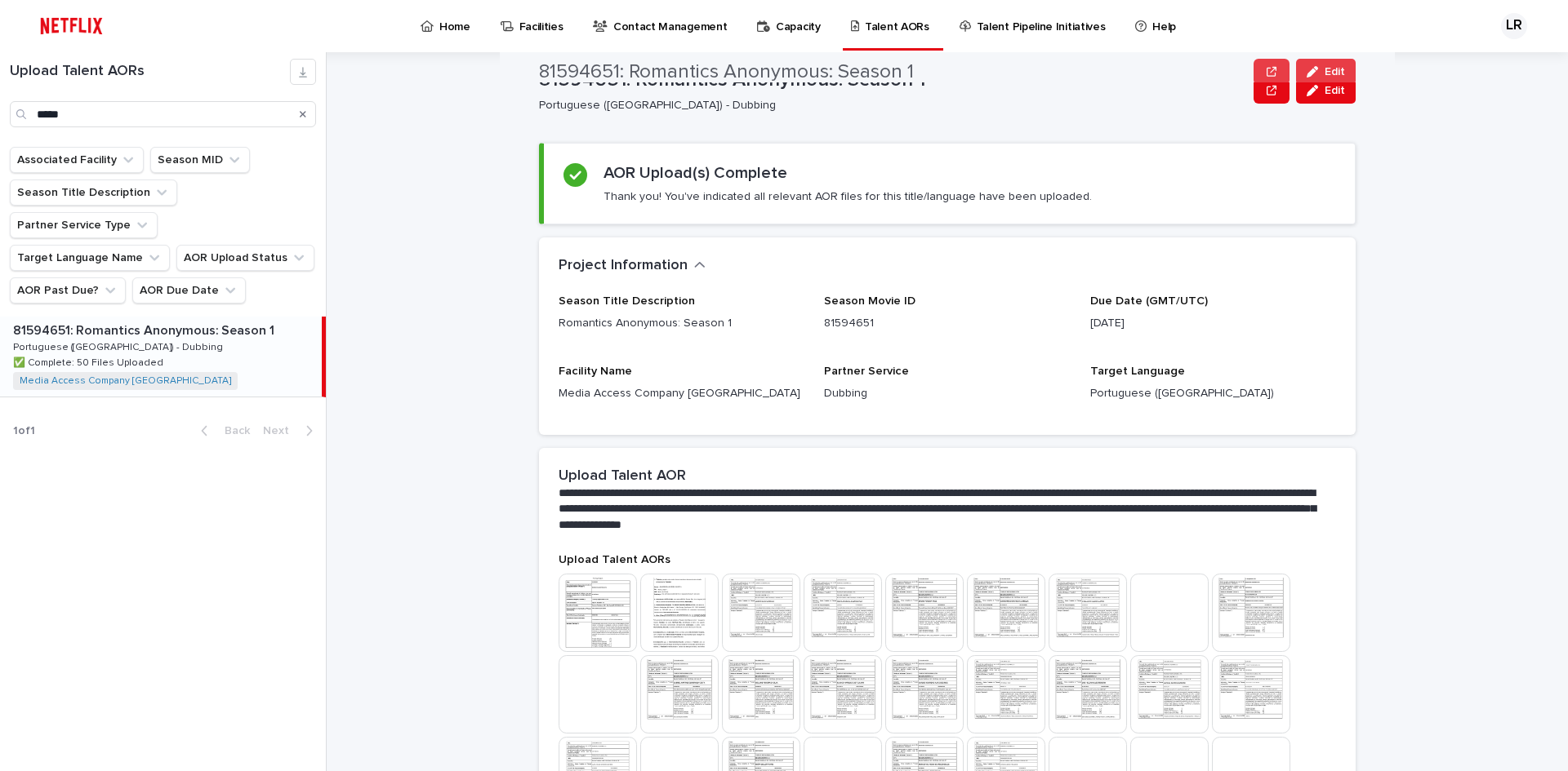
scroll to position [0, 0]
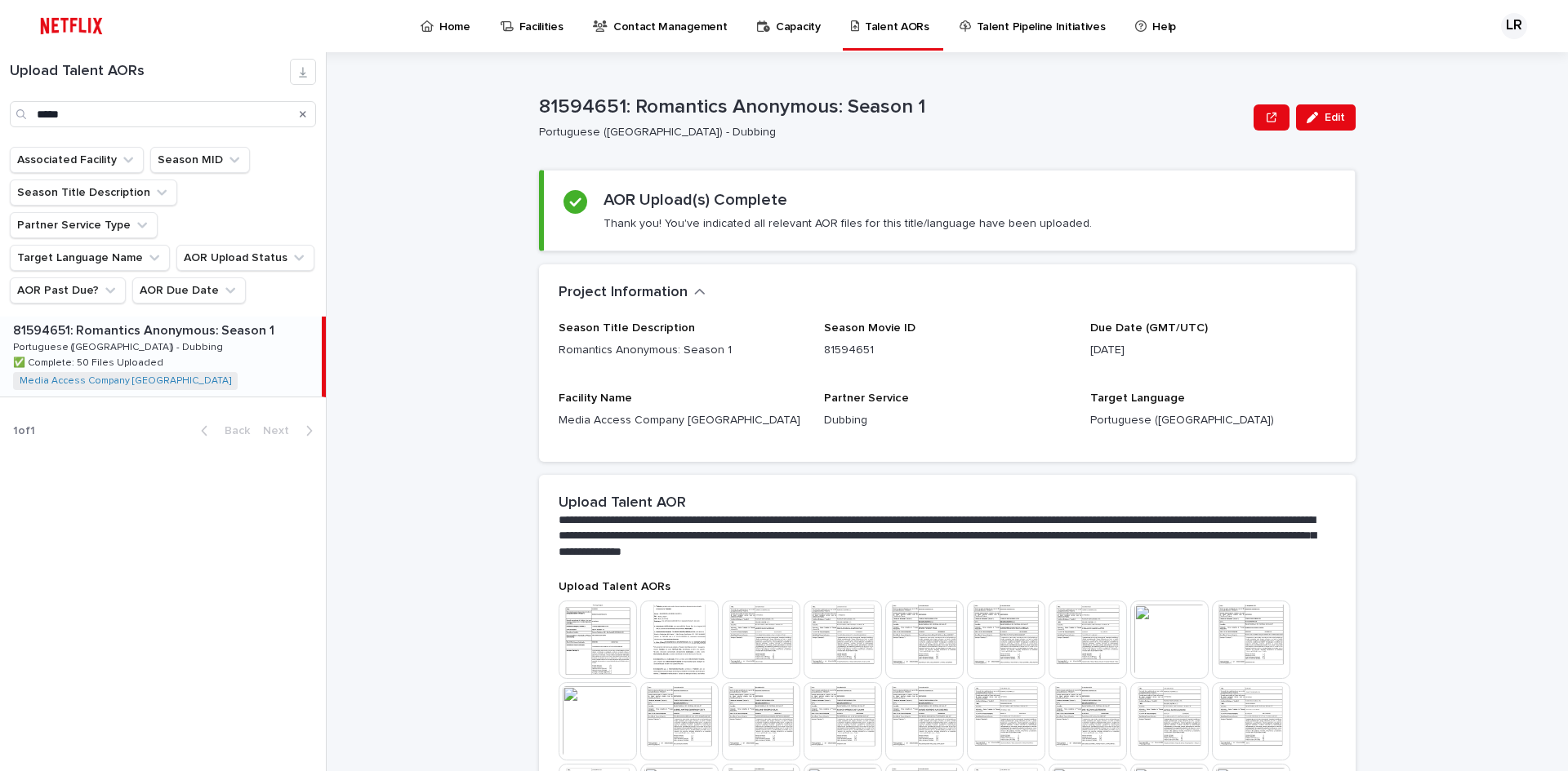
click at [1465, 243] on div "**********" at bounding box center [957, 412] width 1221 height 719
